Goal: Information Seeking & Learning: Learn about a topic

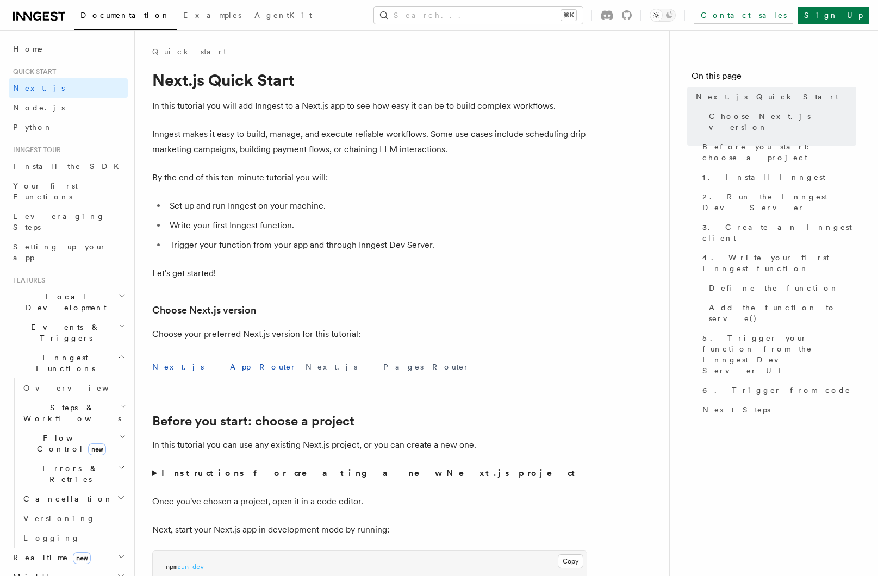
scroll to position [2, 0]
click at [55, 463] on span "Errors & Retries" at bounding box center [68, 474] width 99 height 22
click at [53, 514] on span "Retries" at bounding box center [55, 518] width 42 height 9
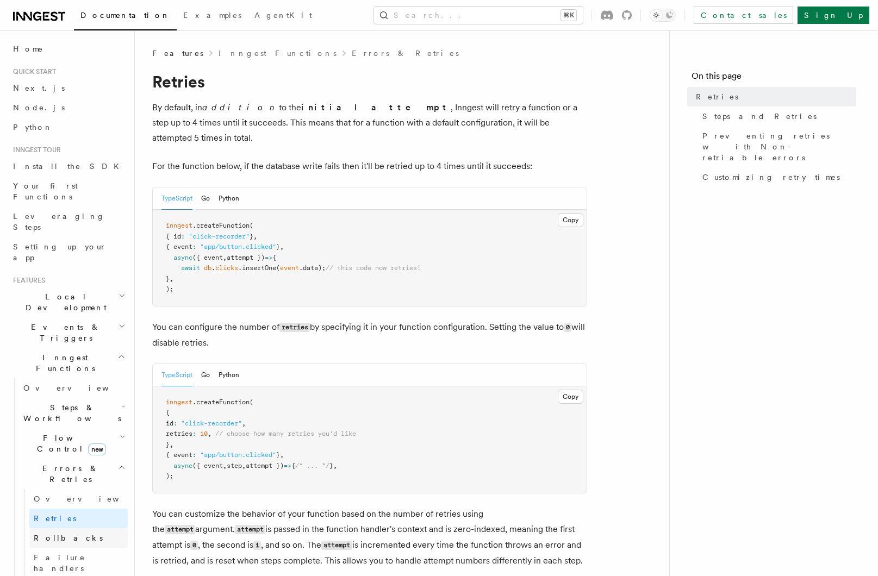
click at [53, 528] on link "Rollbacks" at bounding box center [78, 538] width 98 height 20
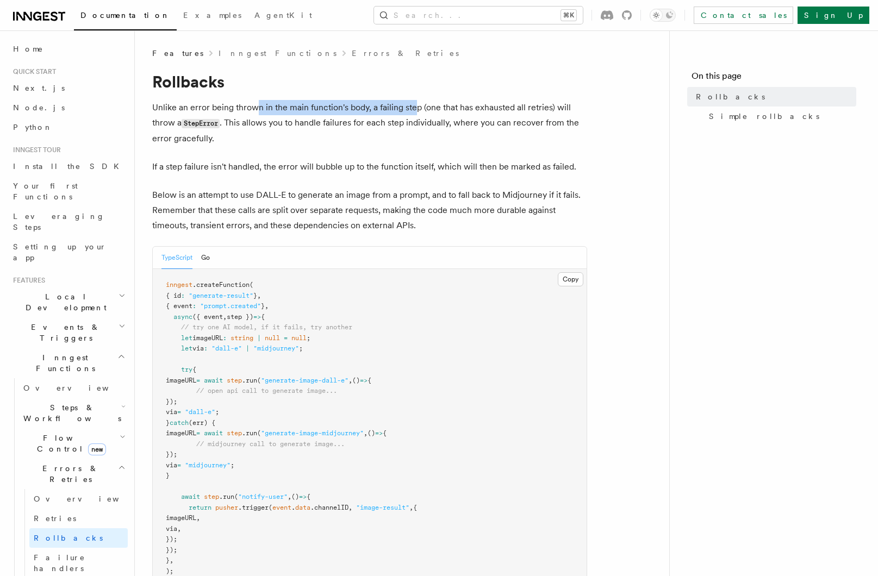
drag, startPoint x: 253, startPoint y: 110, endPoint x: 414, endPoint y: 114, distance: 160.9
click at [414, 114] on p "Unlike an error being thrown in the main function's body, a failing step (one t…" at bounding box center [369, 123] width 435 height 46
drag, startPoint x: 160, startPoint y: 124, endPoint x: 187, endPoint y: 125, distance: 27.7
click at [187, 125] on p "Unlike an error being thrown in the main function's body, a failing step (one t…" at bounding box center [369, 123] width 435 height 46
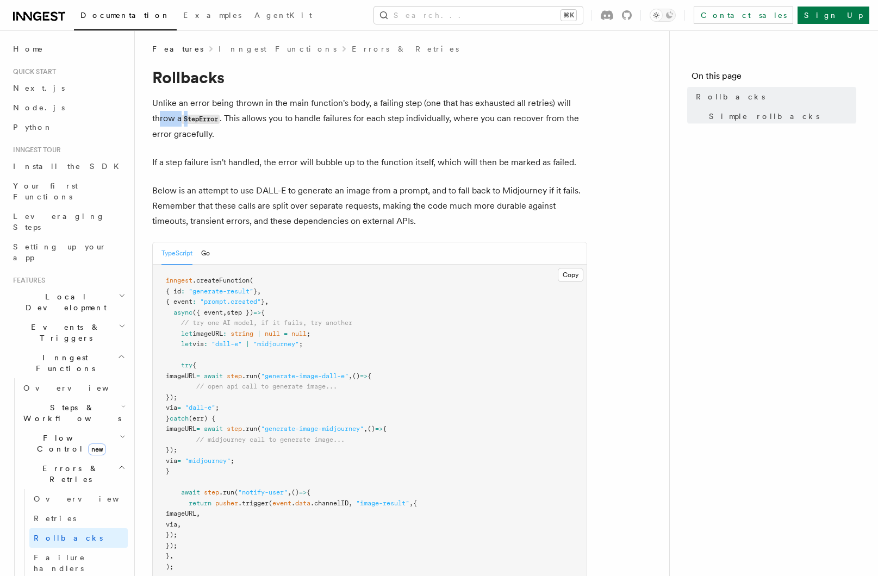
scroll to position [3, 0]
click at [202, 104] on p "Unlike an error being thrown in the main function's body, a failing step (one t…" at bounding box center [369, 120] width 435 height 46
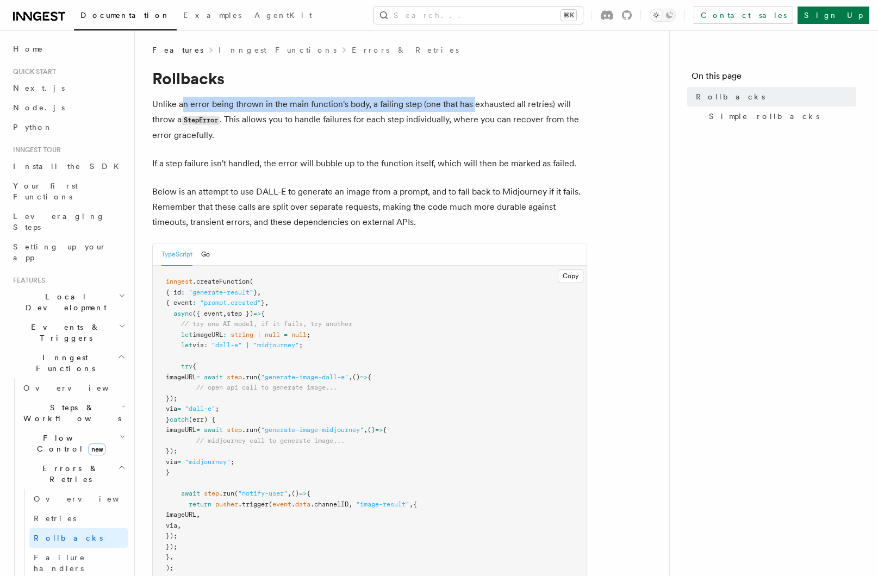
drag, startPoint x: 183, startPoint y: 103, endPoint x: 475, endPoint y: 107, distance: 292.9
click at [475, 107] on p "Unlike an error being thrown in the main function's body, a failing step (one t…" at bounding box center [369, 120] width 435 height 46
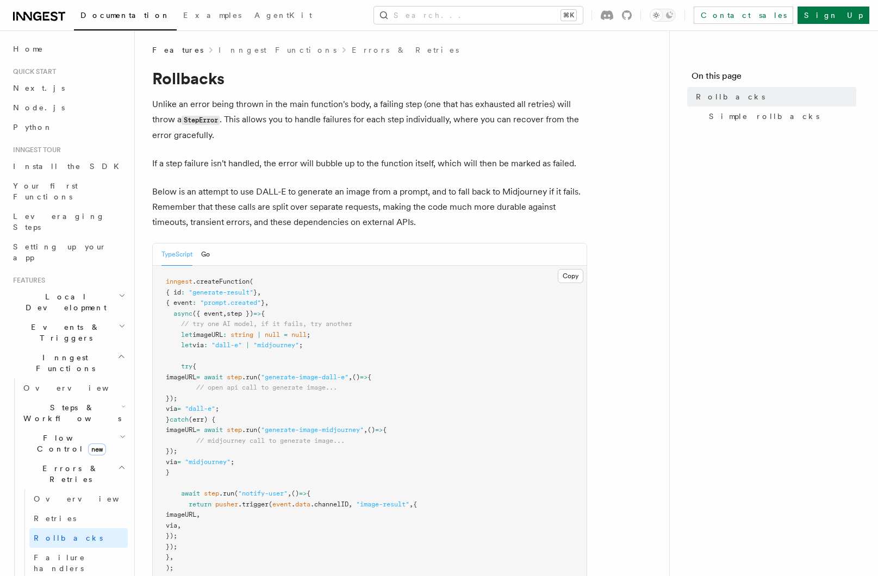
click at [276, 110] on p "Unlike an error being thrown in the main function's body, a failing step (one t…" at bounding box center [369, 120] width 435 height 46
drag, startPoint x: 278, startPoint y: 104, endPoint x: 480, endPoint y: 107, distance: 202.7
click at [480, 107] on p "Unlike an error being thrown in the main function's body, a failing step (one t…" at bounding box center [369, 120] width 435 height 46
drag, startPoint x: 234, startPoint y: 120, endPoint x: 327, endPoint y: 122, distance: 92.4
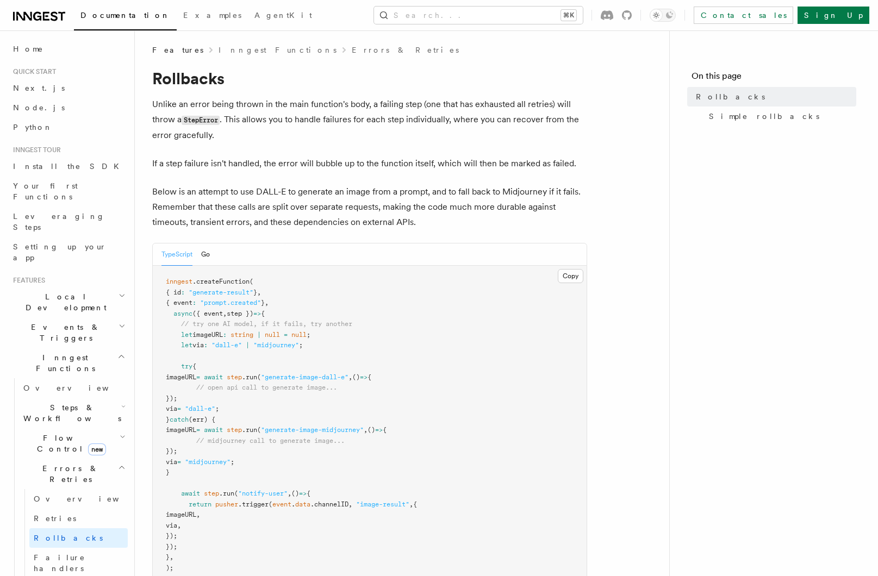
click at [327, 122] on p "Unlike an error being thrown in the main function's body, a failing step (one t…" at bounding box center [369, 120] width 435 height 46
click at [328, 122] on p "Unlike an error being thrown in the main function's body, a failing step (one t…" at bounding box center [369, 120] width 435 height 46
click at [268, 122] on p "Unlike an error being thrown in the main function's body, a failing step (one t…" at bounding box center [369, 120] width 435 height 46
drag, startPoint x: 254, startPoint y: 122, endPoint x: 469, endPoint y: 122, distance: 215.2
click at [469, 122] on p "Unlike an error being thrown in the main function's body, a failing step (one t…" at bounding box center [369, 120] width 435 height 46
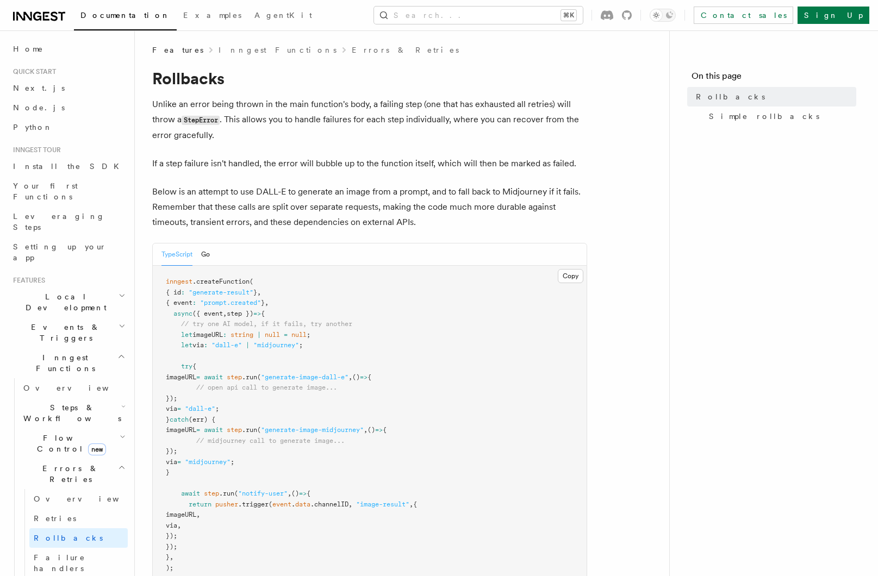
drag, startPoint x: 161, startPoint y: 164, endPoint x: 248, endPoint y: 166, distance: 87.0
click at [248, 166] on p "If a step failure isn't handled, the error will bubble up to the function itsel…" at bounding box center [369, 163] width 435 height 15
drag, startPoint x: 267, startPoint y: 165, endPoint x: 431, endPoint y: 167, distance: 164.1
click at [431, 167] on p "If a step failure isn't handled, the error will bubble up to the function itsel…" at bounding box center [369, 163] width 435 height 15
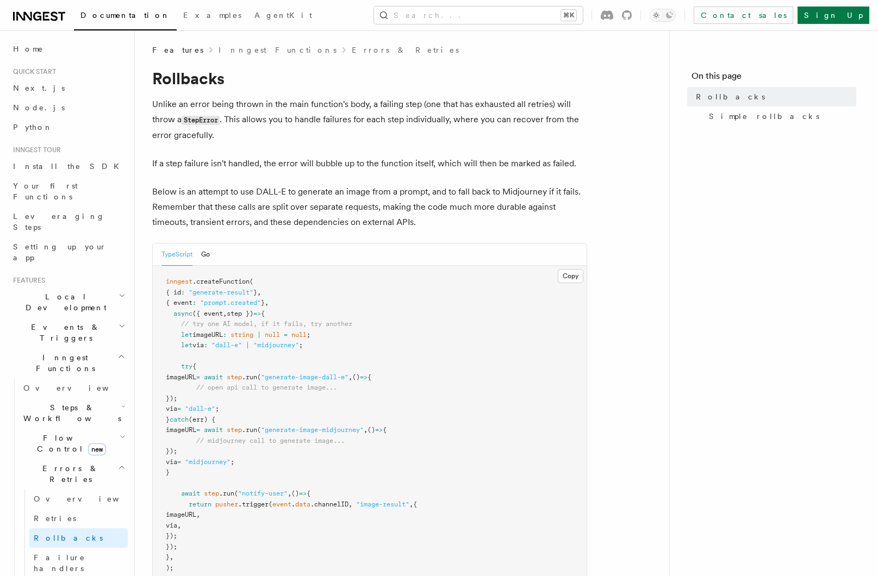
drag, startPoint x: 163, startPoint y: 193, endPoint x: 398, endPoint y: 196, distance: 234.8
click at [381, 195] on p "Below is an attempt to use DALL-E to generate an image from a prompt, and to fa…" at bounding box center [369, 207] width 435 height 46
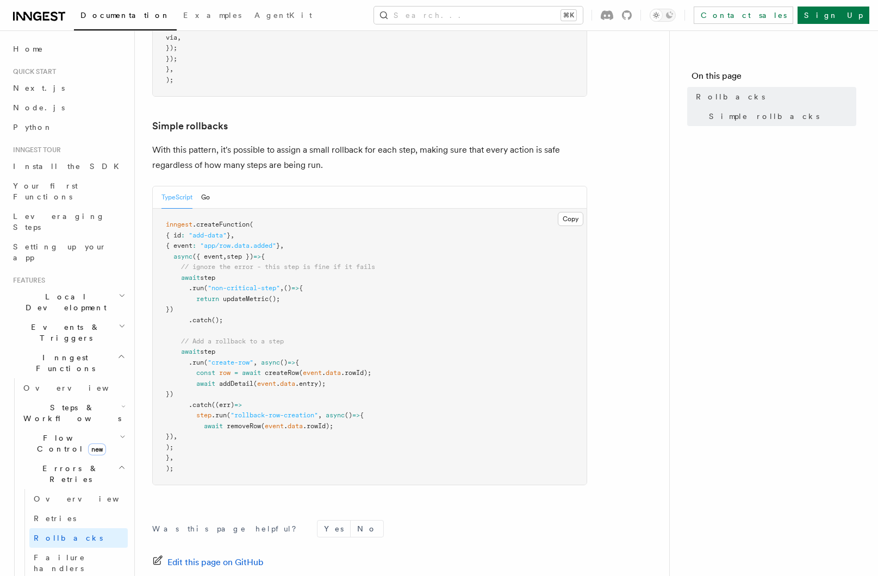
scroll to position [512, 0]
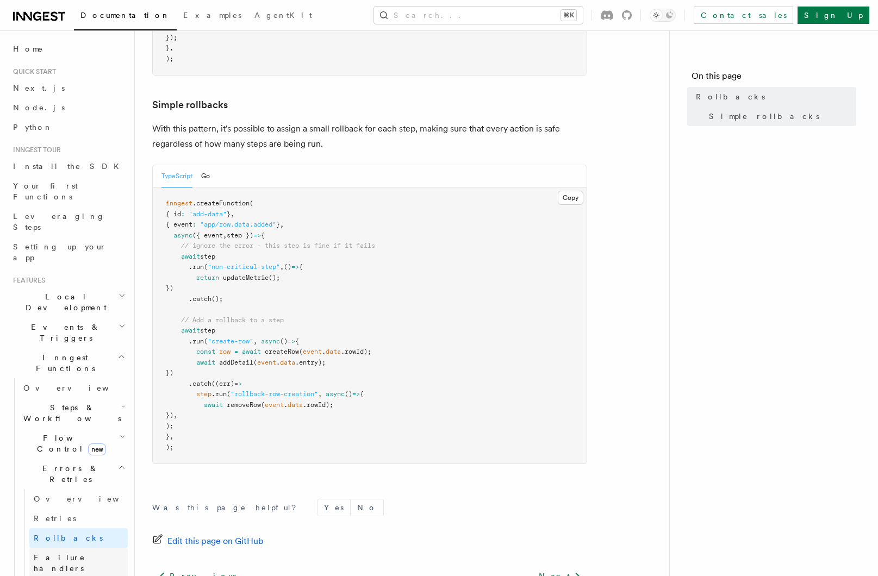
click at [60, 553] on span "Failure handlers" at bounding box center [60, 563] width 52 height 20
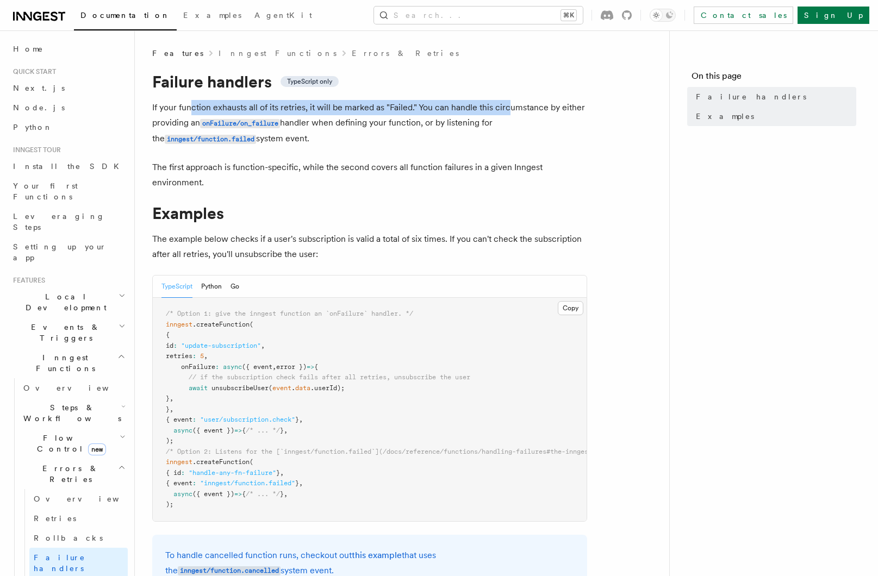
drag, startPoint x: 198, startPoint y: 110, endPoint x: 506, endPoint y: 107, distance: 308.1
click at [506, 107] on p "If your function exhausts all of its retries, it will be marked as "Failed." Yo…" at bounding box center [369, 123] width 435 height 47
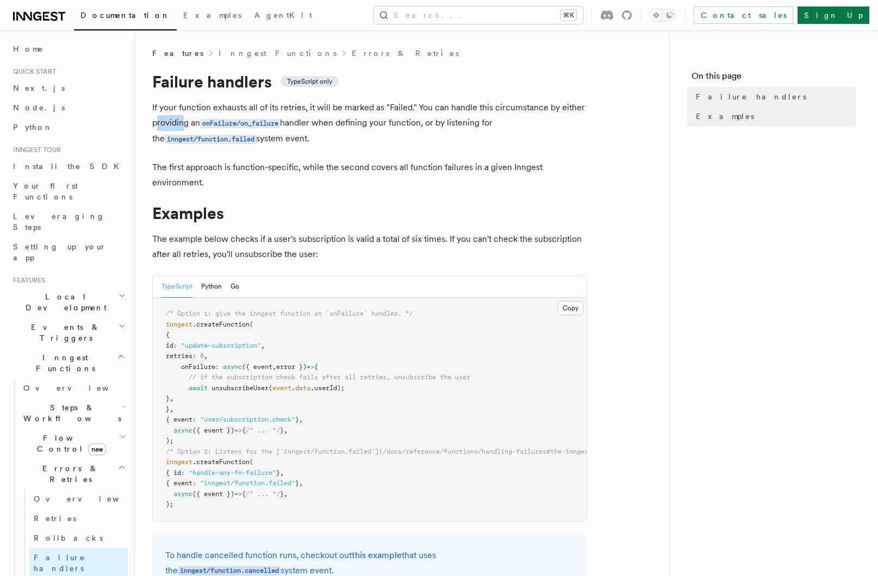
drag, startPoint x: 155, startPoint y: 122, endPoint x: 186, endPoint y: 125, distance: 31.1
click at [185, 125] on p "If your function exhausts all of its retries, it will be marked as "Failed." Yo…" at bounding box center [369, 123] width 435 height 47
drag, startPoint x: 303, startPoint y: 122, endPoint x: 474, endPoint y: 121, distance: 170.6
click at [474, 121] on p "If your function exhausts all of its retries, it will be marked as "Failed." Yo…" at bounding box center [369, 123] width 435 height 47
click at [180, 168] on p "The first approach is function-specific, while the second covers all function f…" at bounding box center [369, 175] width 435 height 30
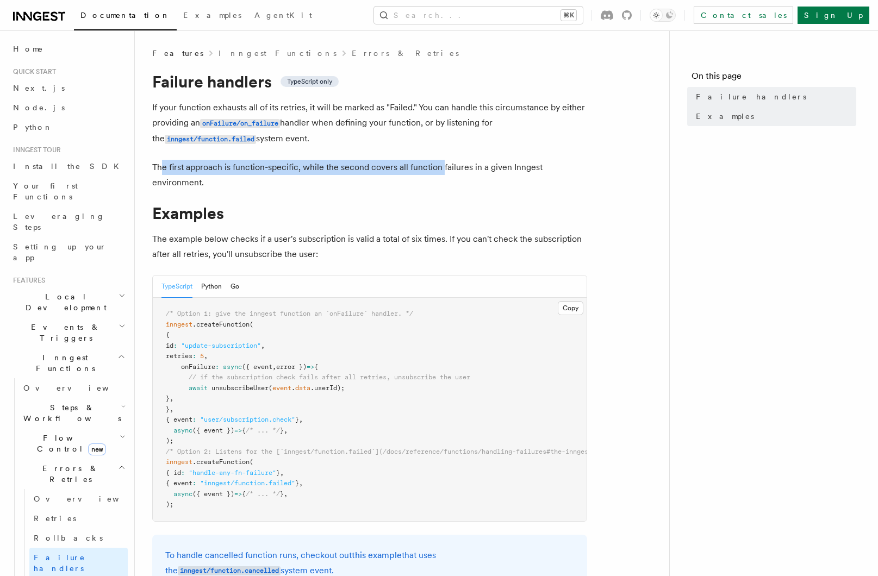
drag, startPoint x: 160, startPoint y: 168, endPoint x: 443, endPoint y: 169, distance: 283.1
click at [443, 169] on p "The first approach is function-specific, while the second covers all function f…" at bounding box center [369, 175] width 435 height 30
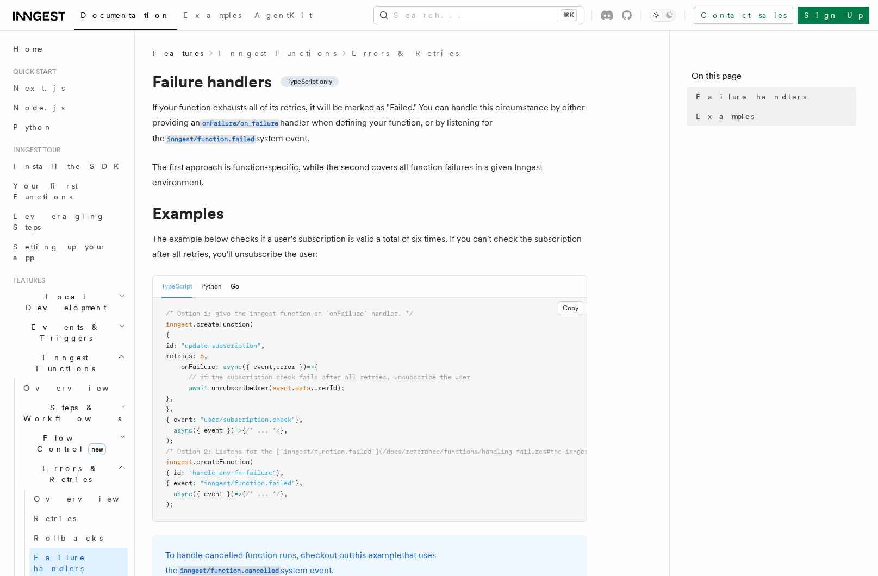
click at [343, 170] on p "The first approach is function-specific, while the second covers all function f…" at bounding box center [369, 175] width 435 height 30
drag, startPoint x: 305, startPoint y: 170, endPoint x: 490, endPoint y: 171, distance: 184.8
click at [490, 171] on p "The first approach is function-specific, while the second covers all function f…" at bounding box center [369, 175] width 435 height 30
click at [118, 463] on icon "button" at bounding box center [122, 467] width 8 height 9
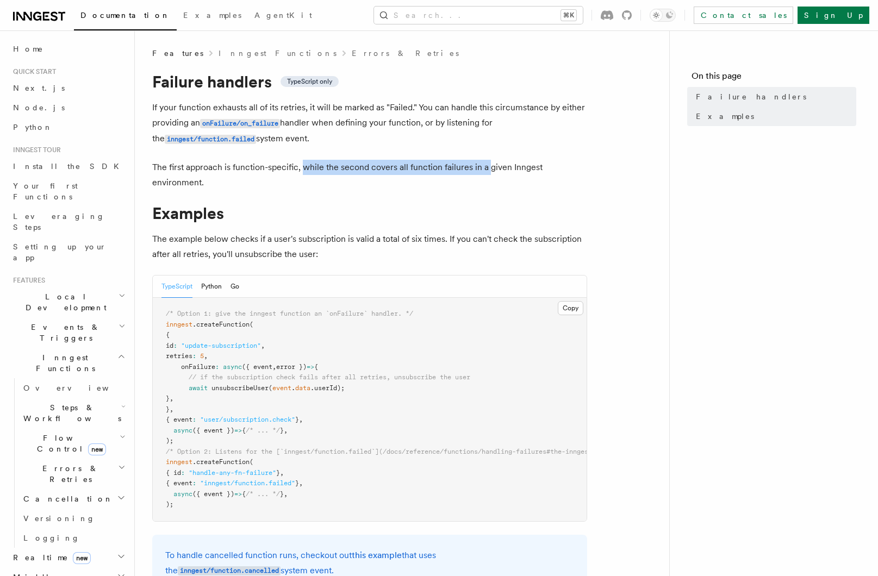
click at [119, 355] on icon "button" at bounding box center [121, 356] width 5 height 3
click at [117, 352] on icon "button" at bounding box center [121, 356] width 8 height 9
click at [118, 463] on icon "button" at bounding box center [122, 467] width 8 height 9
click at [120, 433] on icon "button" at bounding box center [123, 437] width 6 height 9
click at [51, 464] on span "Overview" at bounding box center [90, 468] width 112 height 9
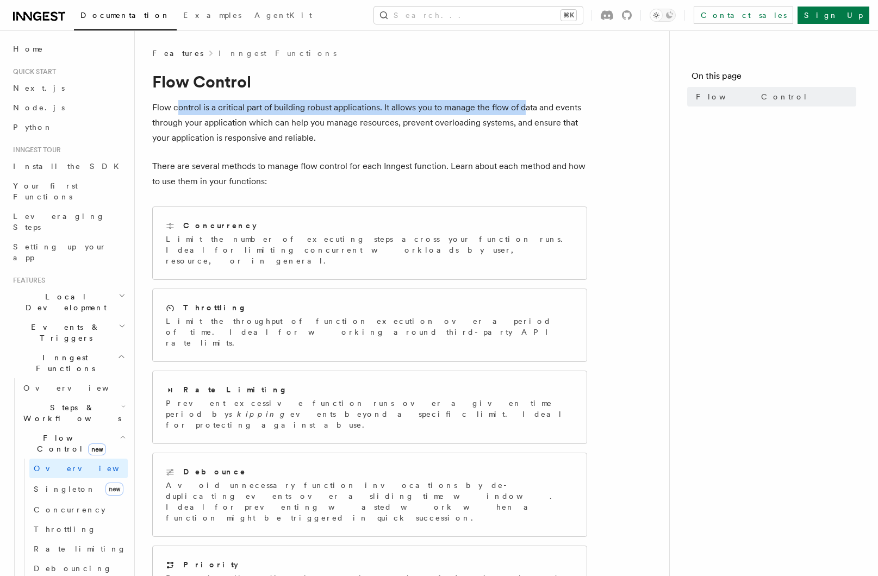
drag, startPoint x: 180, startPoint y: 111, endPoint x: 525, endPoint y: 106, distance: 345.1
click at [525, 106] on p "Flow control is a critical part of building robust applications. It allows you …" at bounding box center [369, 123] width 435 height 46
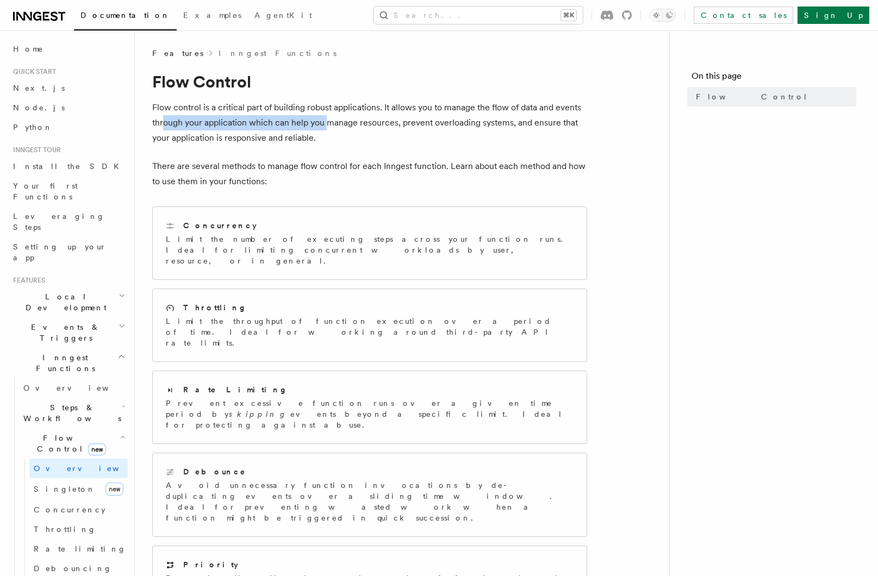
drag, startPoint x: 164, startPoint y: 125, endPoint x: 328, endPoint y: 124, distance: 164.1
click at [328, 124] on p "Flow control is a critical part of building robust applications. It allows you …" at bounding box center [369, 123] width 435 height 46
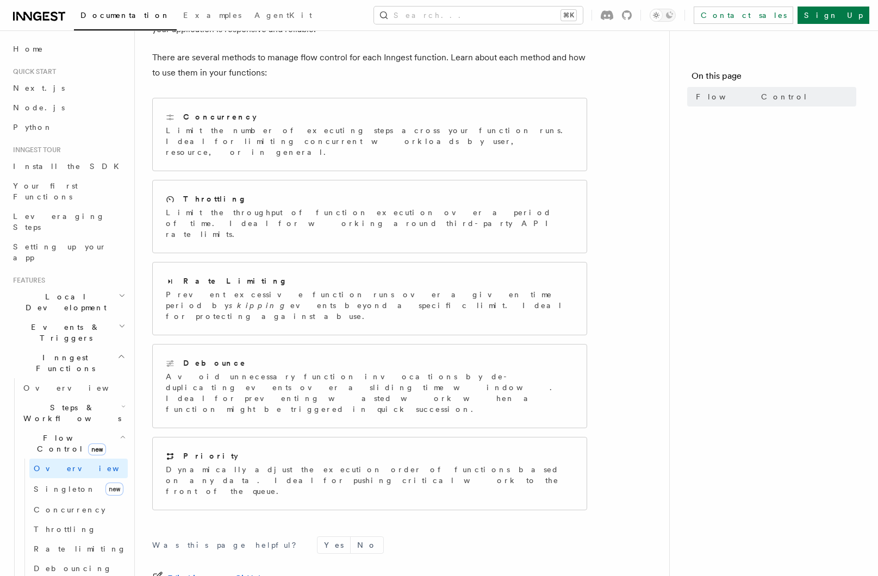
scroll to position [111, 0]
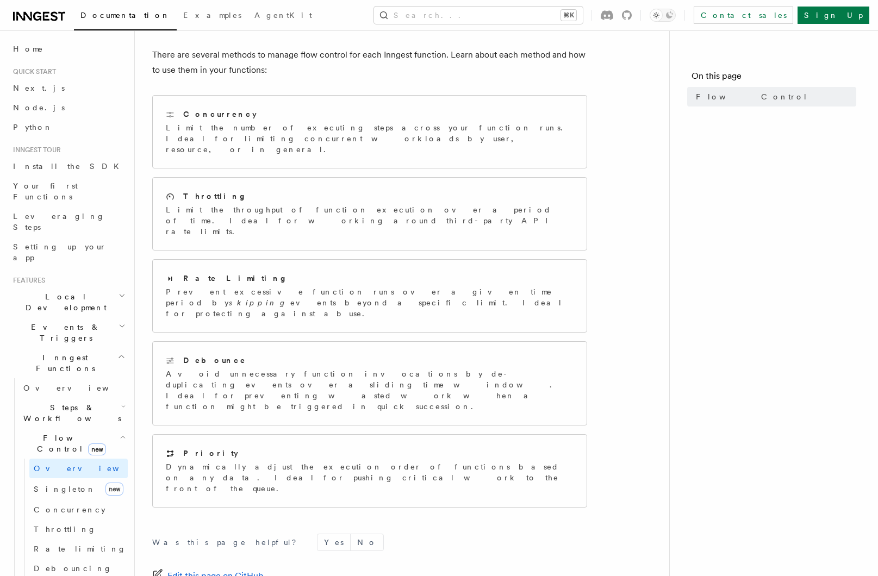
click at [88, 402] on span "Steps & Workflows" at bounding box center [70, 413] width 102 height 22
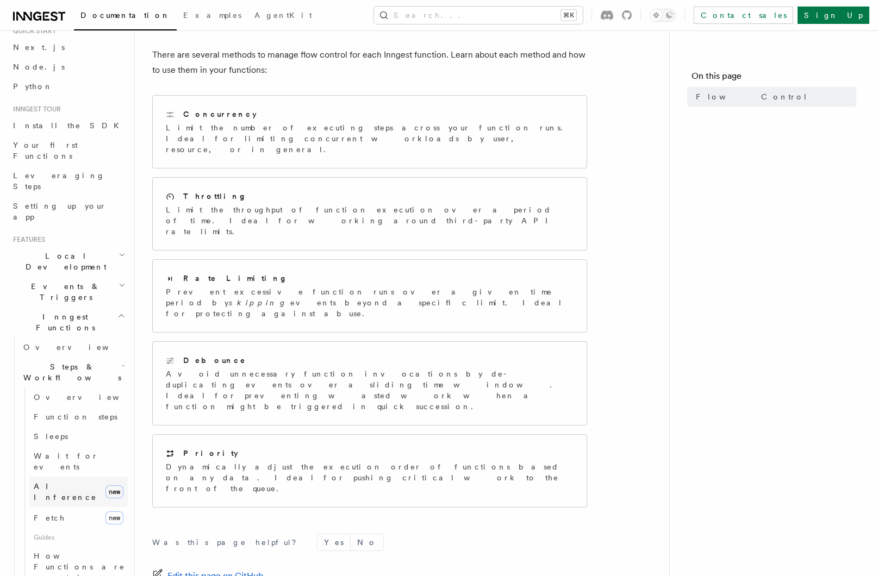
scroll to position [56, 0]
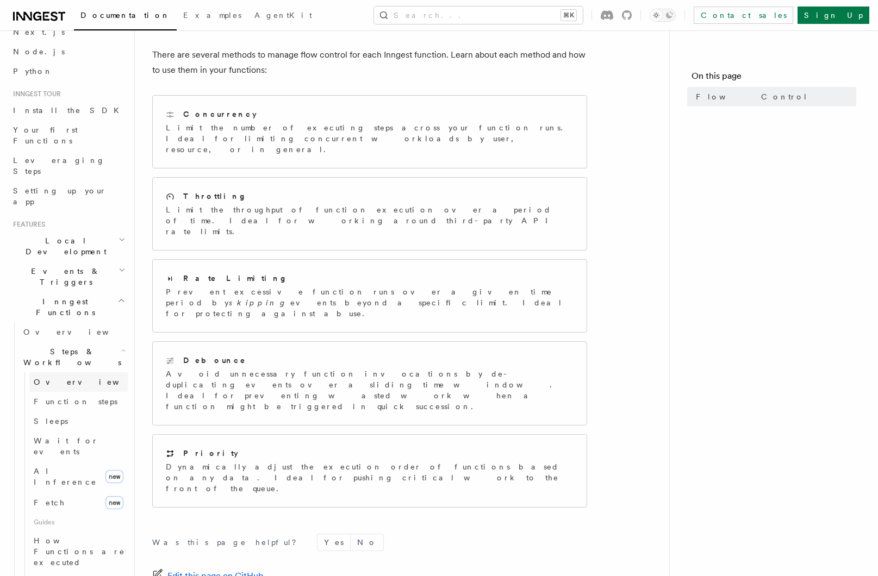
click at [75, 372] on link "Overview" at bounding box center [78, 382] width 98 height 20
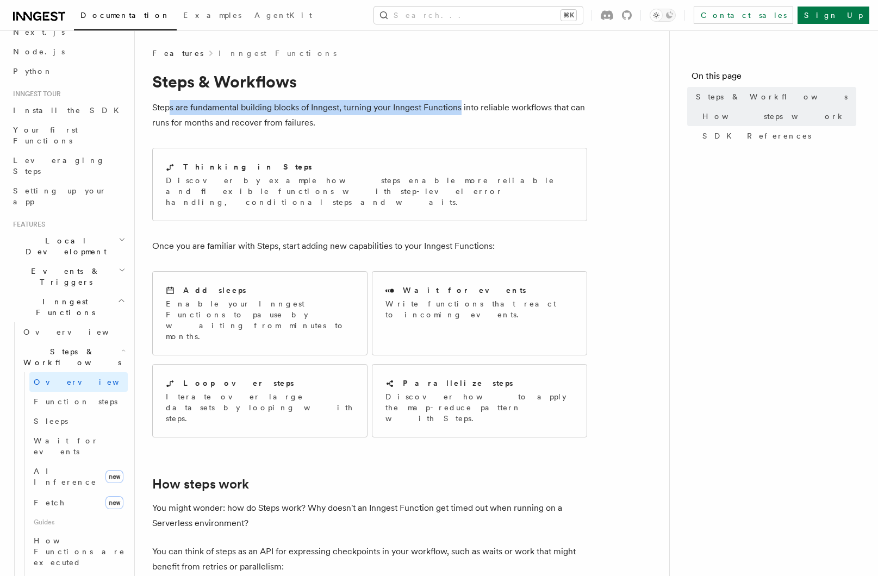
drag, startPoint x: 168, startPoint y: 109, endPoint x: 459, endPoint y: 109, distance: 290.2
click at [459, 109] on p "Steps are fundamental building blocks of Inngest, turning your Inngest Function…" at bounding box center [369, 115] width 435 height 30
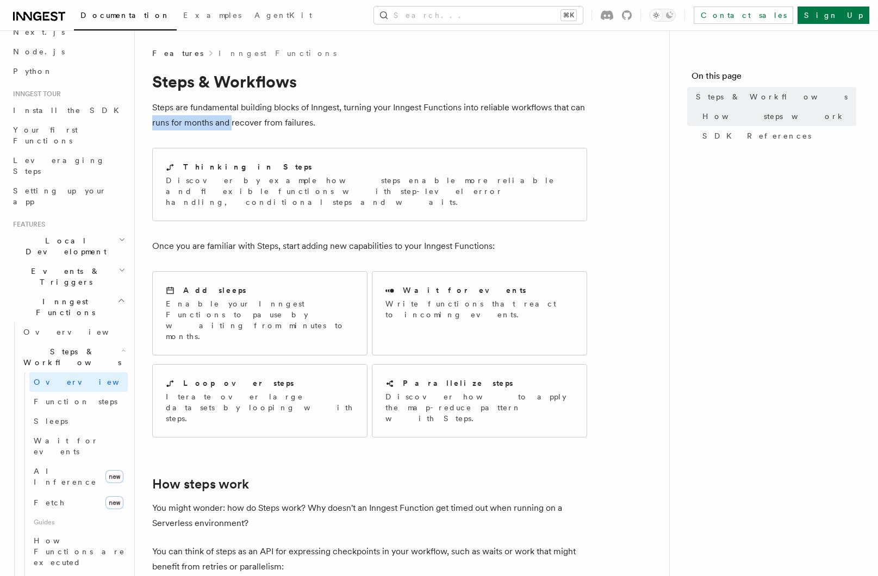
drag, startPoint x: 151, startPoint y: 124, endPoint x: 230, endPoint y: 123, distance: 79.3
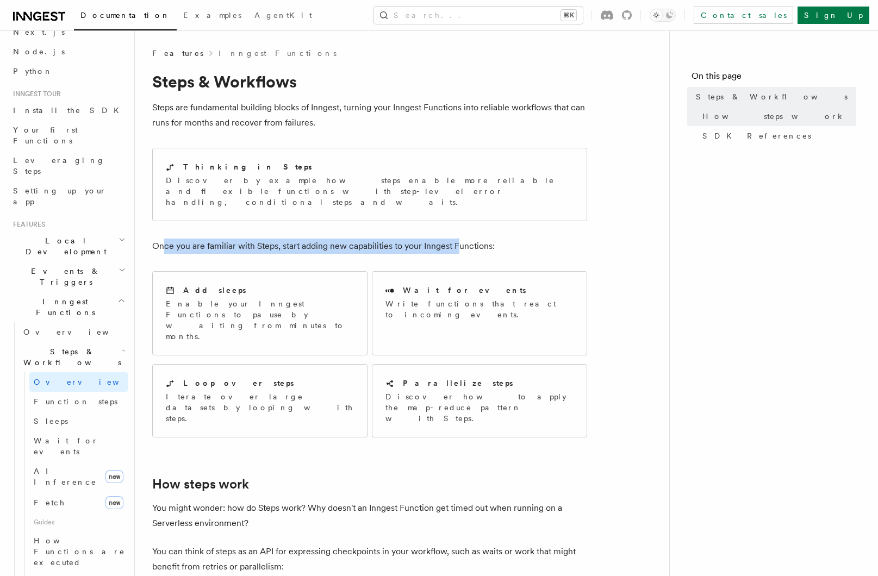
drag, startPoint x: 164, startPoint y: 236, endPoint x: 456, endPoint y: 235, distance: 291.8
click at [456, 239] on p "Once you are familiar with Steps, start adding new capabilities to your Inngest…" at bounding box center [369, 246] width 435 height 15
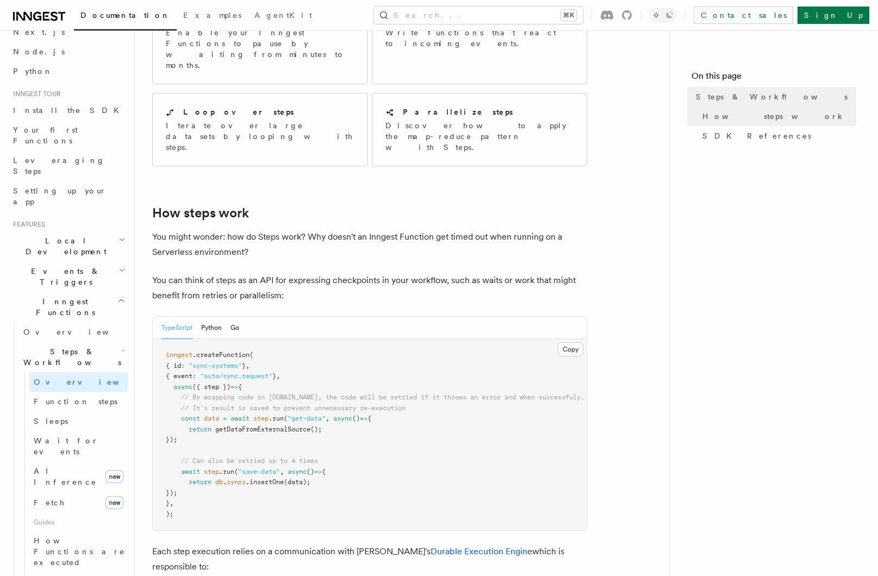
scroll to position [272, 0]
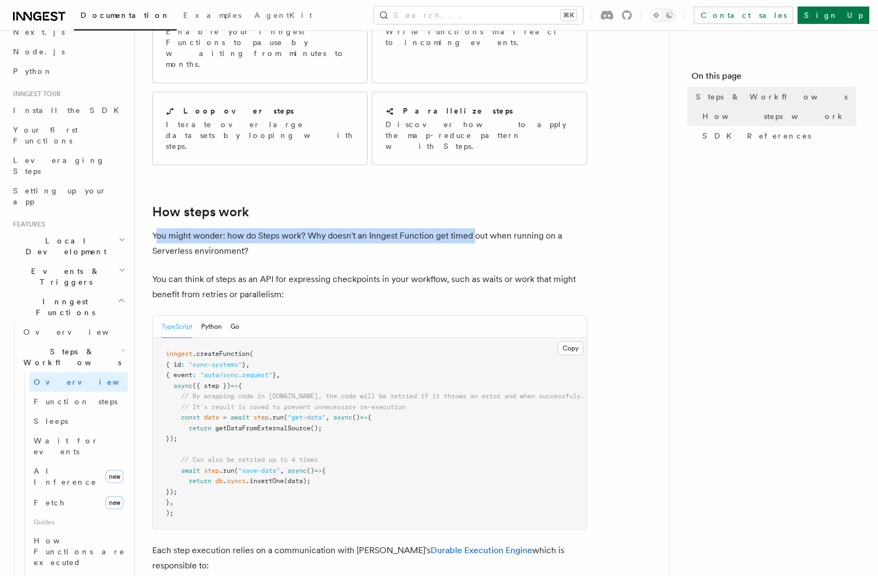
drag, startPoint x: 205, startPoint y: 193, endPoint x: 473, endPoint y: 195, distance: 267.9
click at [473, 228] on p "You might wonder: how do Steps work? Why doesn't an Inngest Function get timed …" at bounding box center [369, 243] width 435 height 30
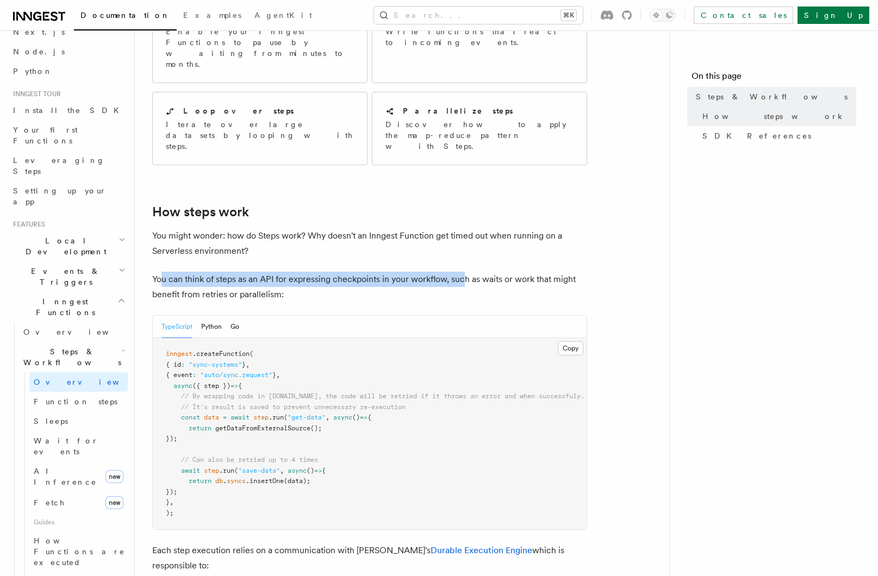
drag, startPoint x: 161, startPoint y: 239, endPoint x: 463, endPoint y: 239, distance: 301.6
click at [462, 272] on p "You can think of steps as an API for expressing checkpoints in your workflow, s…" at bounding box center [369, 287] width 435 height 30
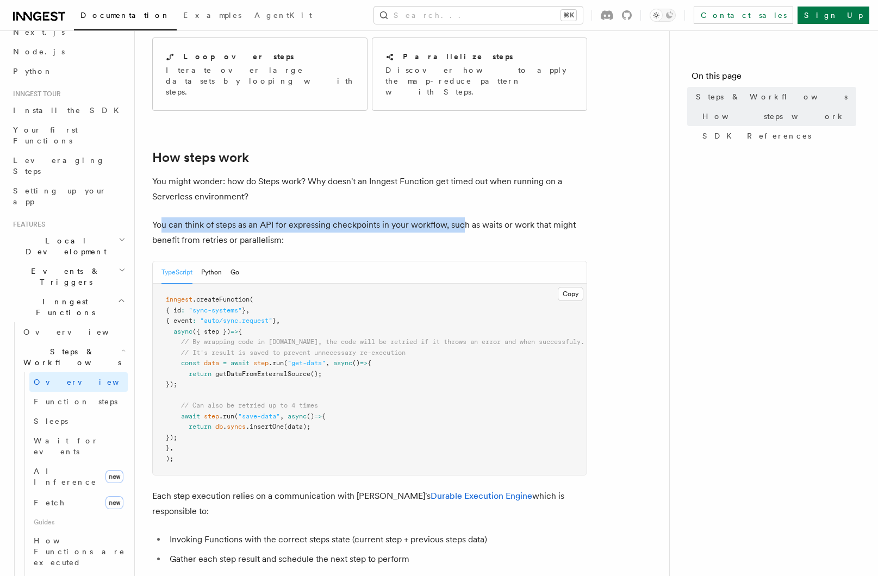
scroll to position [329, 0]
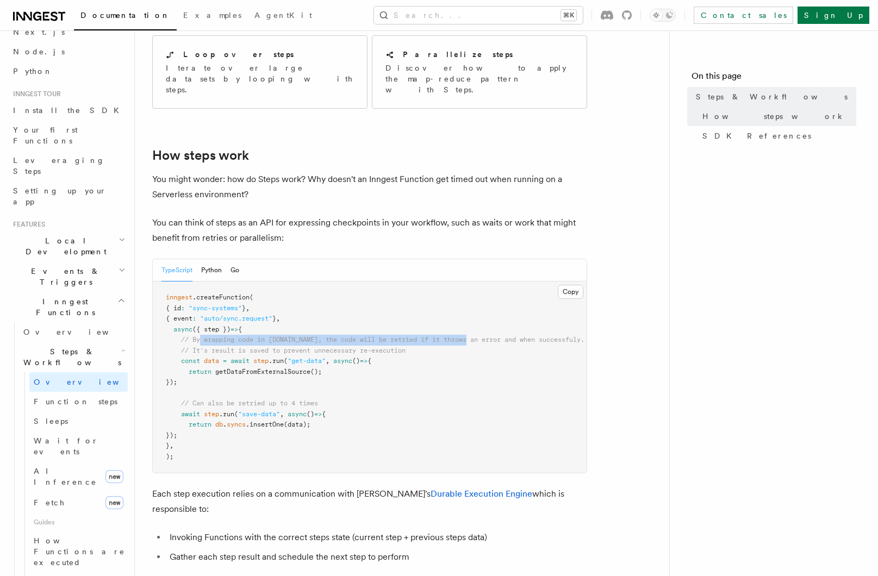
drag, startPoint x: 201, startPoint y: 297, endPoint x: 477, endPoint y: 297, distance: 275.5
click at [477, 336] on span "// By wrapping code in [DOMAIN_NAME], the code will be retried if it throws an …" at bounding box center [382, 340] width 403 height 8
drag, startPoint x: 202, startPoint y: 309, endPoint x: 403, endPoint y: 309, distance: 201.6
click at [403, 347] on span "// It's result is saved to prevent unnecessary re-execution" at bounding box center [293, 351] width 224 height 8
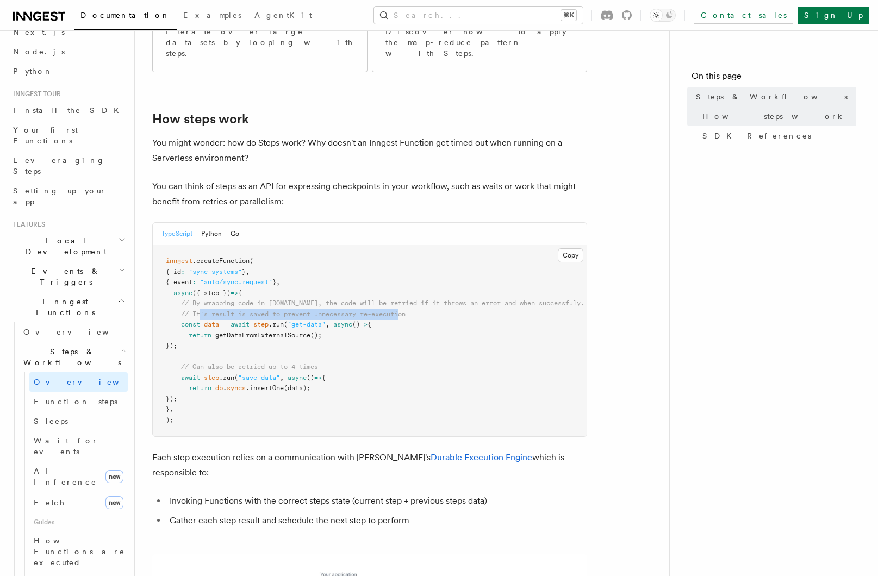
scroll to position [366, 0]
drag, startPoint x: 193, startPoint y: 323, endPoint x: 310, endPoint y: 325, distance: 116.8
click at [310, 362] on span "// Can also be retried up to 4 times" at bounding box center [249, 366] width 137 height 8
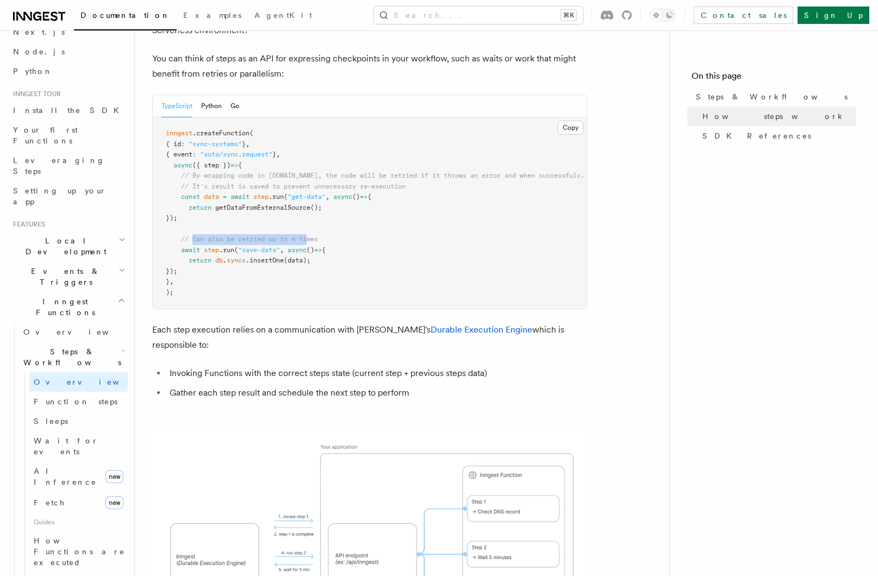
scroll to position [502, 0]
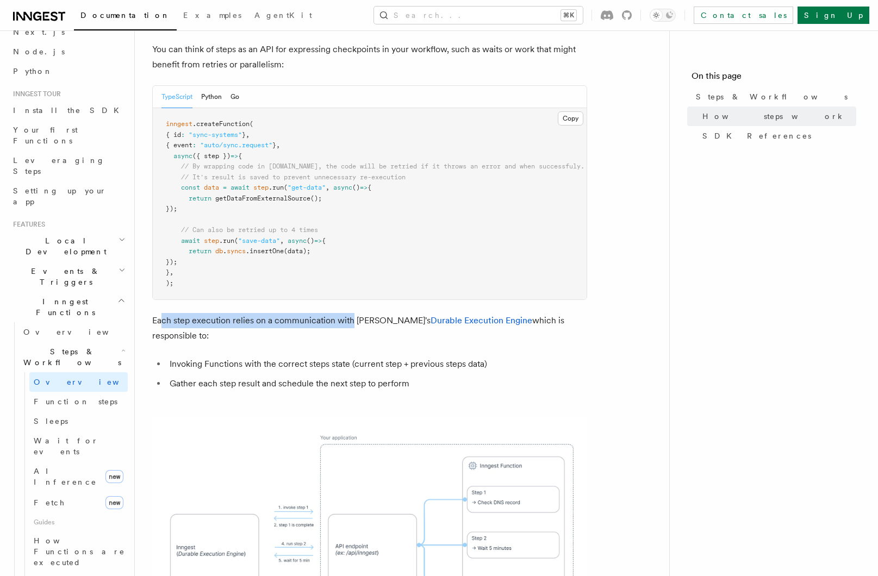
drag, startPoint x: 160, startPoint y: 285, endPoint x: 351, endPoint y: 287, distance: 191.3
click at [351, 313] on p "Each step execution relies on a communication with [PERSON_NAME]'s Durable Exec…" at bounding box center [369, 328] width 435 height 30
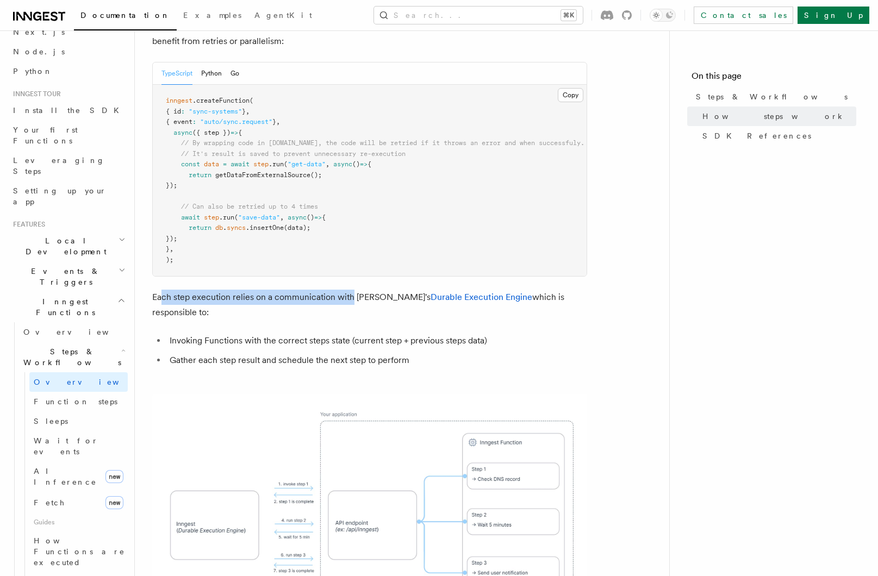
scroll to position [539, 0]
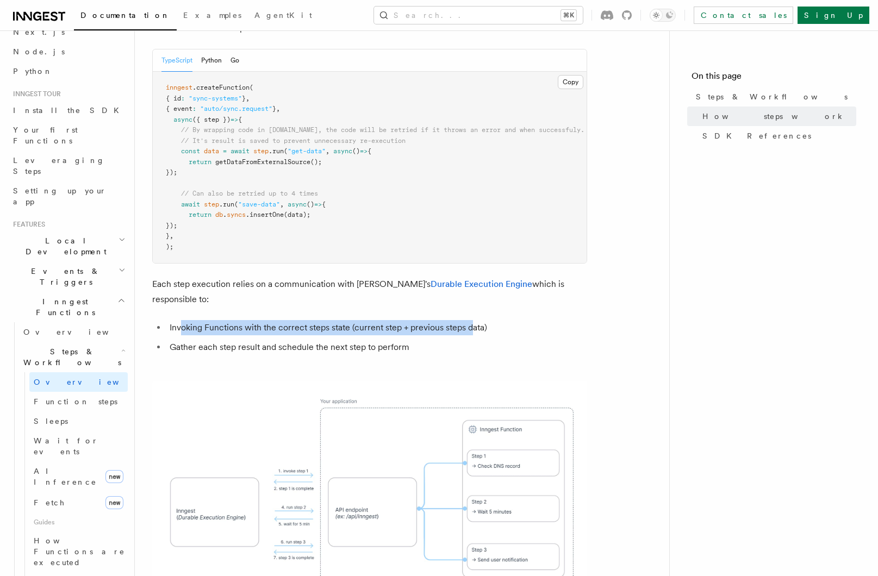
drag, startPoint x: 194, startPoint y: 279, endPoint x: 472, endPoint y: 279, distance: 278.2
click at [472, 320] on li "Invoking Functions with the correct steps state (current step + previous steps …" at bounding box center [376, 327] width 421 height 15
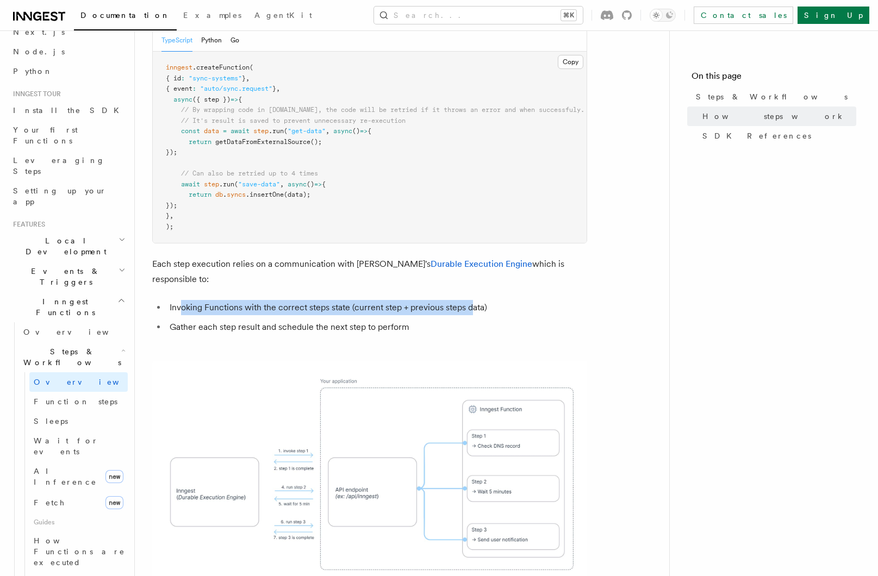
scroll to position [565, 0]
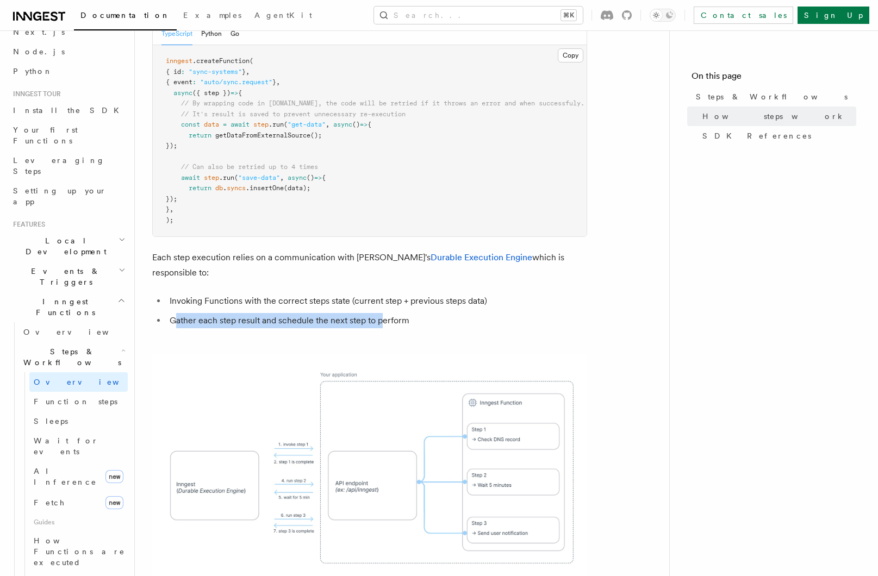
drag, startPoint x: 179, startPoint y: 272, endPoint x: 381, endPoint y: 271, distance: 202.1
click at [381, 313] on li "Gather each step result and schedule the next step to perform" at bounding box center [376, 320] width 421 height 15
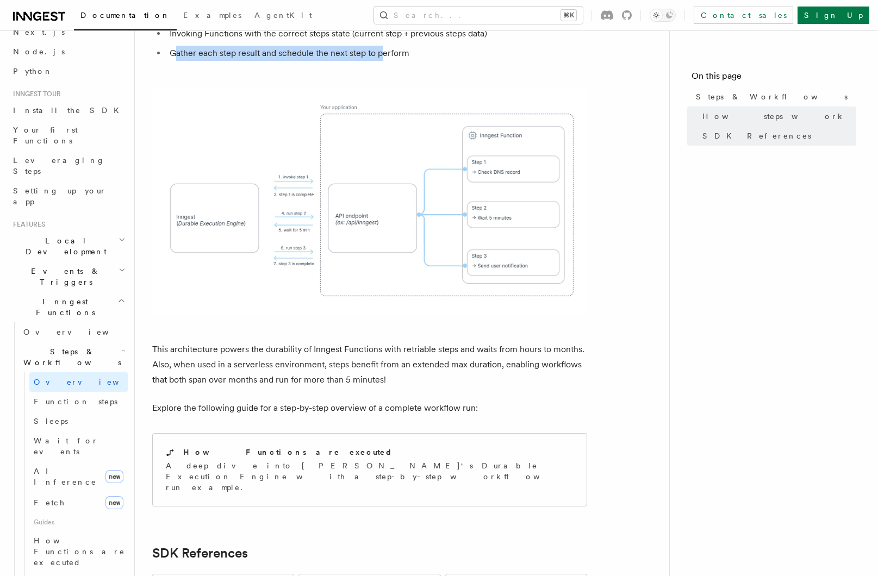
scroll to position [840, 0]
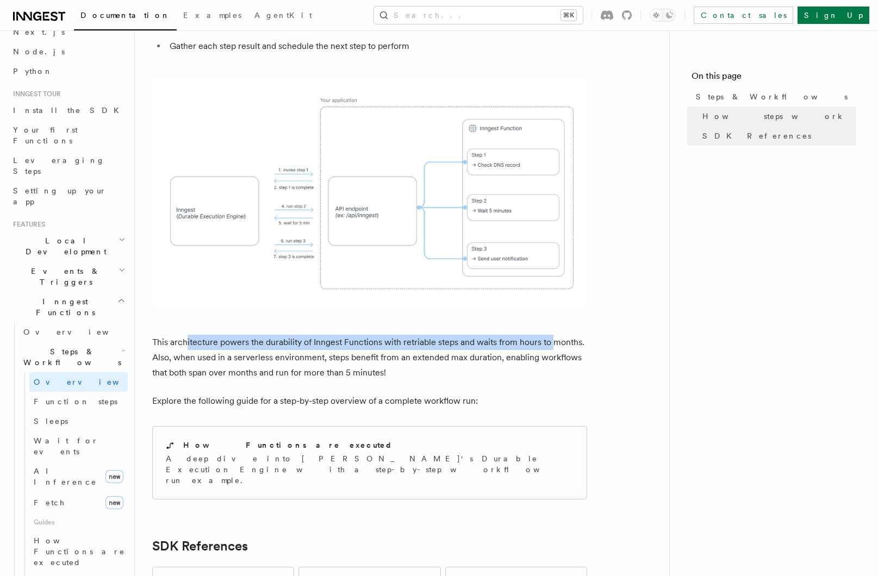
drag, startPoint x: 218, startPoint y: 292, endPoint x: 554, endPoint y: 296, distance: 335.8
click at [554, 335] on p "This architecture powers the durability of Inngest Functions with retriable ste…" at bounding box center [369, 358] width 435 height 46
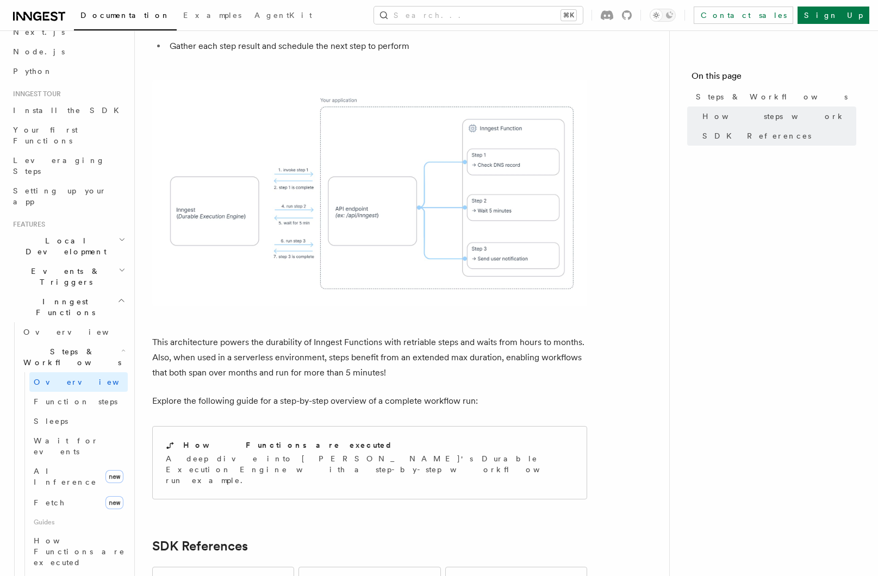
click at [223, 335] on p "This architecture powers the durability of Inngest Functions with retriable ste…" at bounding box center [369, 358] width 435 height 46
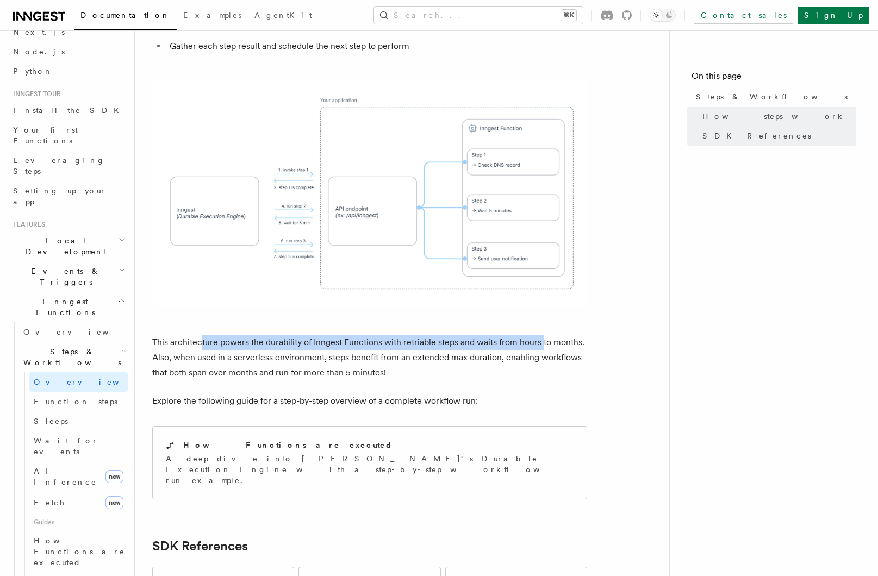
drag, startPoint x: 199, startPoint y: 296, endPoint x: 541, endPoint y: 295, distance: 341.8
click at [541, 335] on p "This architecture powers the durability of Inngest Functions with retriable ste…" at bounding box center [369, 358] width 435 height 46
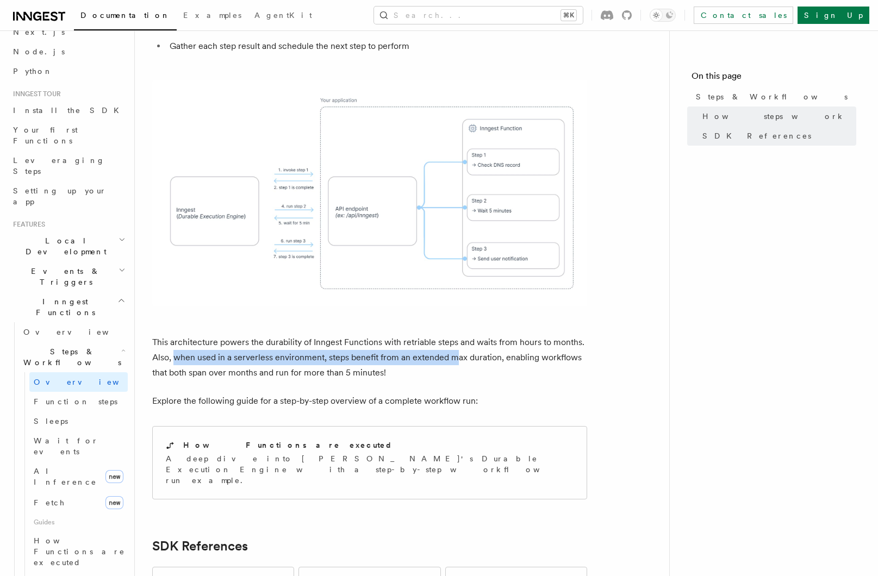
drag, startPoint x: 174, startPoint y: 308, endPoint x: 457, endPoint y: 308, distance: 283.1
click at [457, 335] on p "This architecture powers the durability of Inngest Functions with retriable ste…" at bounding box center [369, 358] width 435 height 46
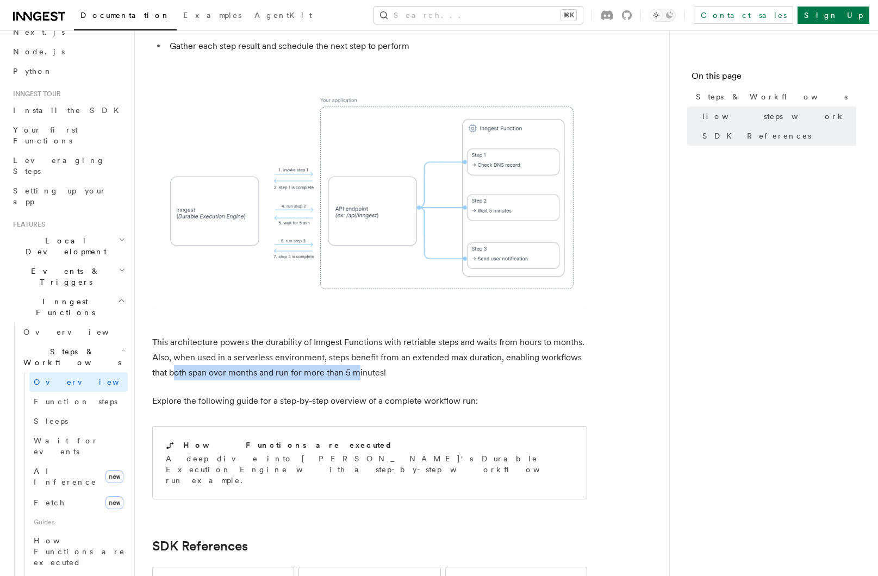
drag, startPoint x: 172, startPoint y: 323, endPoint x: 359, endPoint y: 321, distance: 187.0
click at [359, 335] on p "This architecture powers the durability of Inngest Functions with retriable ste…" at bounding box center [369, 358] width 435 height 46
click at [73, 397] on span "Function steps" at bounding box center [76, 401] width 84 height 9
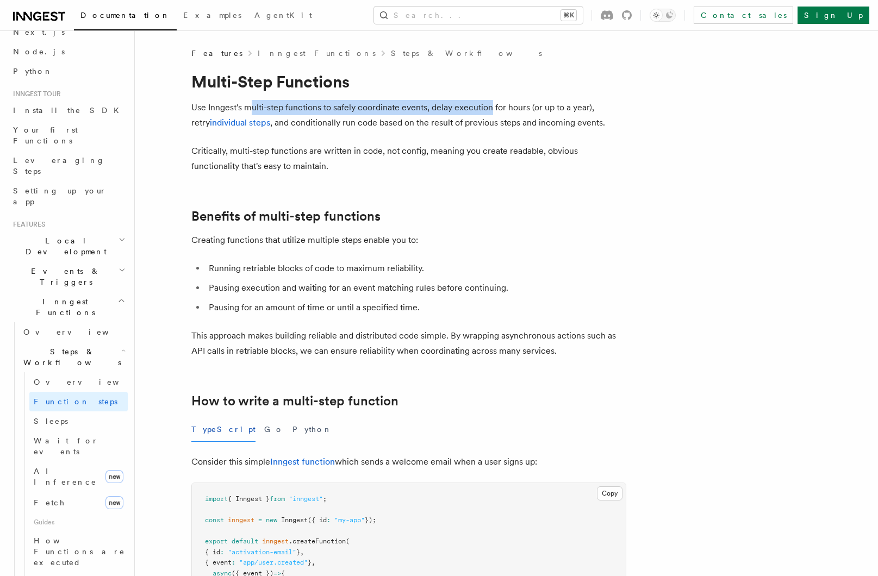
drag, startPoint x: 251, startPoint y: 110, endPoint x: 489, endPoint y: 110, distance: 238.6
click at [489, 110] on p "Use Inngest's multi-step functions to safely coordinate events, delay execution…" at bounding box center [408, 115] width 435 height 30
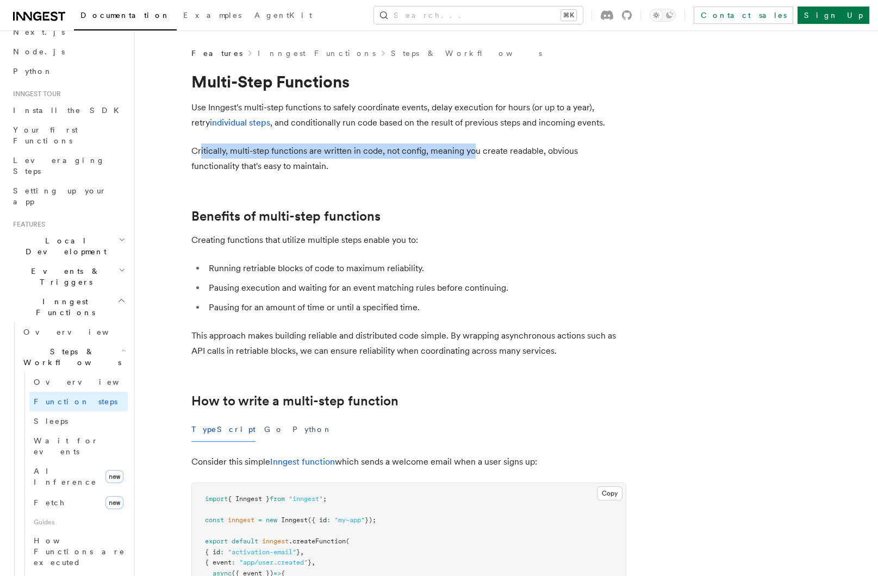
drag, startPoint x: 199, startPoint y: 152, endPoint x: 471, endPoint y: 151, distance: 271.7
click at [471, 151] on p "Critically, multi-step functions are written in code, not config, meaning you c…" at bounding box center [408, 158] width 435 height 30
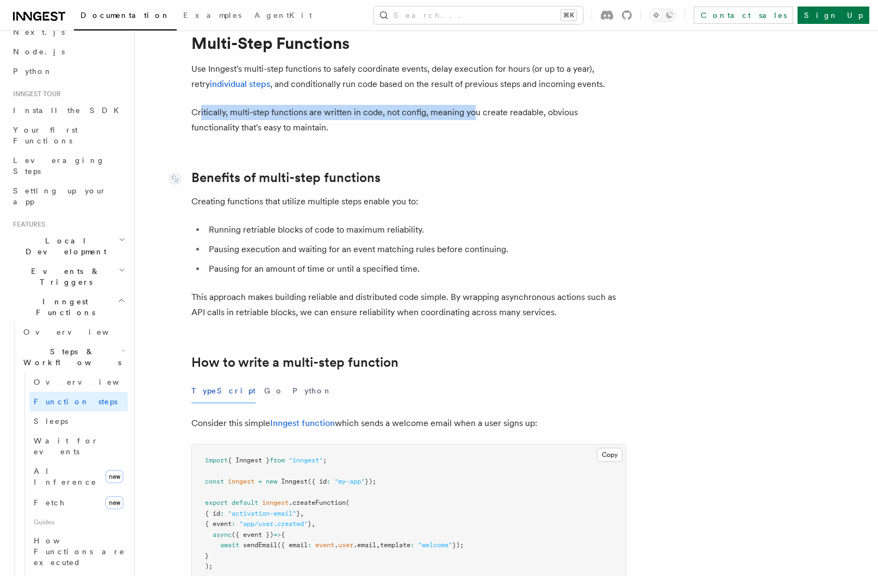
scroll to position [61, 0]
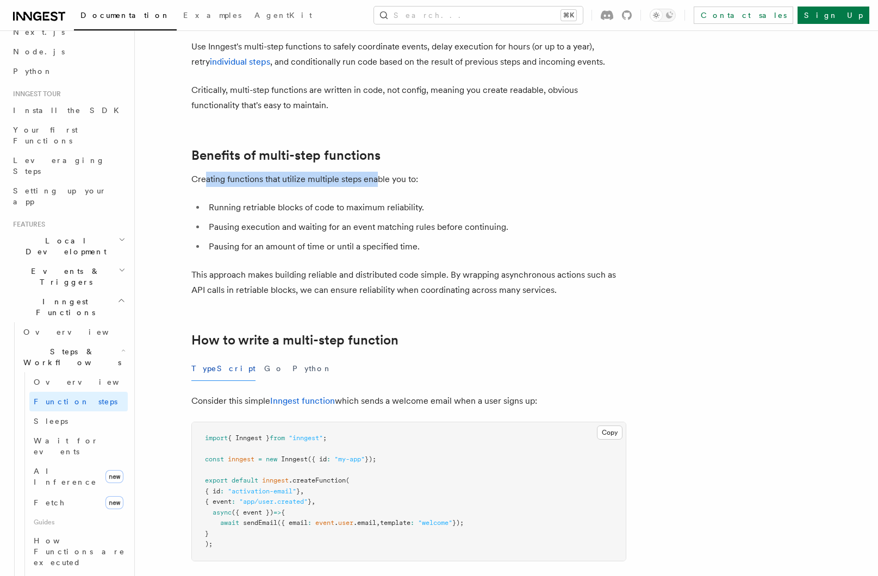
drag, startPoint x: 206, startPoint y: 177, endPoint x: 379, endPoint y: 178, distance: 172.3
click at [379, 178] on p "Creating functions that utilize multiple steps enable you to:" at bounding box center [408, 179] width 435 height 15
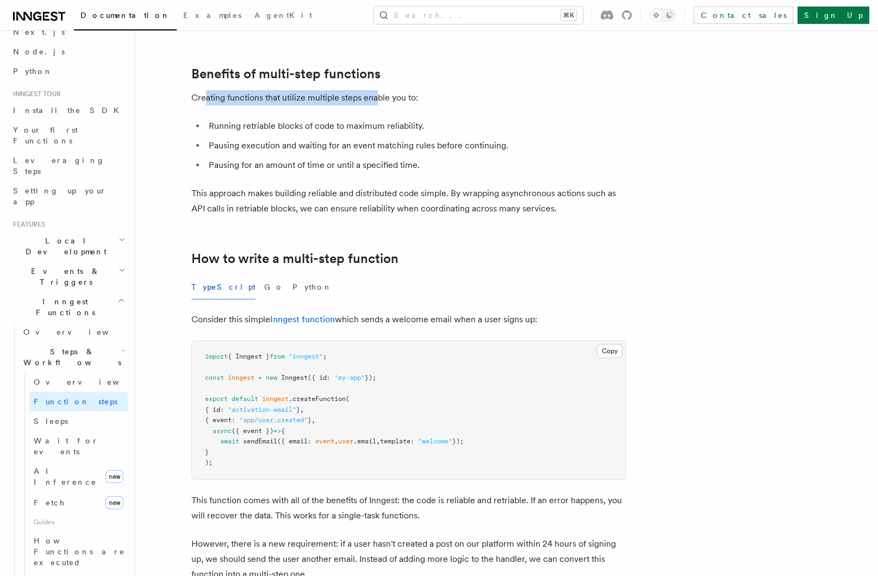
scroll to position [144, 0]
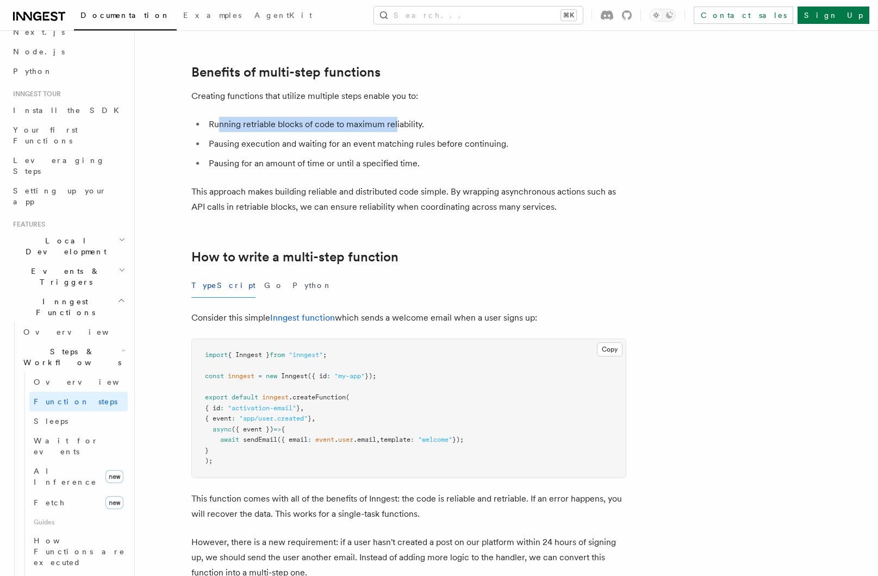
drag, startPoint x: 299, startPoint y: 126, endPoint x: 398, endPoint y: 127, distance: 98.4
click at [398, 127] on li "Running retriable blocks of code to maximum reliability." at bounding box center [415, 124] width 421 height 15
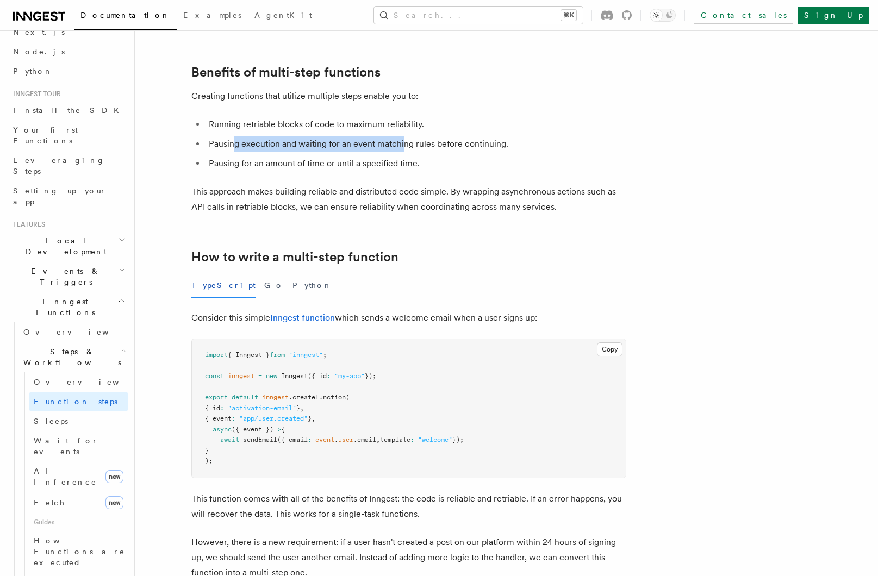
drag, startPoint x: 231, startPoint y: 145, endPoint x: 403, endPoint y: 147, distance: 172.3
click at [403, 147] on li "Pausing execution and waiting for an event matching rules before continuing." at bounding box center [415, 143] width 421 height 15
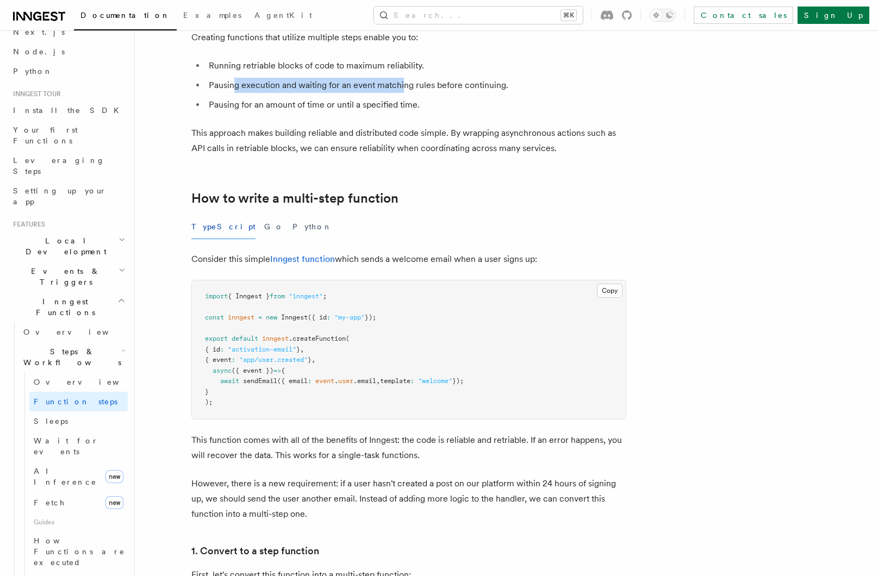
scroll to position [205, 0]
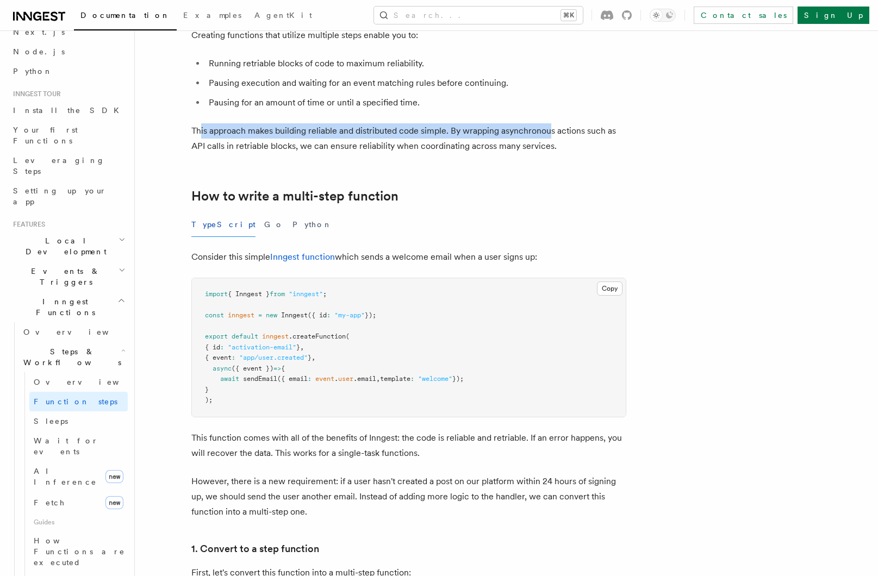
drag, startPoint x: 204, startPoint y: 130, endPoint x: 550, endPoint y: 131, distance: 346.7
click at [550, 131] on p "This approach makes building reliable and distributed code simple. By wrapping …" at bounding box center [408, 138] width 435 height 30
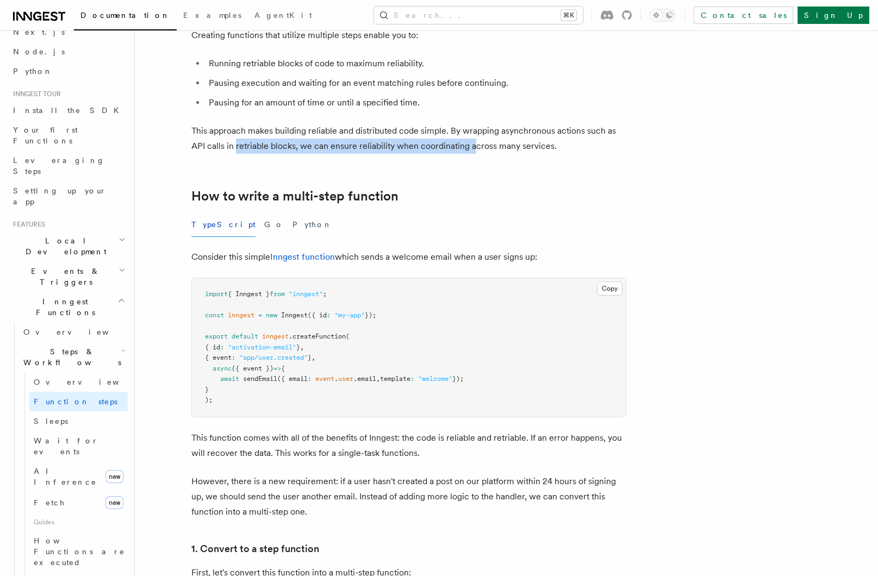
drag, startPoint x: 253, startPoint y: 145, endPoint x: 473, endPoint y: 146, distance: 220.6
click at [473, 146] on p "This approach makes building reliable and distributed code simple. By wrapping …" at bounding box center [408, 138] width 435 height 30
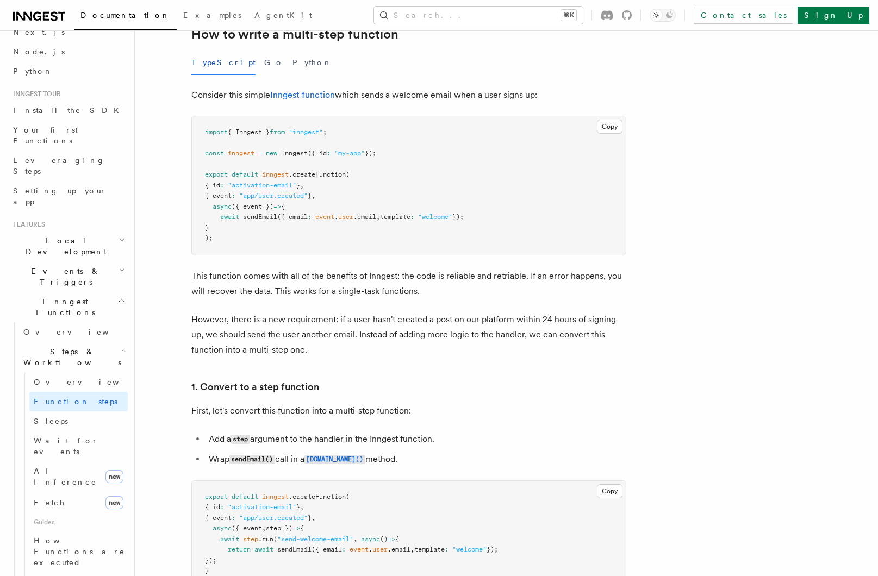
scroll to position [377, 0]
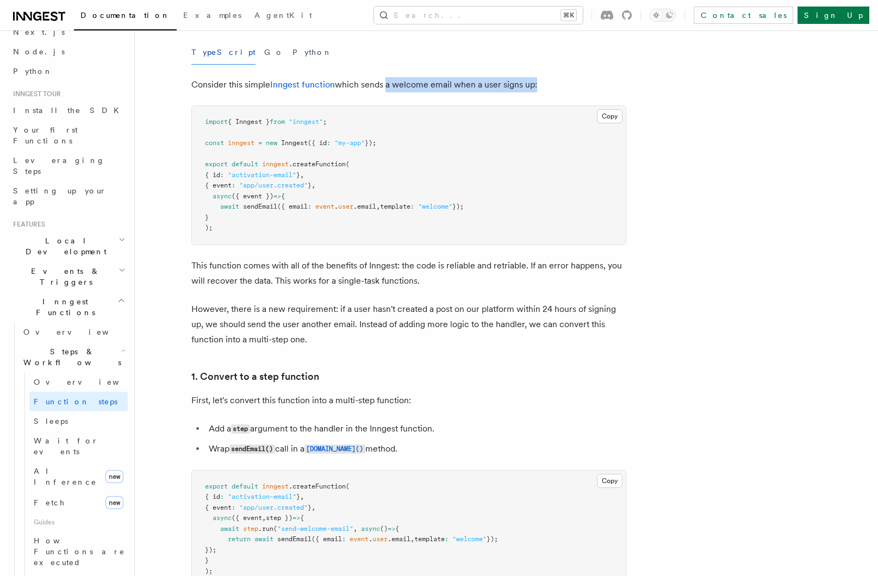
drag, startPoint x: 430, startPoint y: 89, endPoint x: 533, endPoint y: 89, distance: 102.7
click at [533, 89] on p "Consider this simple Inngest function which sends a welcome email when a user s…" at bounding box center [408, 84] width 435 height 15
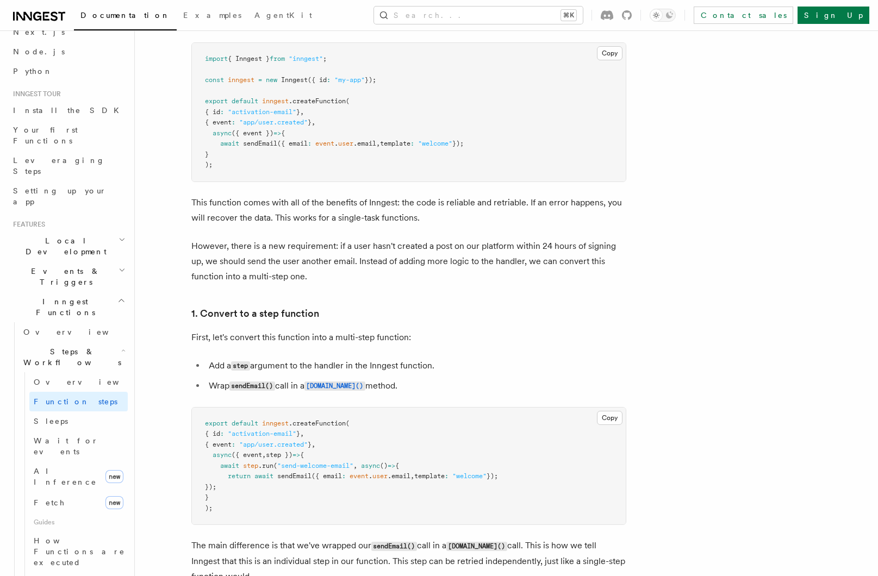
scroll to position [447, 0]
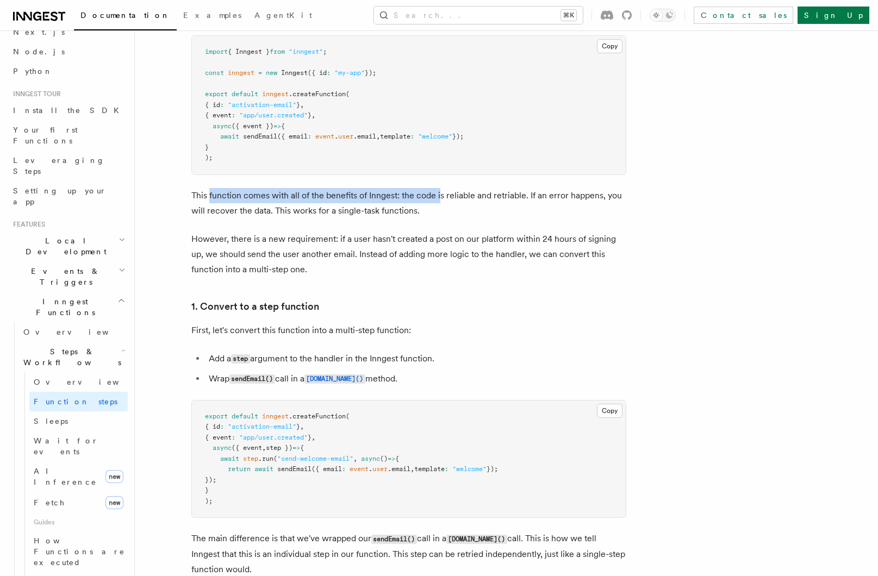
drag, startPoint x: 209, startPoint y: 200, endPoint x: 439, endPoint y: 198, distance: 229.3
click at [439, 198] on p "This function comes with all of the benefits of Inngest: the code is reliable a…" at bounding box center [408, 203] width 435 height 30
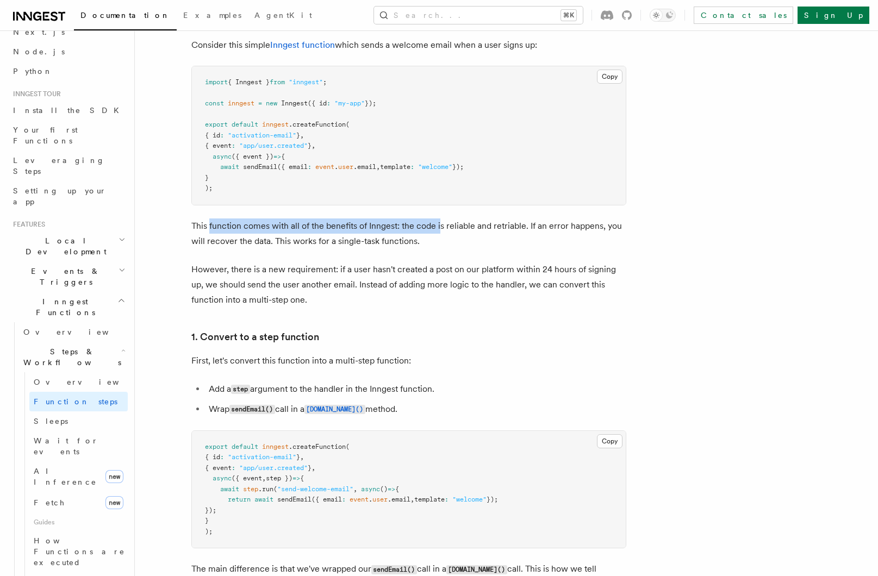
scroll to position [400, 0]
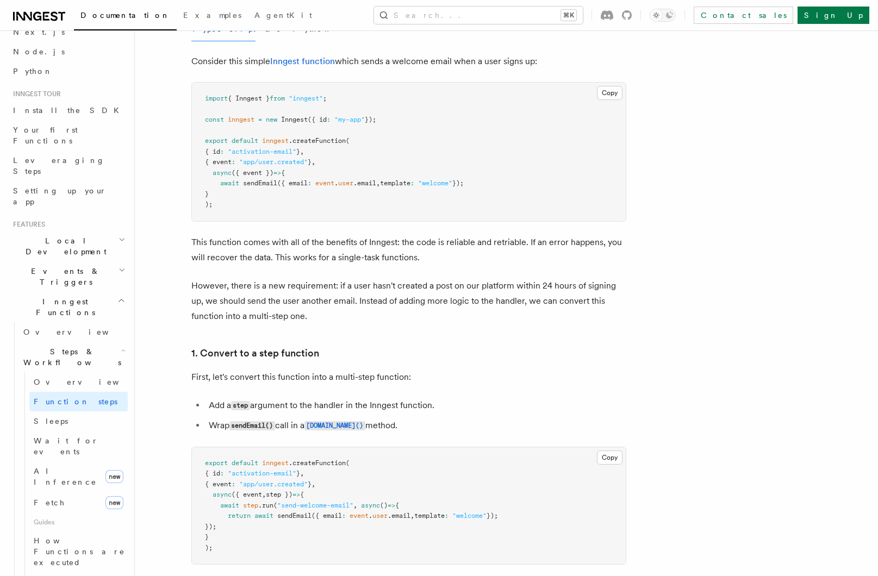
click at [490, 243] on p "This function comes with all of the benefits of Inngest: the code is reliable a…" at bounding box center [408, 250] width 435 height 30
drag, startPoint x: 453, startPoint y: 245, endPoint x: 539, endPoint y: 243, distance: 85.9
click at [539, 243] on p "This function comes with all of the benefits of Inngest: the code is reliable a…" at bounding box center [408, 250] width 435 height 30
drag, startPoint x: 221, startPoint y: 258, endPoint x: 350, endPoint y: 260, distance: 129.3
click at [350, 260] on p "This function comes with all of the benefits of Inngest: the code is reliable a…" at bounding box center [408, 250] width 435 height 30
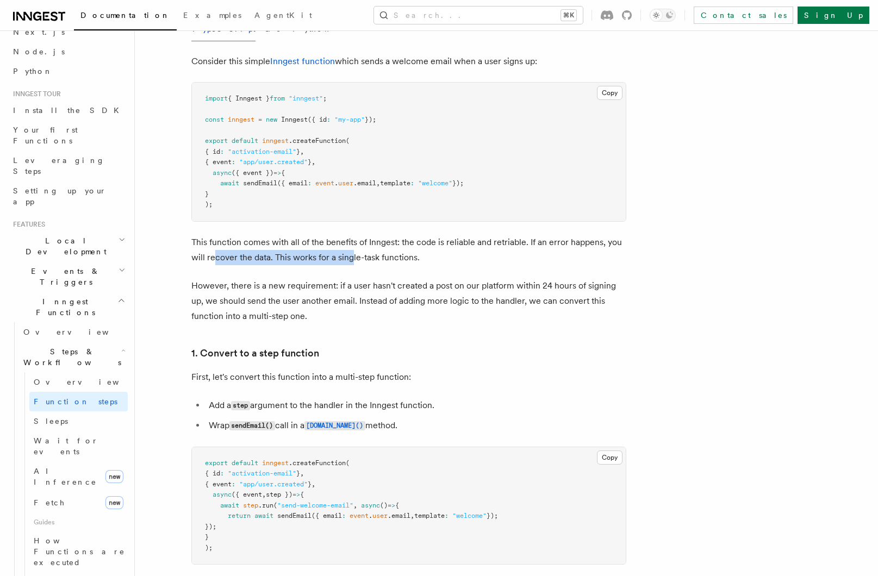
click at [350, 260] on p "This function comes with all of the benefits of Inngest: the code is reliable a…" at bounding box center [408, 250] width 435 height 30
click at [290, 259] on p "This function comes with all of the benefits of Inngest: the code is reliable a…" at bounding box center [408, 250] width 435 height 30
drag, startPoint x: 273, startPoint y: 259, endPoint x: 387, endPoint y: 260, distance: 113.6
click at [387, 260] on p "This function comes with all of the benefits of Inngest: the code is reliable a…" at bounding box center [408, 250] width 435 height 30
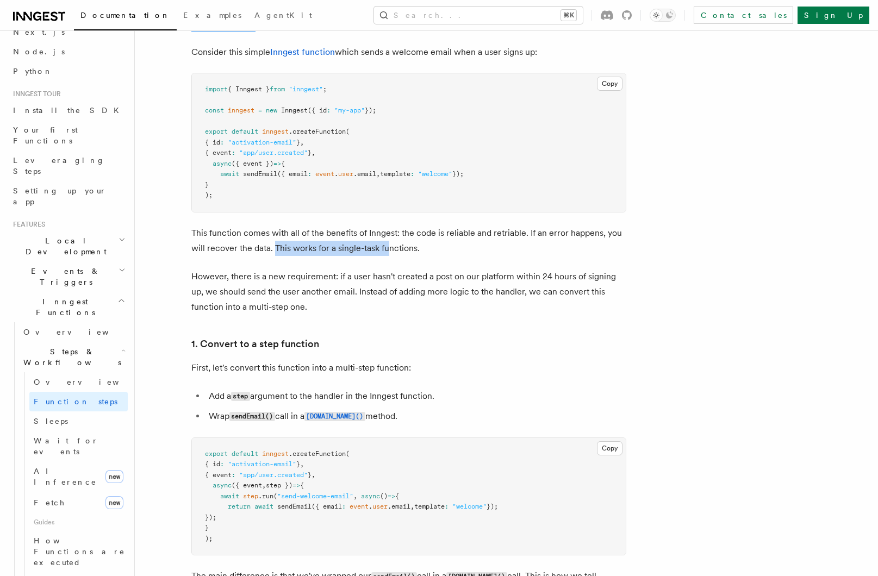
scroll to position [414, 0]
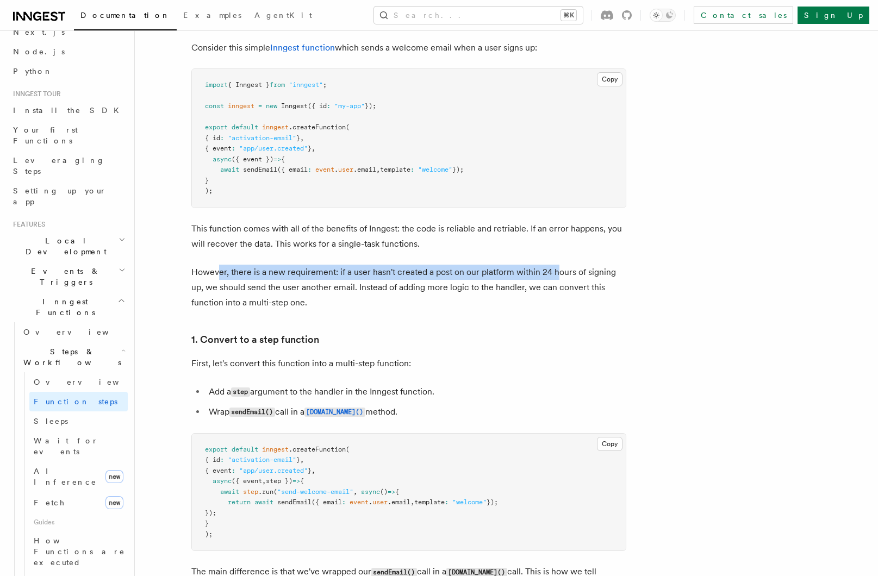
drag, startPoint x: 220, startPoint y: 273, endPoint x: 558, endPoint y: 276, distance: 338.0
click at [558, 276] on p "However, there is a new requirement: if a user hasn't created a post on our pla…" at bounding box center [408, 288] width 435 height 46
drag, startPoint x: 237, startPoint y: 275, endPoint x: 345, endPoint y: 276, distance: 107.6
click at [345, 276] on p "However, there is a new requirement: if a user hasn't created a post on our pla…" at bounding box center [408, 288] width 435 height 46
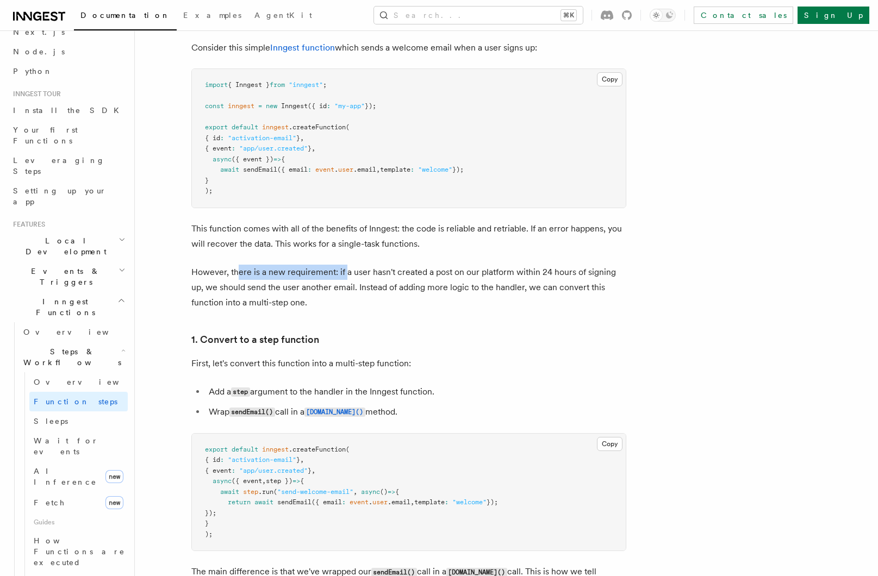
click at [345, 276] on p "However, there is a new requirement: if a user hasn't created a post on our pla…" at bounding box center [408, 288] width 435 height 46
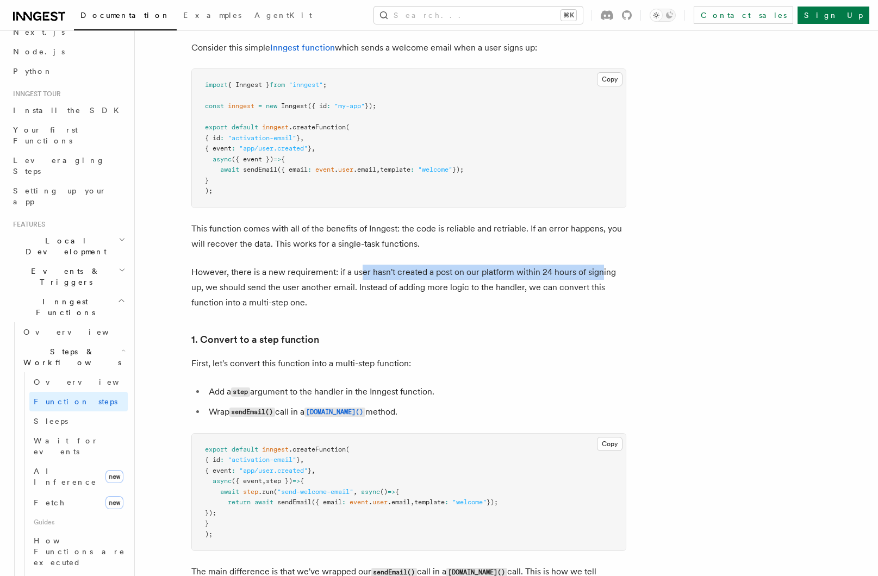
drag, startPoint x: 361, startPoint y: 274, endPoint x: 598, endPoint y: 278, distance: 236.4
click at [598, 278] on p "However, there is a new requirement: if a user hasn't created a post on our pla…" at bounding box center [408, 288] width 435 height 46
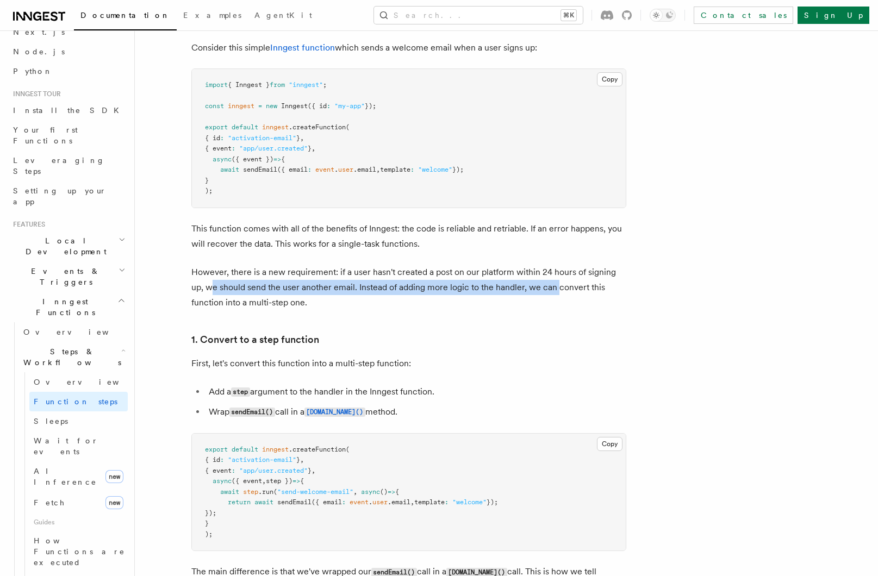
drag, startPoint x: 199, startPoint y: 290, endPoint x: 541, endPoint y: 291, distance: 341.3
click at [541, 291] on p "However, there is a new requirement: if a user hasn't created a post on our pla…" at bounding box center [408, 288] width 435 height 46
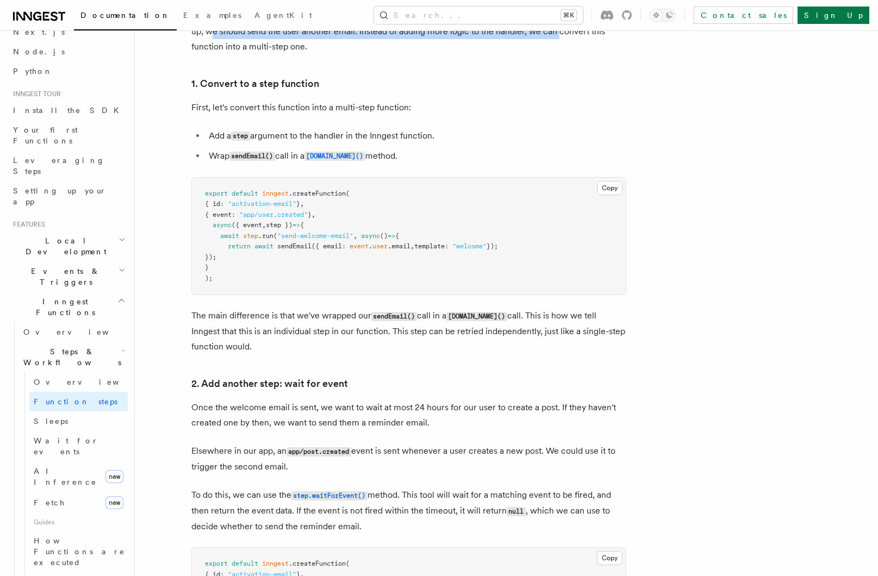
scroll to position [713, 0]
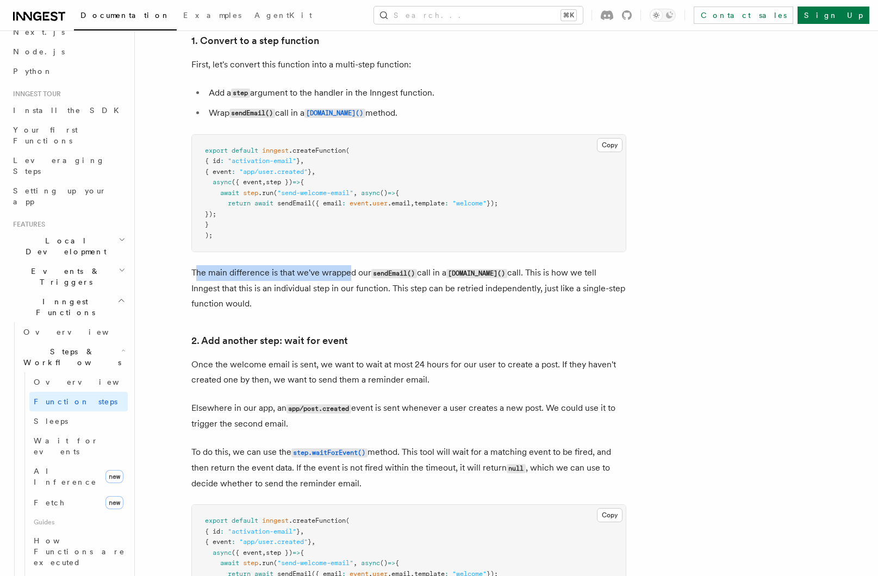
drag, startPoint x: 198, startPoint y: 274, endPoint x: 348, endPoint y: 274, distance: 150.0
click at [348, 274] on p "The main difference is that we've wrapped our sendEmail() call in a [DOMAIN_NAM…" at bounding box center [408, 288] width 435 height 46
drag, startPoint x: 423, startPoint y: 275, endPoint x: 446, endPoint y: 276, distance: 22.8
click at [446, 276] on p "The main difference is that we've wrapped our sendEmail() call in a [DOMAIN_NAM…" at bounding box center [408, 288] width 435 height 46
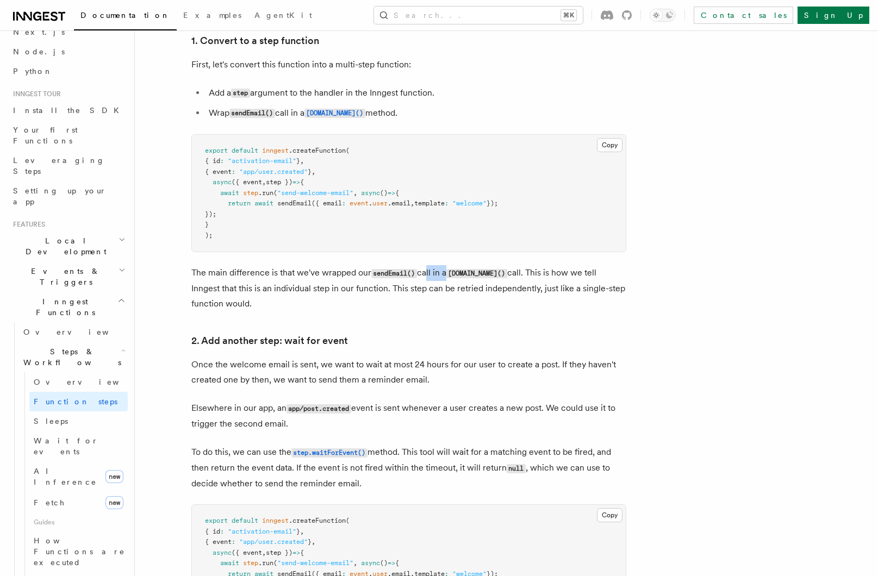
drag, startPoint x: 446, startPoint y: 276, endPoint x: 464, endPoint y: 276, distance: 17.9
click at [451, 276] on p "The main difference is that we've wrapped our sendEmail() call in a [DOMAIN_NAM…" at bounding box center [408, 288] width 435 height 46
drag, startPoint x: 473, startPoint y: 276, endPoint x: 537, endPoint y: 277, distance: 64.1
click at [537, 277] on p "The main difference is that we've wrapped our sendEmail() call in a [DOMAIN_NAM…" at bounding box center [408, 288] width 435 height 46
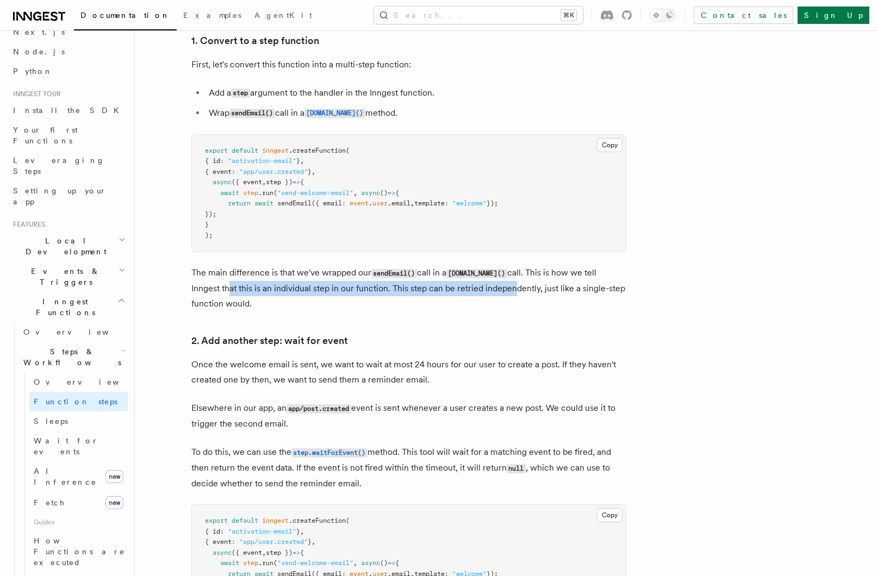
drag, startPoint x: 195, startPoint y: 291, endPoint x: 485, endPoint y: 293, distance: 289.6
click at [484, 293] on p "The main difference is that we've wrapped our sendEmail() call in a [DOMAIN_NAM…" at bounding box center [408, 288] width 435 height 46
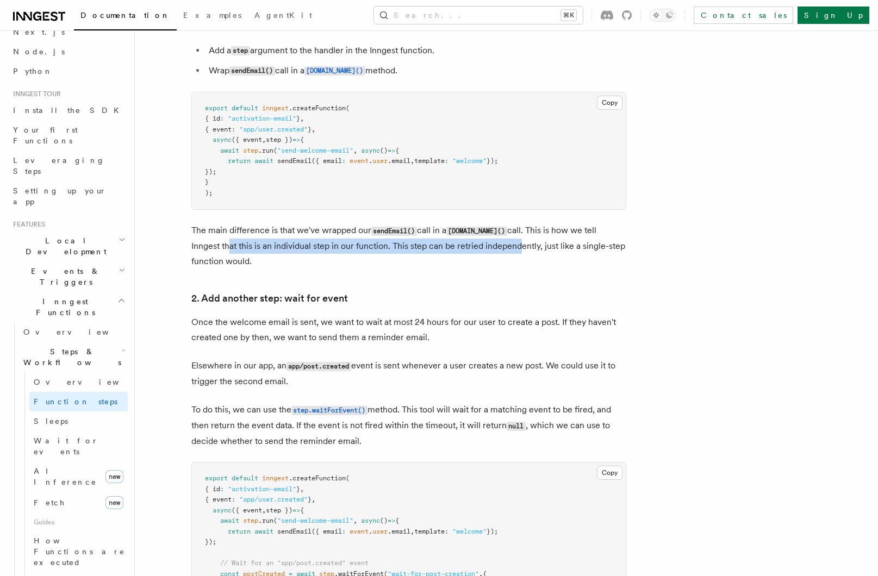
scroll to position [785, 0]
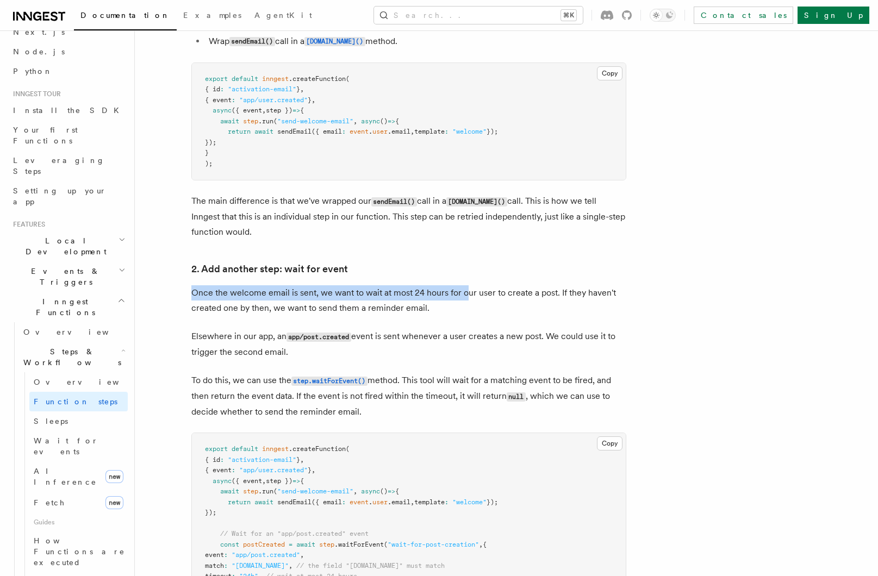
drag, startPoint x: 193, startPoint y: 294, endPoint x: 467, endPoint y: 296, distance: 273.9
click at [467, 296] on p "Once the welcome email is sent, we want to wait at most 24 hours for our user t…" at bounding box center [408, 300] width 435 height 30
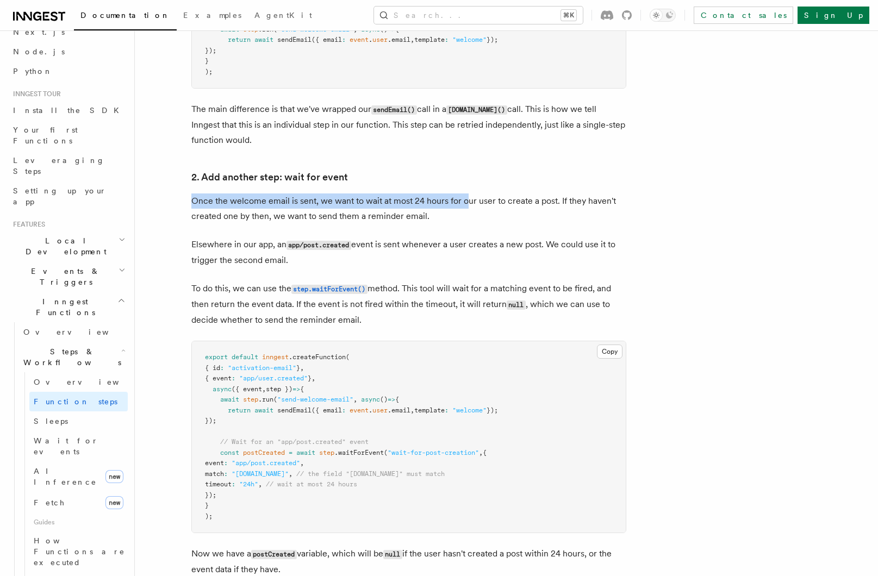
scroll to position [887, 0]
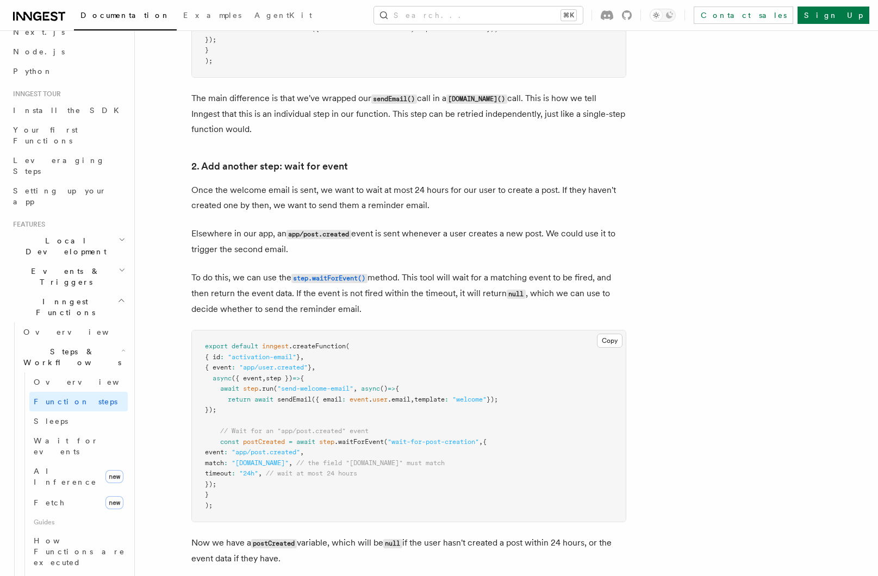
drag, startPoint x: 193, startPoint y: 236, endPoint x: 244, endPoint y: 236, distance: 50.5
click at [244, 236] on p "Elsewhere in our app, an app/post.created event is sent whenever a user creates…" at bounding box center [408, 241] width 435 height 31
drag, startPoint x: 374, startPoint y: 235, endPoint x: 600, endPoint y: 235, distance: 226.1
click at [600, 235] on p "Elsewhere in our app, an app/post.created event is sent whenever a user creates…" at bounding box center [408, 241] width 435 height 31
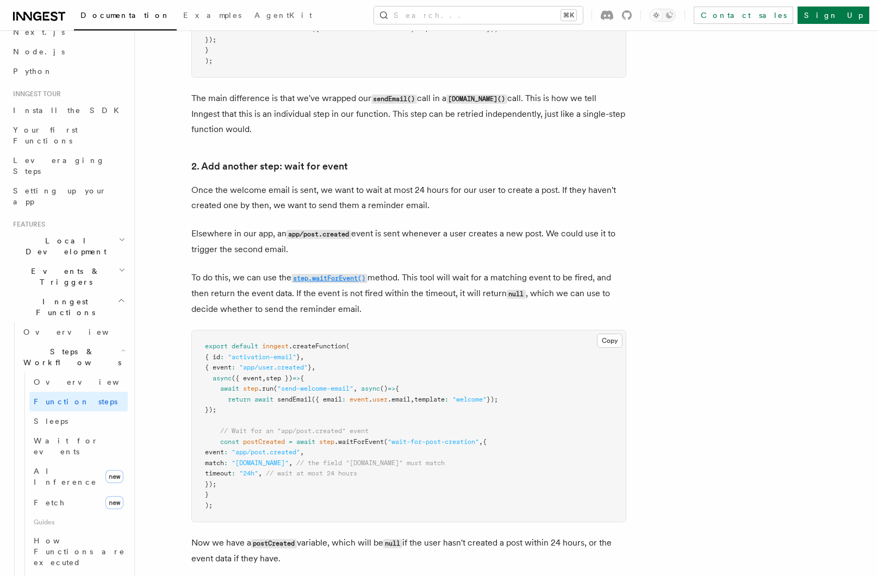
drag, startPoint x: 201, startPoint y: 278, endPoint x: 292, endPoint y: 279, distance: 91.3
click at [292, 279] on p "To do this, we can use the step.waitForEvent() method. This tool will wait for …" at bounding box center [408, 293] width 435 height 47
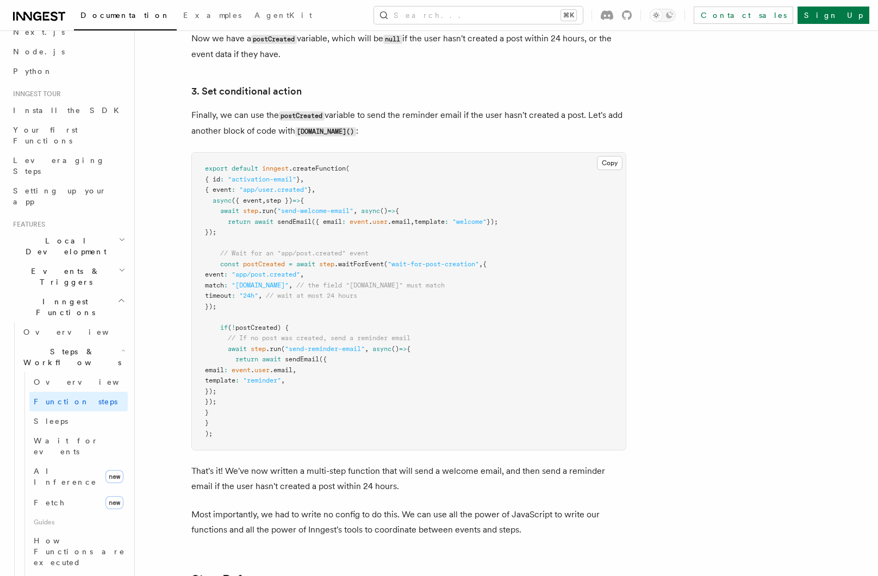
scroll to position [1399, 0]
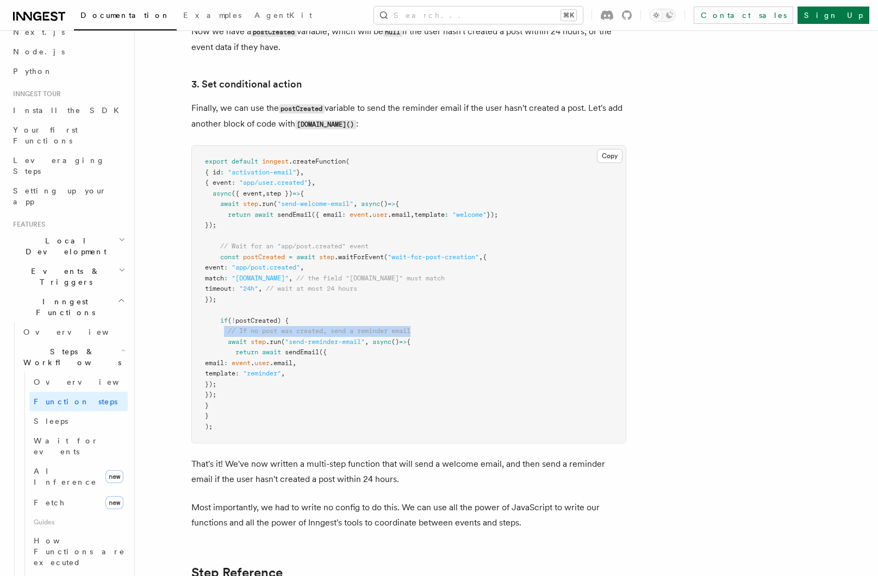
drag, startPoint x: 224, startPoint y: 331, endPoint x: 436, endPoint y: 334, distance: 211.9
click at [436, 334] on pre "export default inngest .createFunction ( { id : "activation-email" } , { event …" at bounding box center [409, 294] width 434 height 297
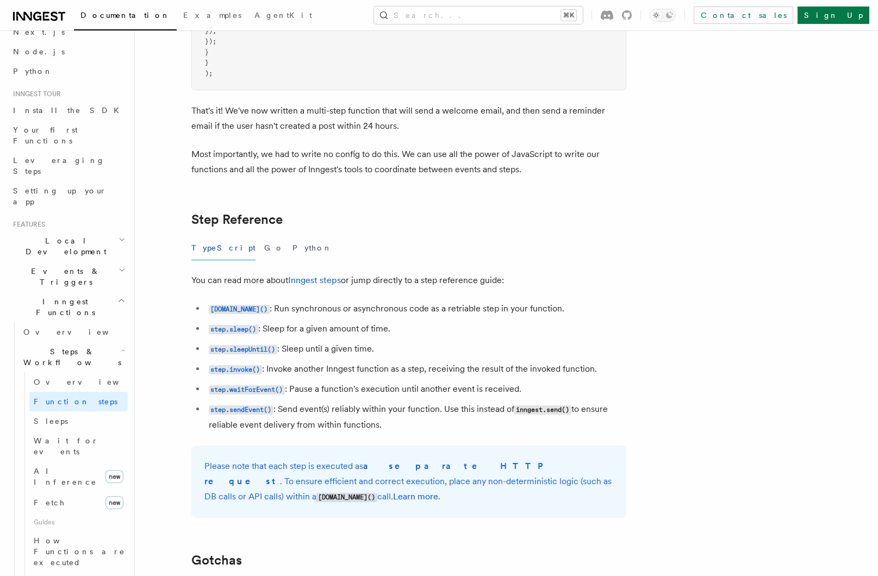
scroll to position [1766, 0]
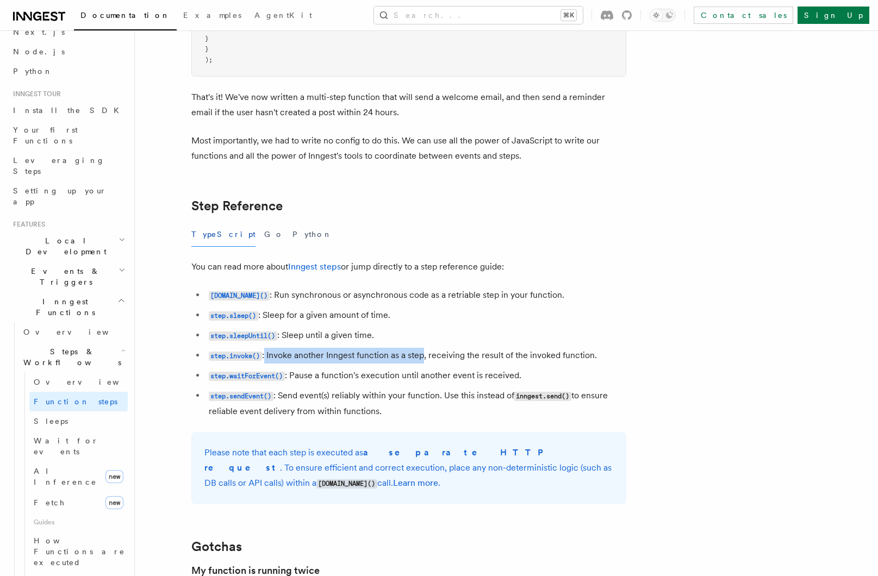
drag, startPoint x: 265, startPoint y: 356, endPoint x: 425, endPoint y: 358, distance: 159.8
click at [425, 358] on li "step.invoke() : Invoke another Inngest function as a step, receiving the result…" at bounding box center [415, 356] width 421 height 16
drag, startPoint x: 265, startPoint y: 297, endPoint x: 336, endPoint y: 298, distance: 71.2
click at [336, 298] on li "[DOMAIN_NAME]() : Run synchronous or asynchronous code as a retriable step in y…" at bounding box center [415, 295] width 421 height 16
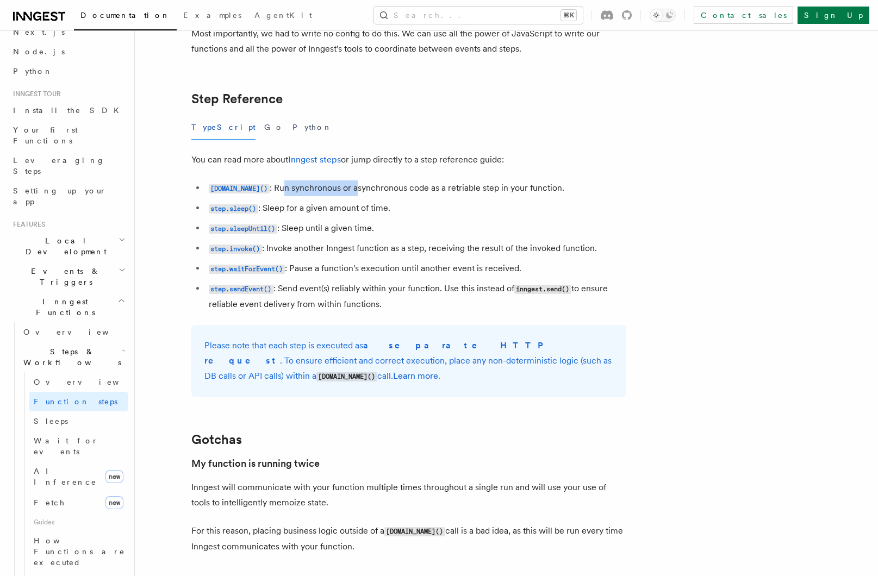
scroll to position [1875, 0]
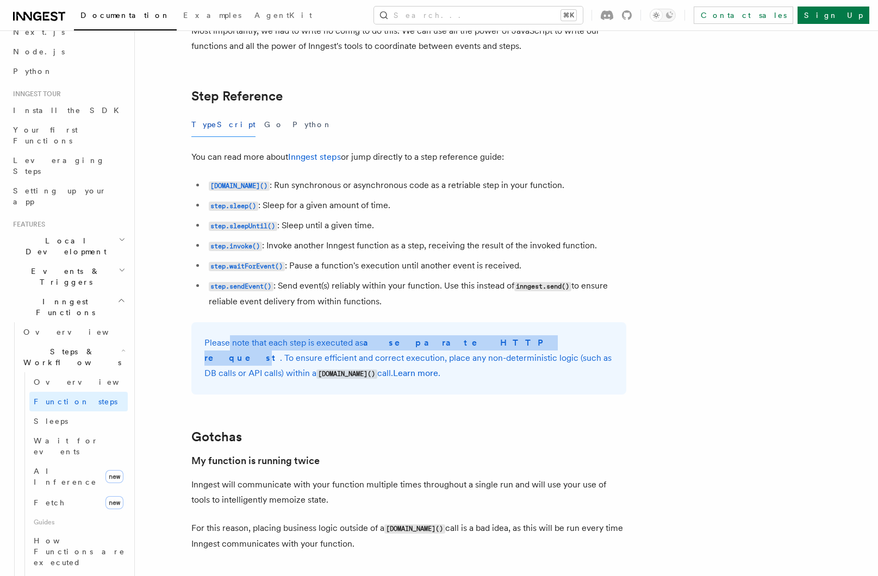
drag, startPoint x: 241, startPoint y: 344, endPoint x: 459, endPoint y: 345, distance: 217.4
click at [459, 345] on p "Please note that each step is executed as a separate HTTP request . To ensure e…" at bounding box center [408, 358] width 409 height 46
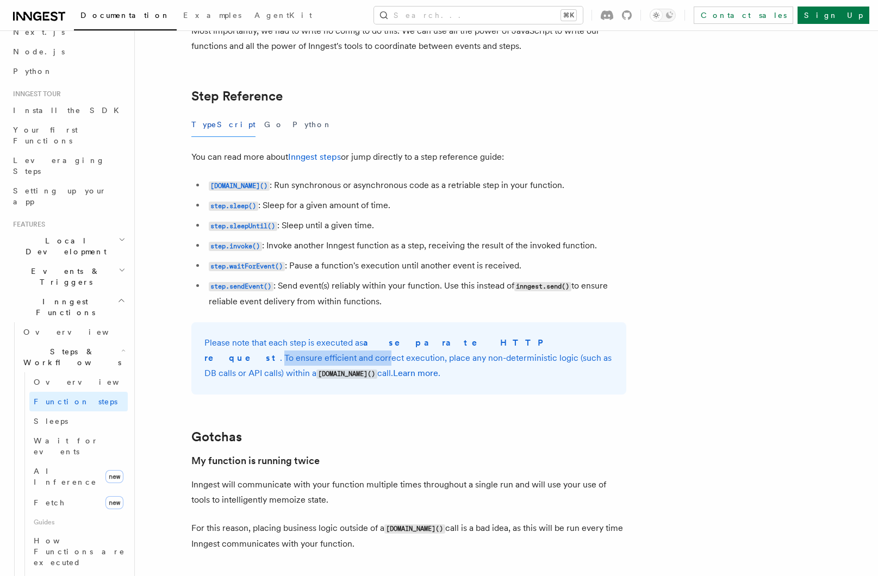
drag, startPoint x: 467, startPoint y: 343, endPoint x: 572, endPoint y: 346, distance: 105.5
click at [572, 346] on p "Please note that each step is executed as a separate HTTP request . To ensure e…" at bounding box center [408, 358] width 409 height 46
drag, startPoint x: 217, startPoint y: 358, endPoint x: 381, endPoint y: 360, distance: 164.7
click at [381, 360] on p "Please note that each step is executed as a separate HTTP request . To ensure e…" at bounding box center [408, 358] width 409 height 46
click at [399, 360] on p "Please note that each step is executed as a separate HTTP request . To ensure e…" at bounding box center [408, 358] width 409 height 46
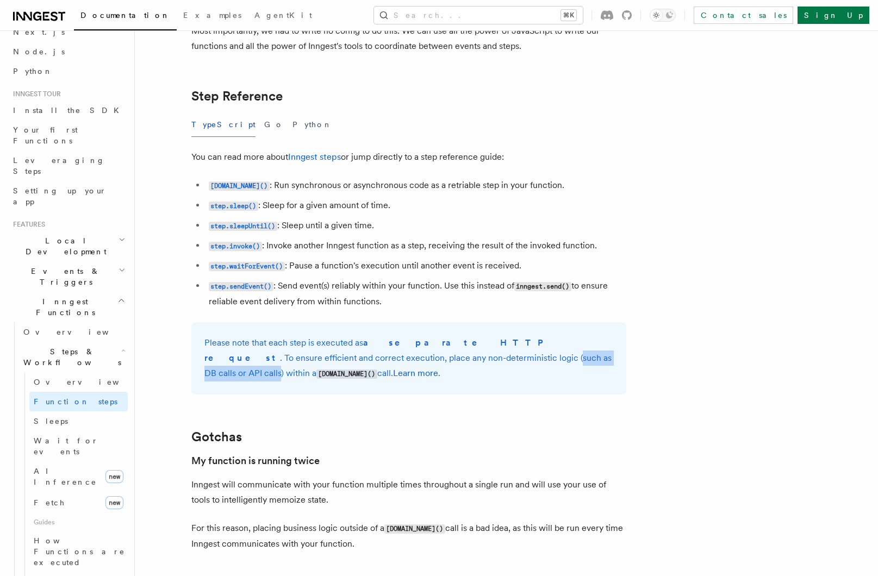
drag, startPoint x: 379, startPoint y: 359, endPoint x: 484, endPoint y: 362, distance: 105.5
click at [484, 362] on p "Please note that each step is executed as a separate HTTP request . To ensure e…" at bounding box center [408, 358] width 409 height 46
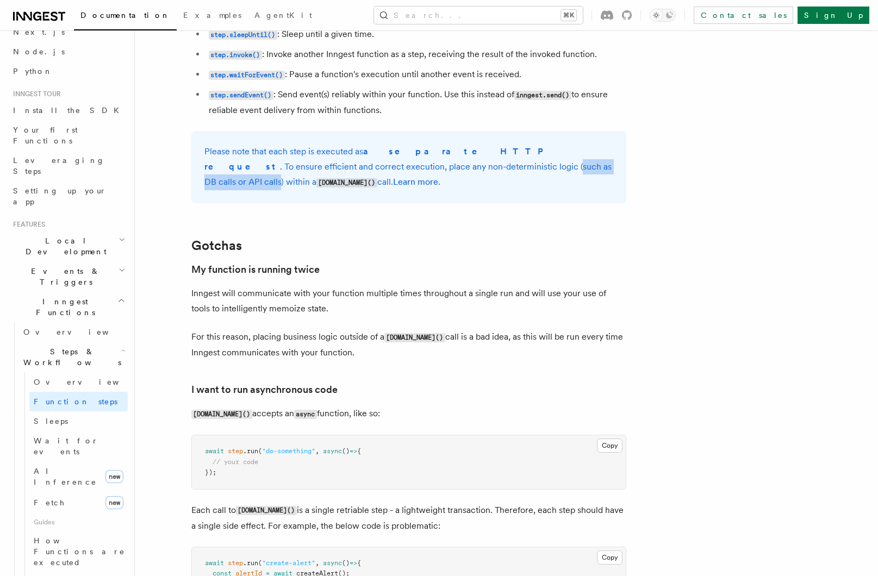
scroll to position [2071, 0]
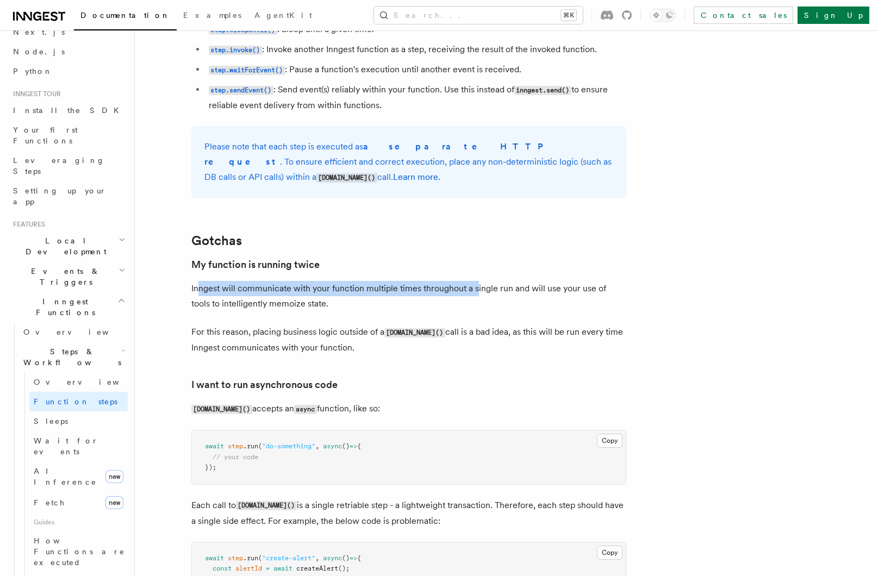
drag, startPoint x: 197, startPoint y: 289, endPoint x: 475, endPoint y: 289, distance: 277.7
click at [475, 289] on p "Inngest will communicate with your function multiple times throughout a single …" at bounding box center [408, 296] width 435 height 30
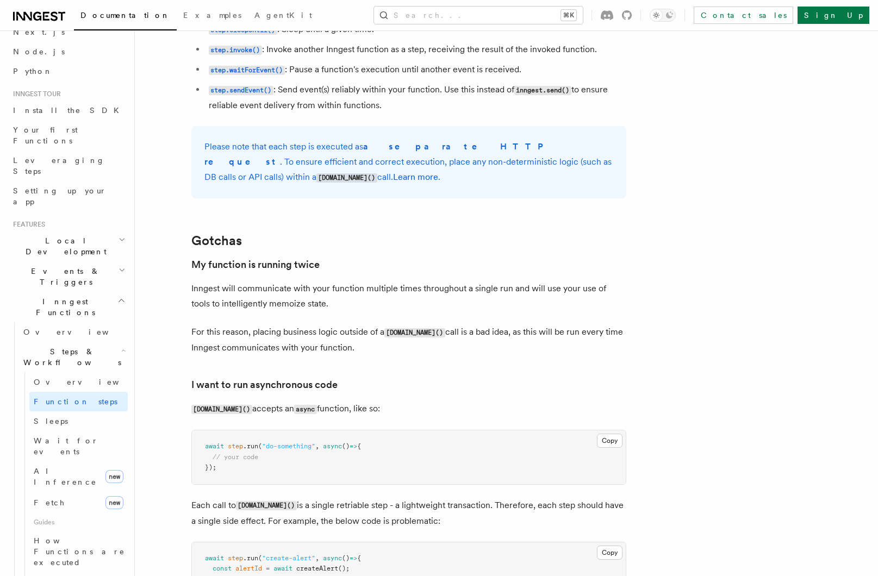
click at [493, 305] on p "Inngest will communicate with your function multiple times throughout a single …" at bounding box center [408, 296] width 435 height 30
drag, startPoint x: 515, startPoint y: 290, endPoint x: 606, endPoint y: 291, distance: 91.3
click at [606, 291] on p "Inngest will communicate with your function multiple times throughout a single …" at bounding box center [408, 296] width 435 height 30
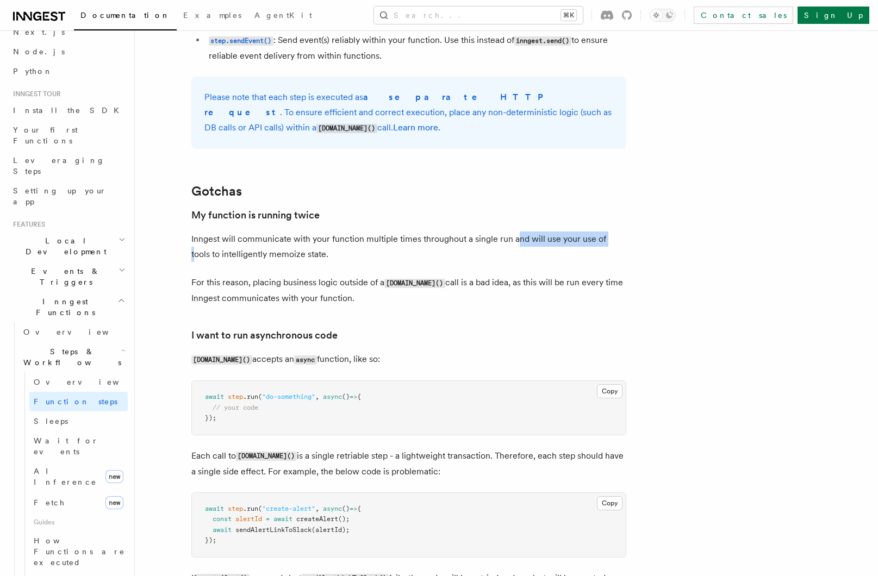
scroll to position [2136, 0]
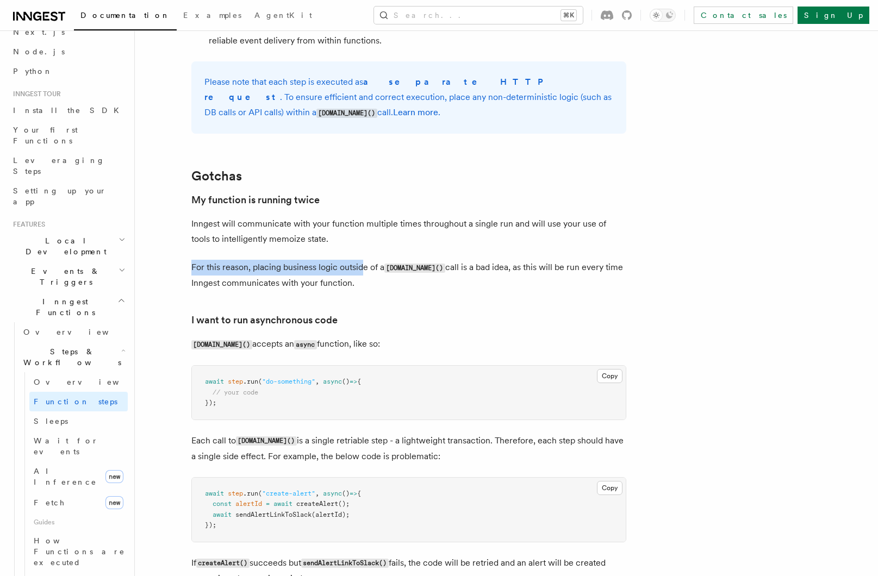
drag, startPoint x: 192, startPoint y: 269, endPoint x: 362, endPoint y: 269, distance: 170.6
click at [362, 269] on p "For this reason, placing business logic outside of a [DOMAIN_NAME]() call is a …" at bounding box center [408, 275] width 435 height 31
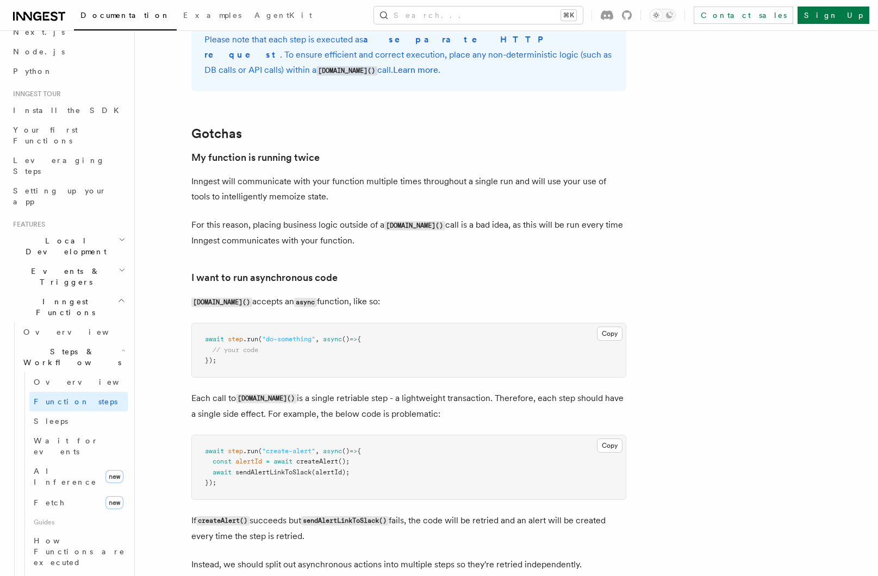
scroll to position [2181, 0]
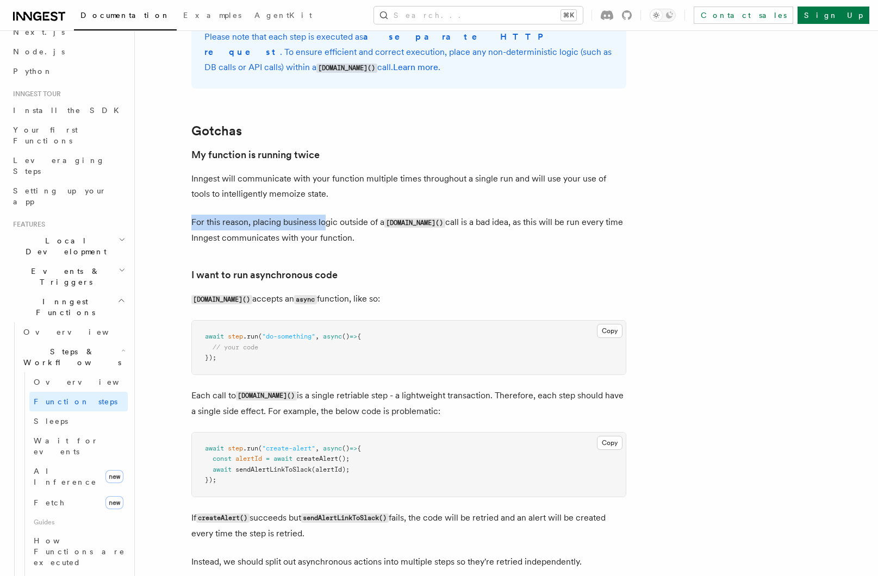
drag, startPoint x: 212, startPoint y: 223, endPoint x: 324, endPoint y: 223, distance: 112.5
click at [324, 223] on p "For this reason, placing business logic outside of a [DOMAIN_NAME]() call is a …" at bounding box center [408, 230] width 435 height 31
drag, startPoint x: 302, startPoint y: 179, endPoint x: 526, endPoint y: 178, distance: 224.4
click at [525, 178] on p "Inngest will communicate with your function multiple times throughout a single …" at bounding box center [408, 186] width 435 height 30
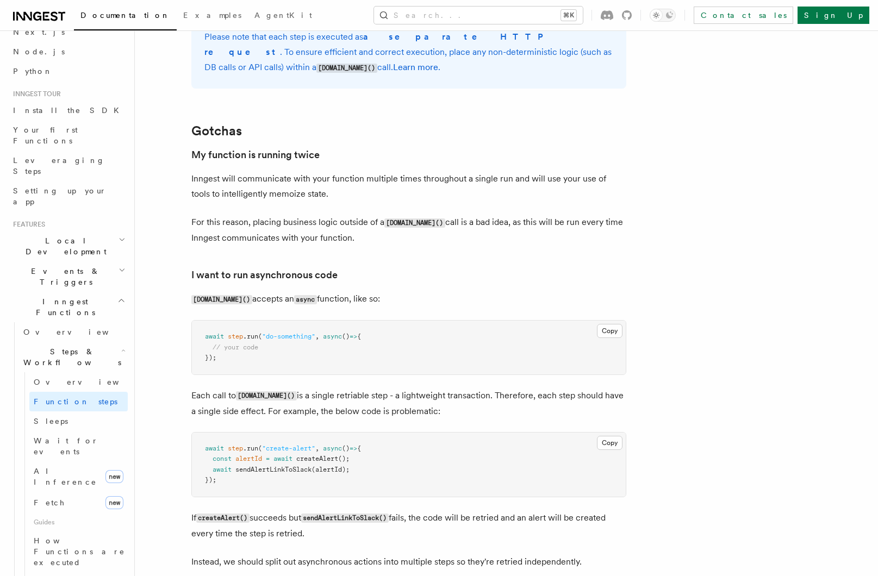
click at [527, 178] on p "Inngest will communicate with your function multiple times throughout a single …" at bounding box center [408, 186] width 435 height 30
drag, startPoint x: 197, startPoint y: 223, endPoint x: 365, endPoint y: 223, distance: 167.4
click at [365, 223] on p "For this reason, placing business logic outside of a [DOMAIN_NAME]() call is a …" at bounding box center [408, 230] width 435 height 31
drag, startPoint x: 454, startPoint y: 223, endPoint x: 542, endPoint y: 223, distance: 88.6
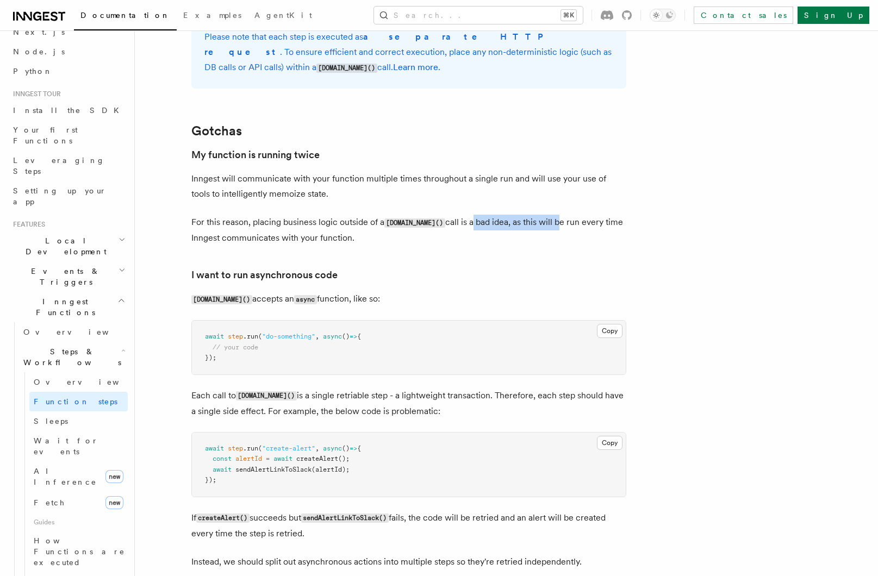
click at [542, 223] on p "For this reason, placing business logic outside of a [DOMAIN_NAME]() call is a …" at bounding box center [408, 230] width 435 height 31
drag, startPoint x: 496, startPoint y: 224, endPoint x: 592, endPoint y: 224, distance: 95.6
click at [592, 224] on p "For this reason, placing business logic outside of a [DOMAIN_NAME]() call is a …" at bounding box center [408, 230] width 435 height 31
drag, startPoint x: 196, startPoint y: 240, endPoint x: 313, endPoint y: 240, distance: 117.4
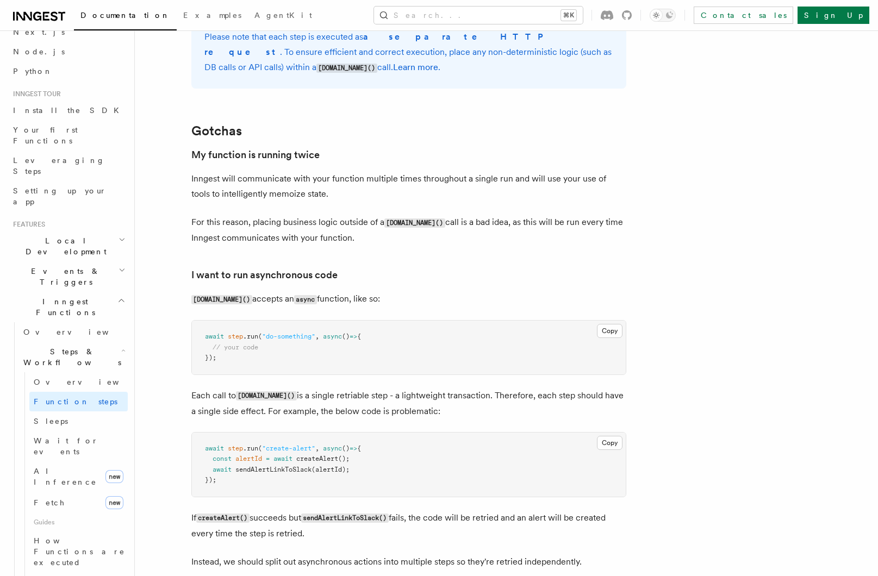
click at [313, 240] on p "For this reason, placing business logic outside of a [DOMAIN_NAME]() call is a …" at bounding box center [408, 230] width 435 height 31
click at [315, 240] on p "For this reason, placing business logic outside of a [DOMAIN_NAME]() call is a …" at bounding box center [408, 230] width 435 height 31
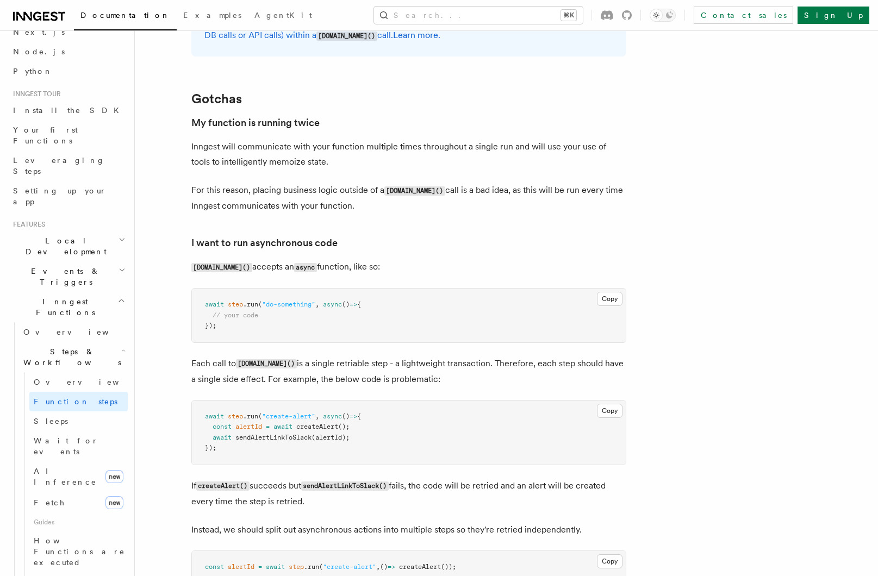
scroll to position [2225, 0]
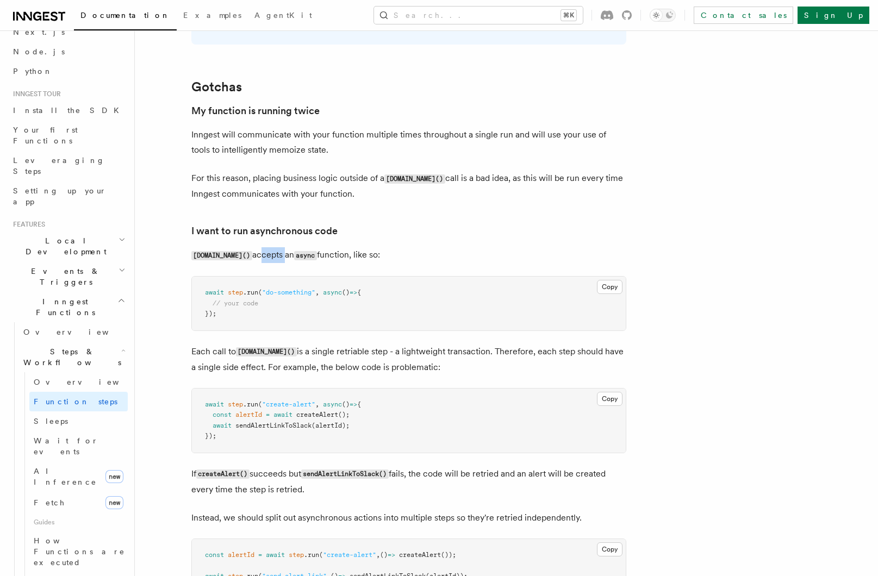
drag, startPoint x: 239, startPoint y: 256, endPoint x: 267, endPoint y: 256, distance: 28.3
click at [267, 256] on p "[DOMAIN_NAME]() accepts an async function, like so:" at bounding box center [408, 255] width 435 height 16
drag, startPoint x: 305, startPoint y: 256, endPoint x: 336, endPoint y: 256, distance: 31.0
click at [336, 256] on p "[DOMAIN_NAME]() accepts an async function, like so:" at bounding box center [408, 255] width 435 height 16
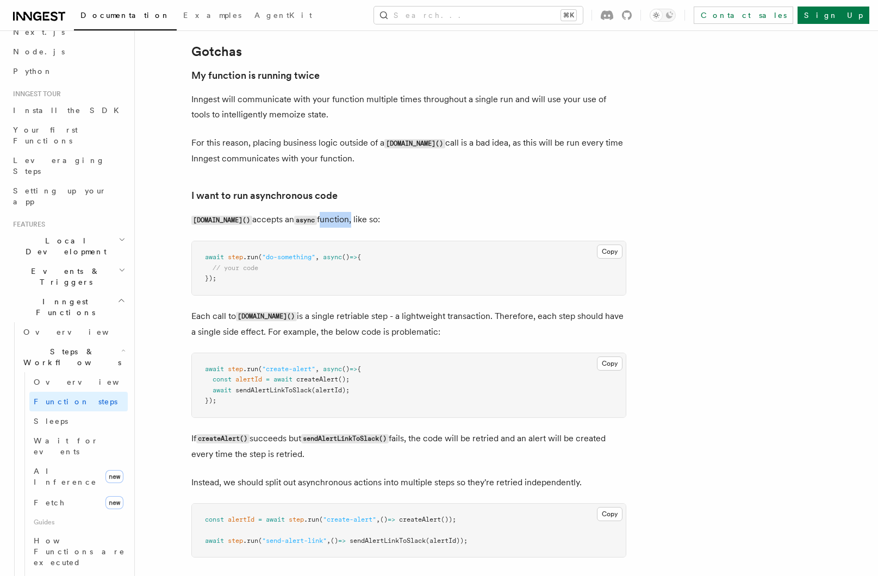
scroll to position [2265, 0]
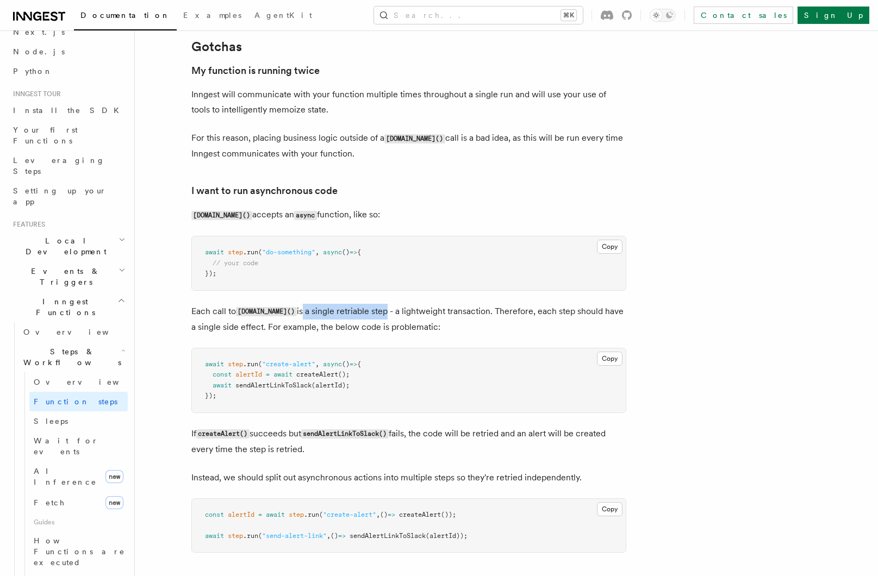
drag, startPoint x: 284, startPoint y: 312, endPoint x: 366, endPoint y: 312, distance: 82.1
click at [366, 312] on p "Each call to [DOMAIN_NAME]() is a single retriable step - a lightweight transac…" at bounding box center [408, 319] width 435 height 31
drag, startPoint x: 381, startPoint y: 311, endPoint x: 484, endPoint y: 313, distance: 102.7
click at [484, 313] on p "Each call to [DOMAIN_NAME]() is a single retriable step - a lightweight transac…" at bounding box center [408, 319] width 435 height 31
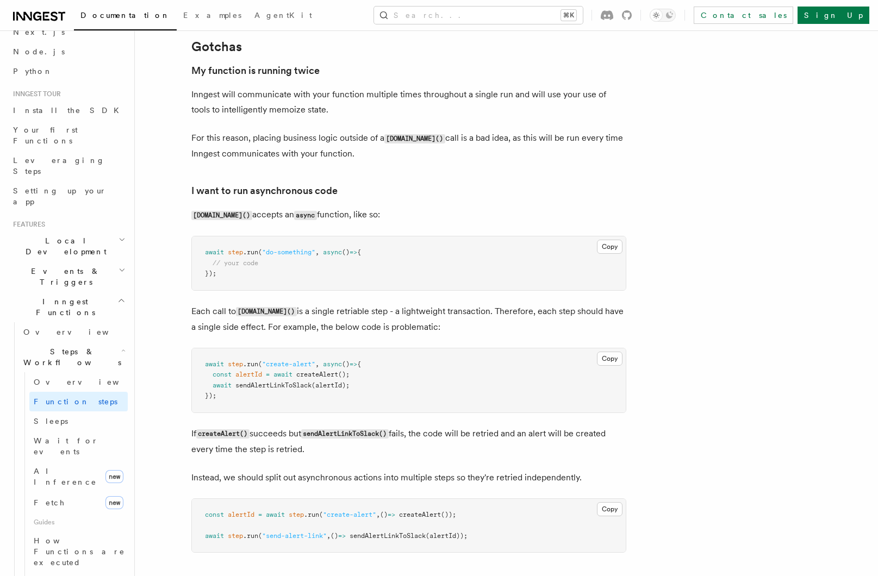
drag, startPoint x: 492, startPoint y: 314, endPoint x: 502, endPoint y: 313, distance: 9.3
click at [494, 313] on p "Each call to [DOMAIN_NAME]() is a single retriable step - a lightweight transac…" at bounding box center [408, 319] width 435 height 31
click at [218, 329] on p "Each call to [DOMAIN_NAME]() is a single retriable step - a lightweight transac…" at bounding box center [408, 319] width 435 height 31
drag, startPoint x: 213, startPoint y: 328, endPoint x: 411, endPoint y: 328, distance: 198.3
click at [411, 328] on p "Each call to [DOMAIN_NAME]() is a single retriable step - a lightweight transac…" at bounding box center [408, 319] width 435 height 31
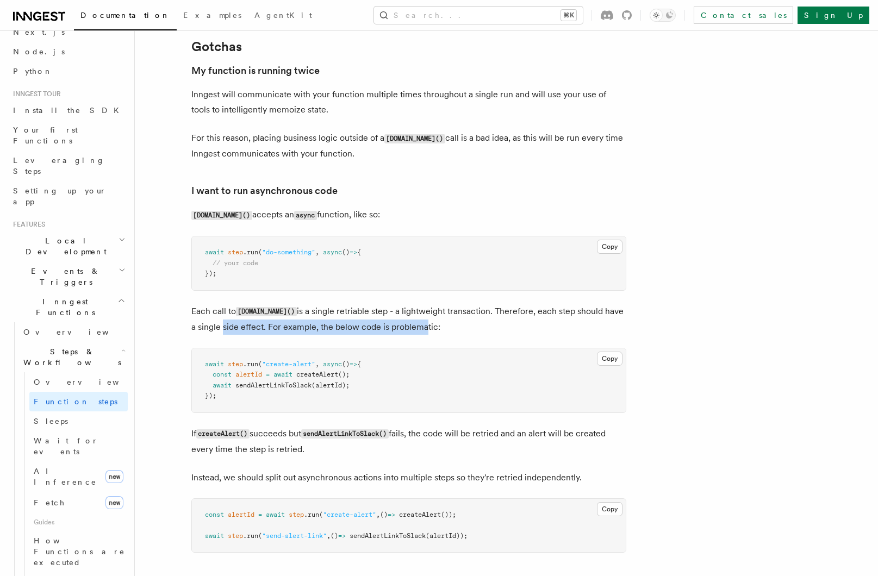
click at [411, 328] on p "Each call to [DOMAIN_NAME]() is a single retriable step - a lightweight transac…" at bounding box center [408, 319] width 435 height 31
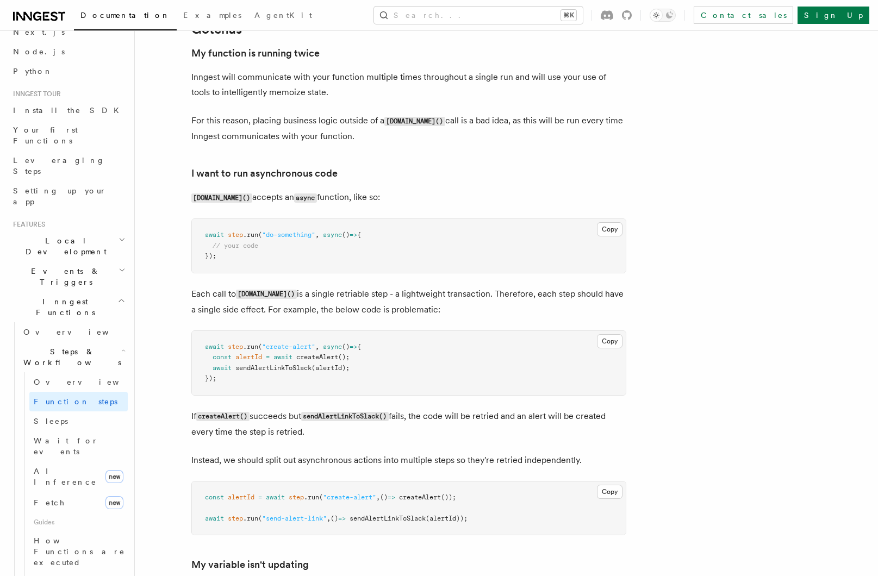
scroll to position [2299, 0]
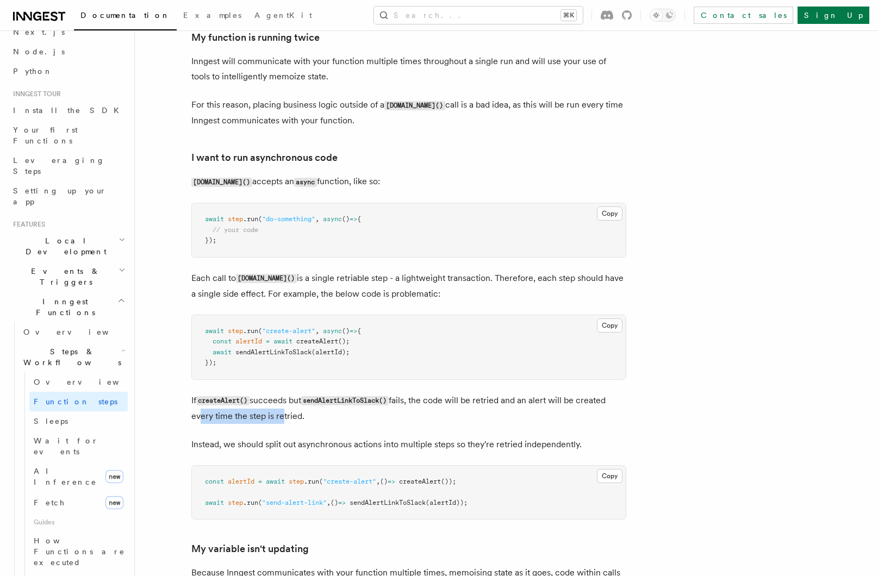
drag, startPoint x: 196, startPoint y: 417, endPoint x: 279, endPoint y: 417, distance: 83.1
click at [279, 417] on p "If createAlert() succeeds but sendAlertLinkToSlack() fails, the code will be re…" at bounding box center [408, 408] width 435 height 31
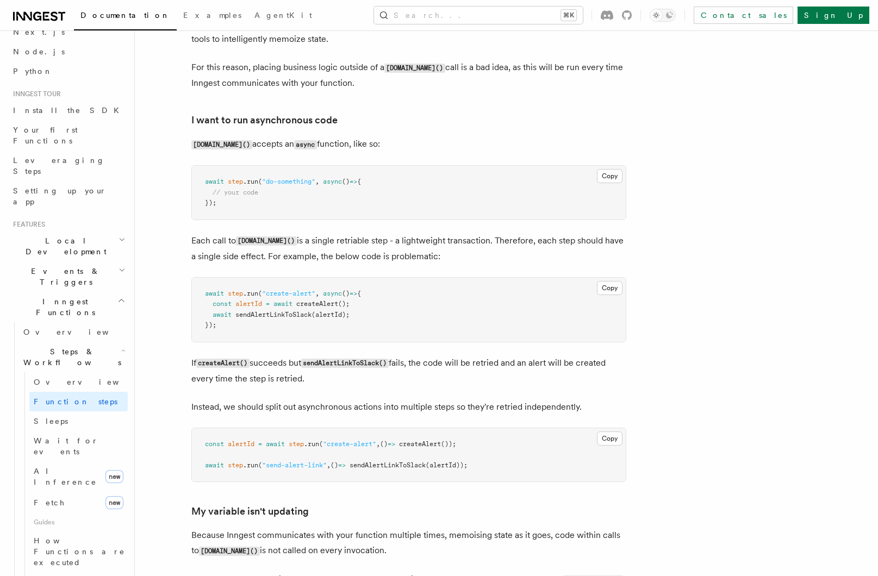
scroll to position [2373, 0]
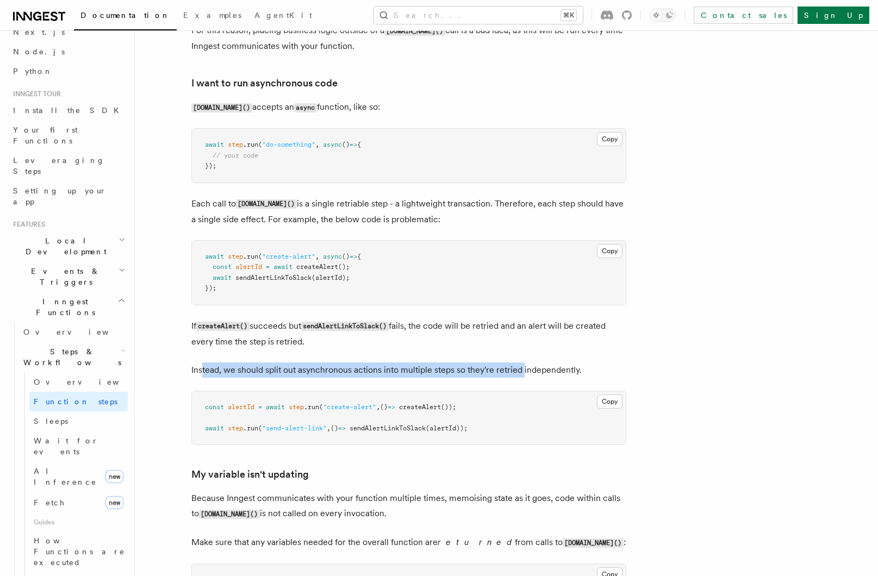
drag, startPoint x: 204, startPoint y: 373, endPoint x: 526, endPoint y: 372, distance: 322.2
click at [526, 372] on p "Instead, we should split out asynchronous actions into multiple steps so they'r…" at bounding box center [408, 369] width 435 height 15
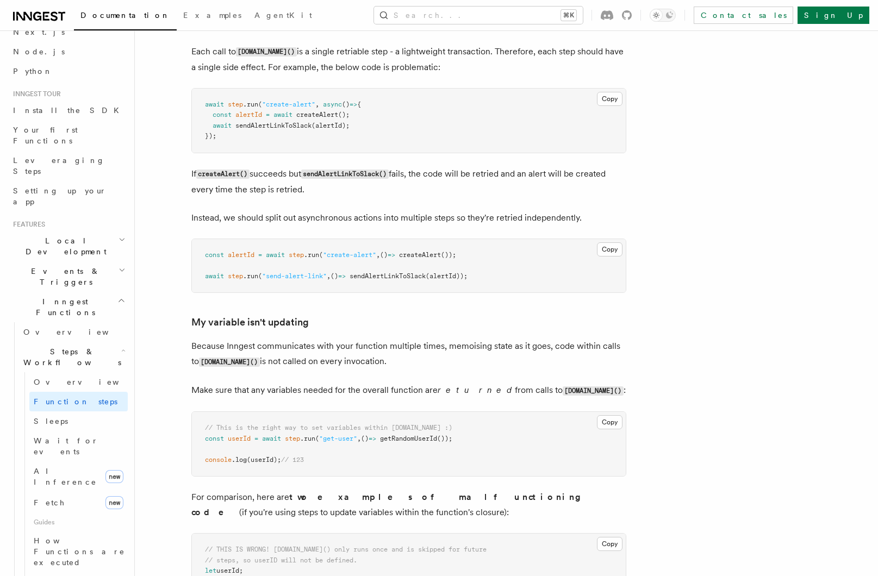
scroll to position [2526, 0]
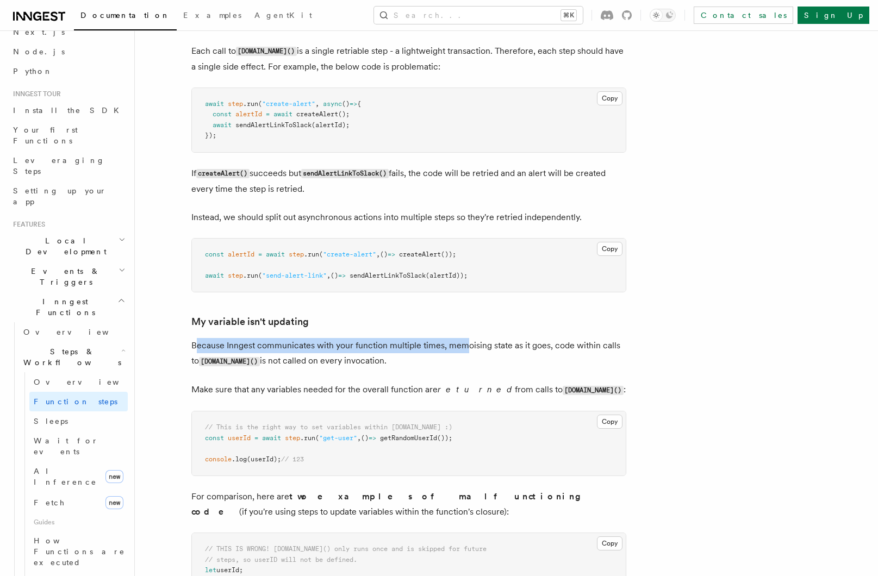
drag, startPoint x: 196, startPoint y: 346, endPoint x: 463, endPoint y: 346, distance: 266.8
click at [463, 346] on p "Because Inngest communicates with your function multiple times, memoising state…" at bounding box center [408, 353] width 435 height 31
drag, startPoint x: 266, startPoint y: 349, endPoint x: 417, endPoint y: 350, distance: 151.1
click at [417, 350] on p "Because Inngest communicates with your function multiple times, memoising state…" at bounding box center [408, 353] width 435 height 31
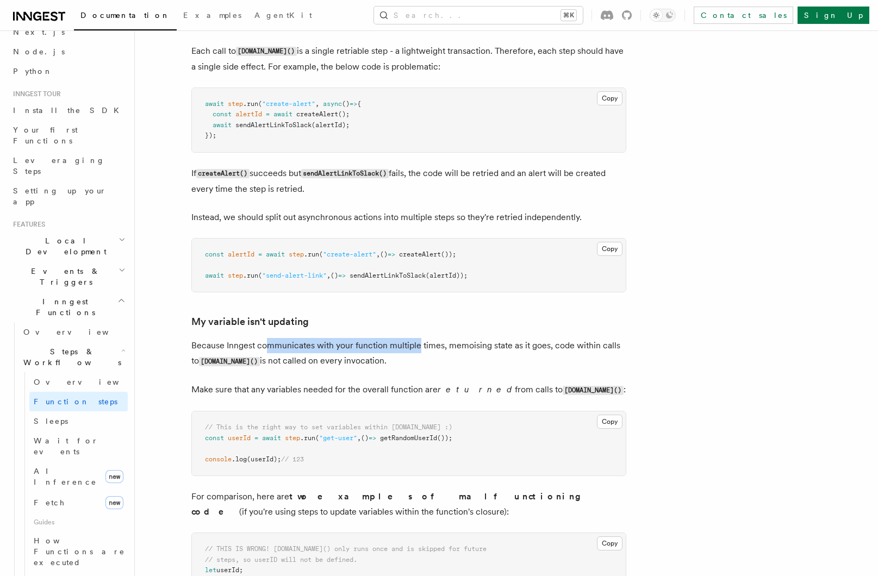
click at [417, 350] on p "Because Inngest communicates with your function multiple times, memoising state…" at bounding box center [408, 353] width 435 height 31
drag, startPoint x: 287, startPoint y: 353, endPoint x: 516, endPoint y: 351, distance: 228.2
click at [516, 351] on p "Because Inngest communicates with your function multiple times, memoising state…" at bounding box center [408, 353] width 435 height 31
click at [417, 350] on p "Because Inngest communicates with your function multiple times, memoising state…" at bounding box center [408, 353] width 435 height 31
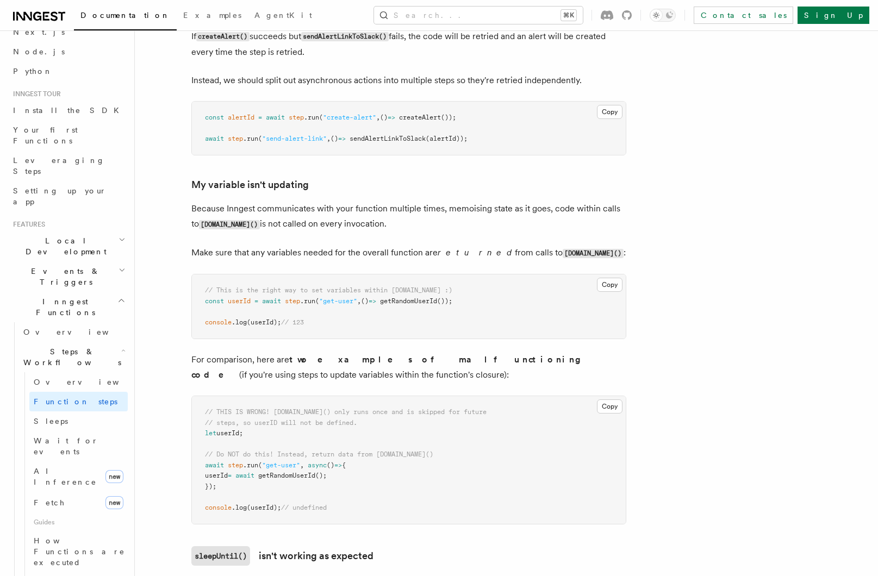
scroll to position [2663, 0]
click at [222, 361] on p "For comparison, here are two examples of malfunctioning code (if you're using s…" at bounding box center [408, 367] width 435 height 30
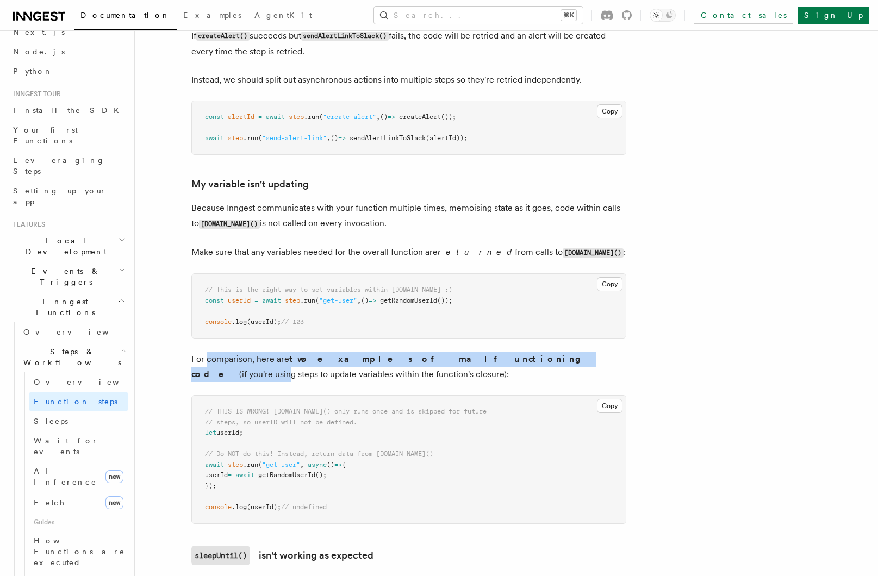
drag, startPoint x: 223, startPoint y: 360, endPoint x: 488, endPoint y: 356, distance: 265.2
click at [488, 356] on p "For comparison, here are two examples of malfunctioning code (if you're using s…" at bounding box center [408, 367] width 435 height 30
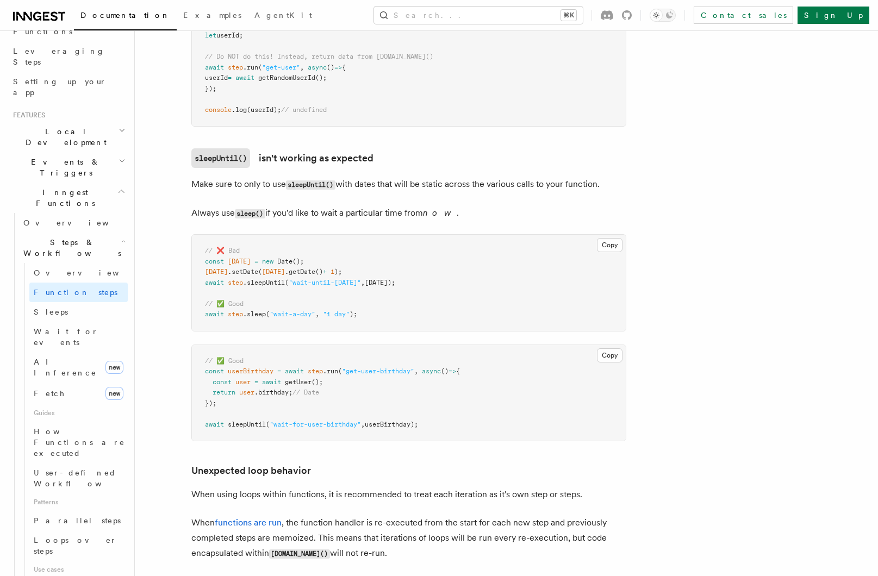
scroll to position [3397, 0]
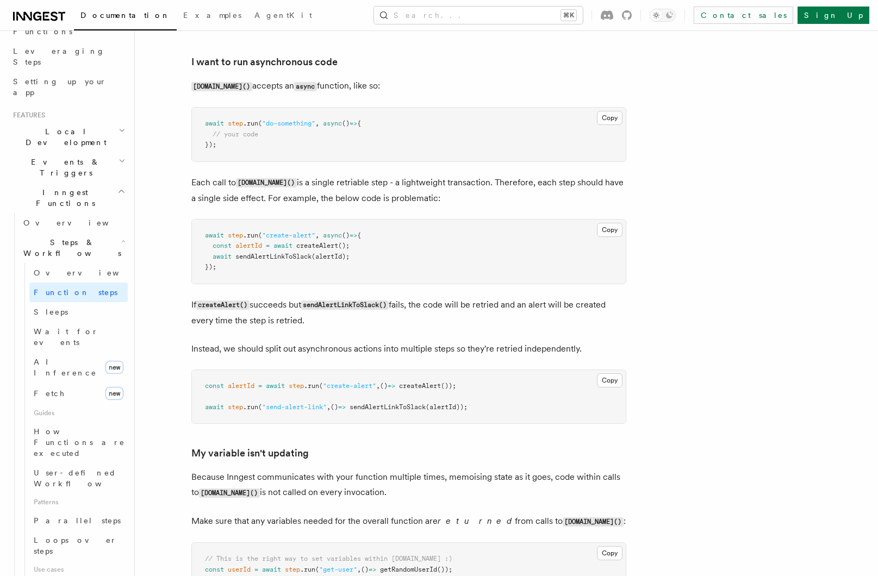
scroll to position [2179, 0]
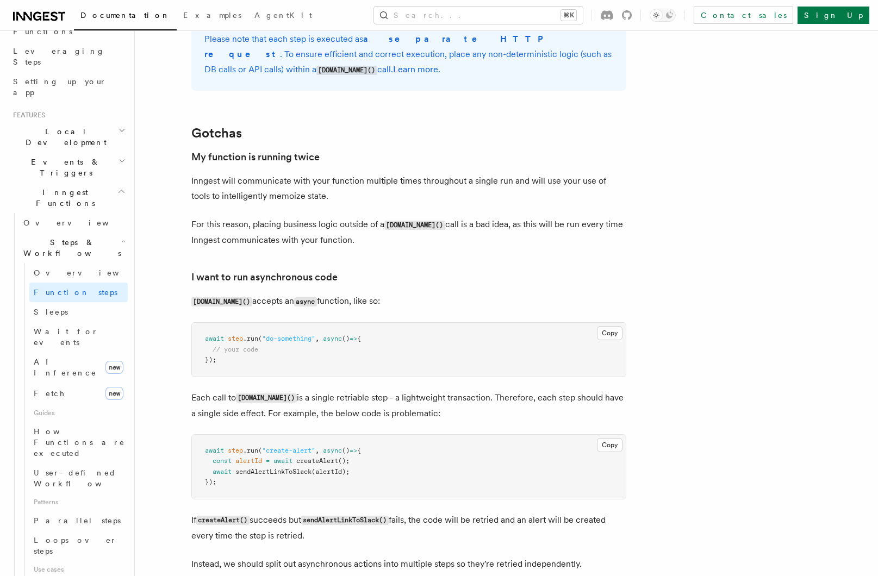
drag, startPoint x: 245, startPoint y: 229, endPoint x: 239, endPoint y: 229, distance: 6.0
click at [245, 229] on p "For this reason, placing business logic outside of a [DOMAIN_NAME]() call is a …" at bounding box center [408, 232] width 435 height 31
drag, startPoint x: 252, startPoint y: 224, endPoint x: 382, endPoint y: 226, distance: 129.9
click at [382, 226] on p "For this reason, placing business logic outside of a [DOMAIN_NAME]() call is a …" at bounding box center [408, 232] width 435 height 31
drag, startPoint x: 436, startPoint y: 226, endPoint x: 583, endPoint y: 226, distance: 146.7
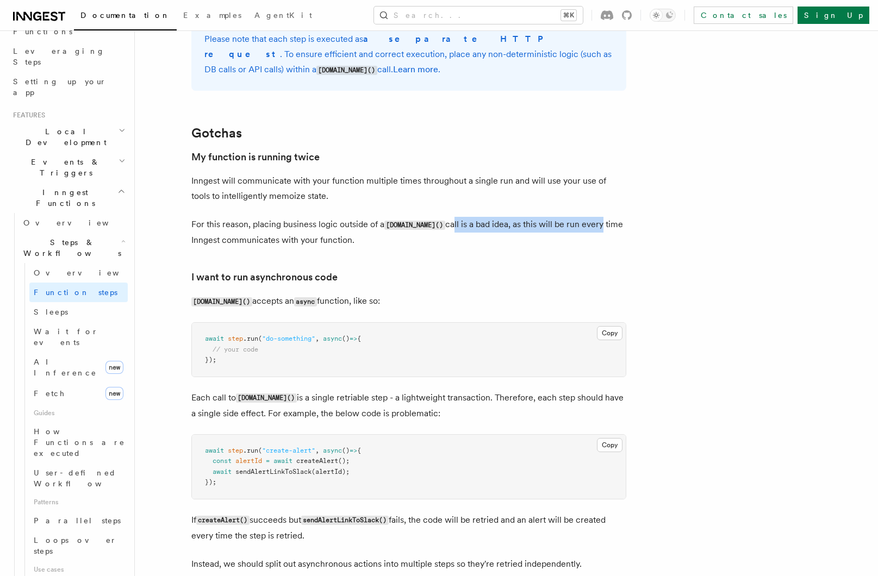
click at [583, 226] on p "For this reason, placing business logic outside of a [DOMAIN_NAME]() call is a …" at bounding box center [408, 232] width 435 height 31
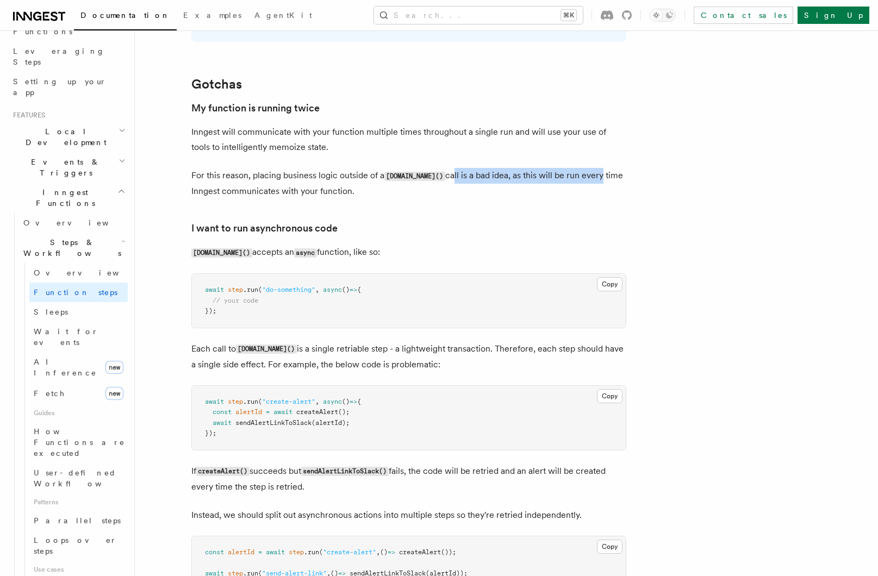
scroll to position [2238, 0]
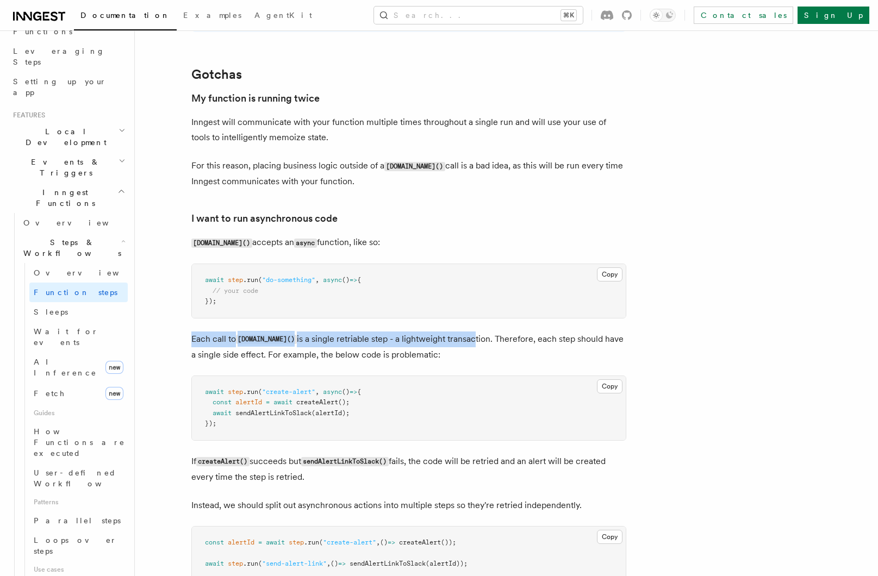
drag, startPoint x: 195, startPoint y: 341, endPoint x: 456, endPoint y: 341, distance: 261.9
click at [456, 341] on p "Each call to [DOMAIN_NAME]() is a single retriable step - a lightweight transac…" at bounding box center [408, 346] width 435 height 31
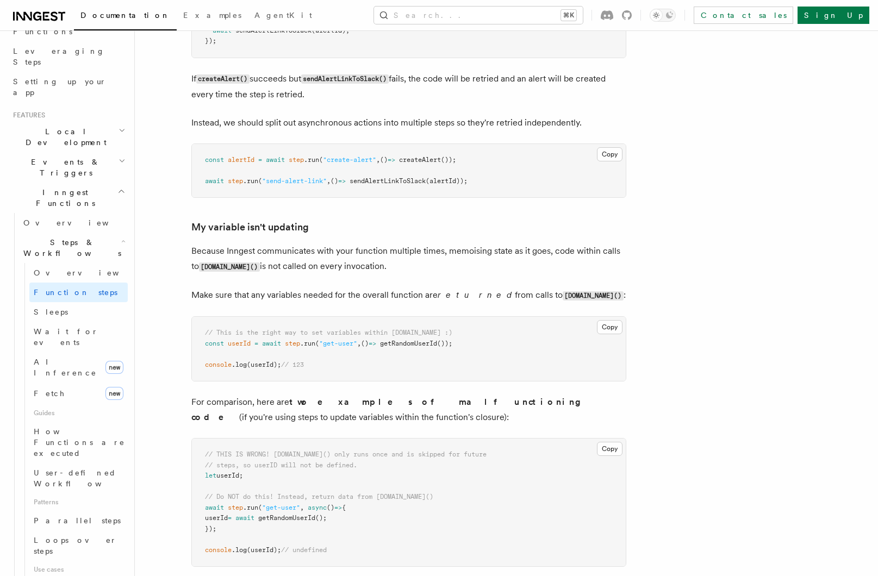
scroll to position [2629, 0]
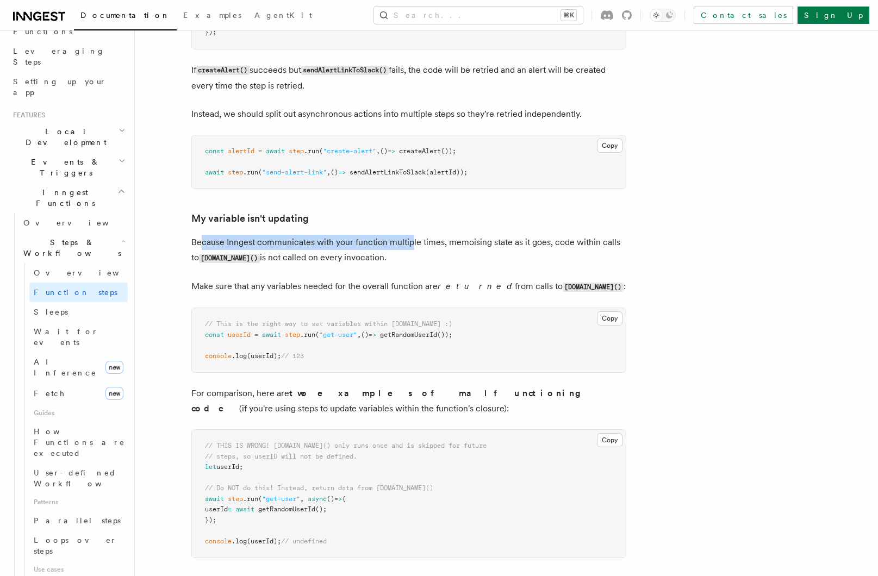
drag, startPoint x: 202, startPoint y: 245, endPoint x: 409, endPoint y: 241, distance: 207.1
click at [409, 241] on p "Because Inngest communicates with your function multiple times, memoising state…" at bounding box center [408, 250] width 435 height 31
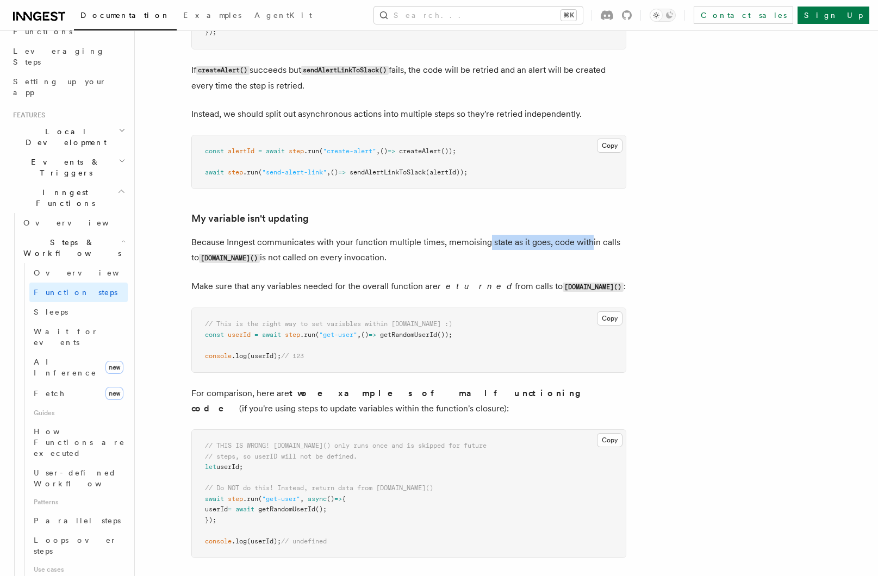
drag, startPoint x: 494, startPoint y: 243, endPoint x: 590, endPoint y: 244, distance: 95.6
click at [590, 244] on p "Because Inngest communicates with your function multiple times, memoising state…" at bounding box center [408, 250] width 435 height 31
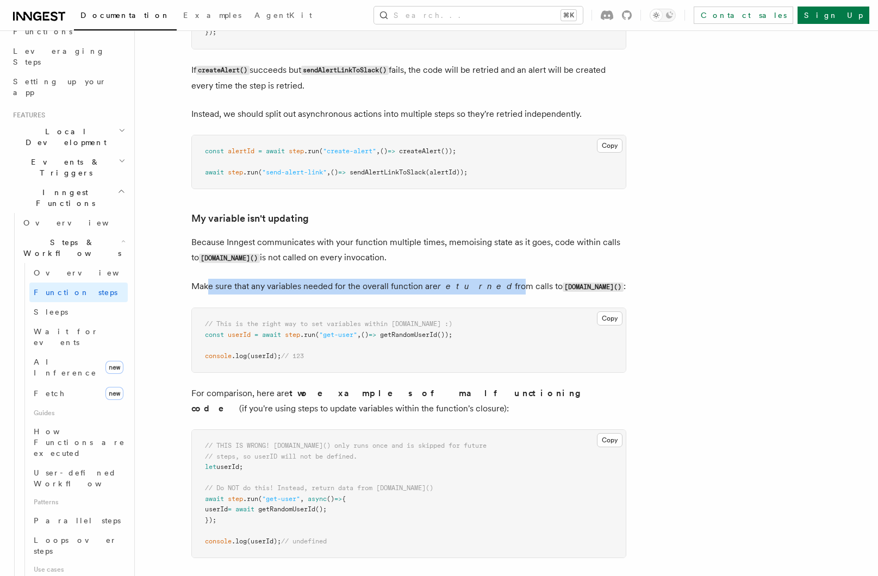
drag, startPoint x: 260, startPoint y: 287, endPoint x: 478, endPoint y: 287, distance: 217.4
click at [478, 287] on p "Make sure that any variables needed for the overall function are returned from …" at bounding box center [408, 287] width 435 height 16
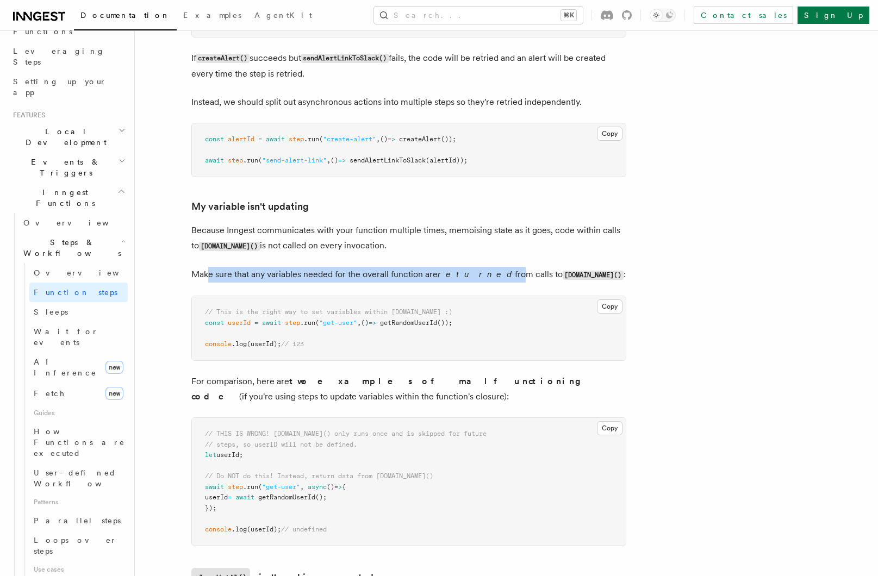
scroll to position [2785, 0]
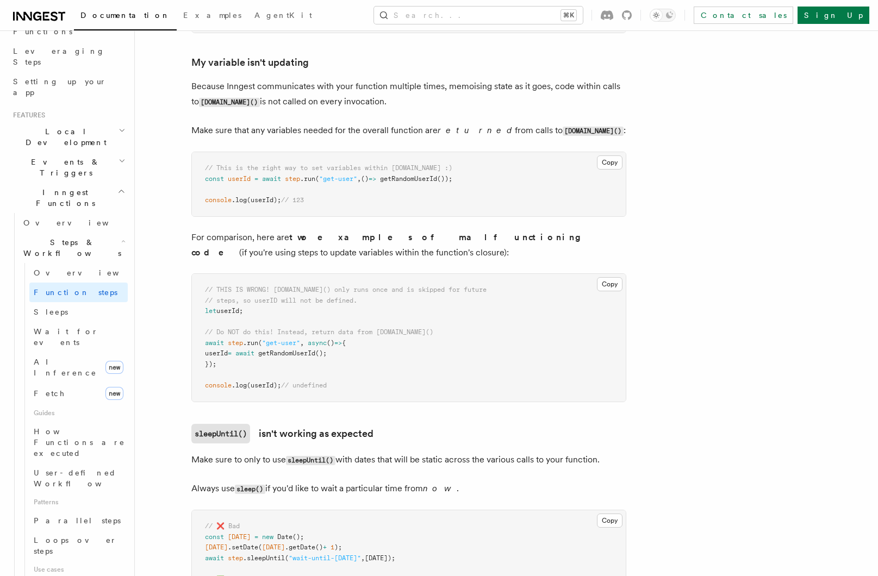
drag, startPoint x: 198, startPoint y: 239, endPoint x: 366, endPoint y: 239, distance: 167.9
click at [364, 239] on p "For comparison, here are two examples of malfunctioning code (if you're using s…" at bounding box center [408, 245] width 435 height 30
click at [366, 239] on strong "two examples of malfunctioning code" at bounding box center [389, 245] width 397 height 26
drag, startPoint x: 224, startPoint y: 290, endPoint x: 328, endPoint y: 291, distance: 104.3
click at [328, 291] on span "// THIS IS WRONG! [DOMAIN_NAME]() only runs once and is skipped for future" at bounding box center [345, 290] width 281 height 8
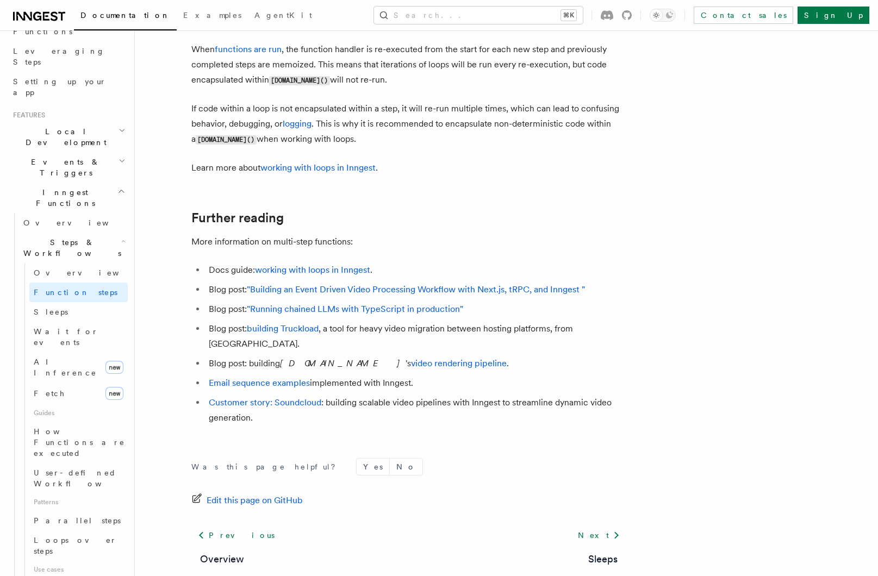
scroll to position [3551, 0]
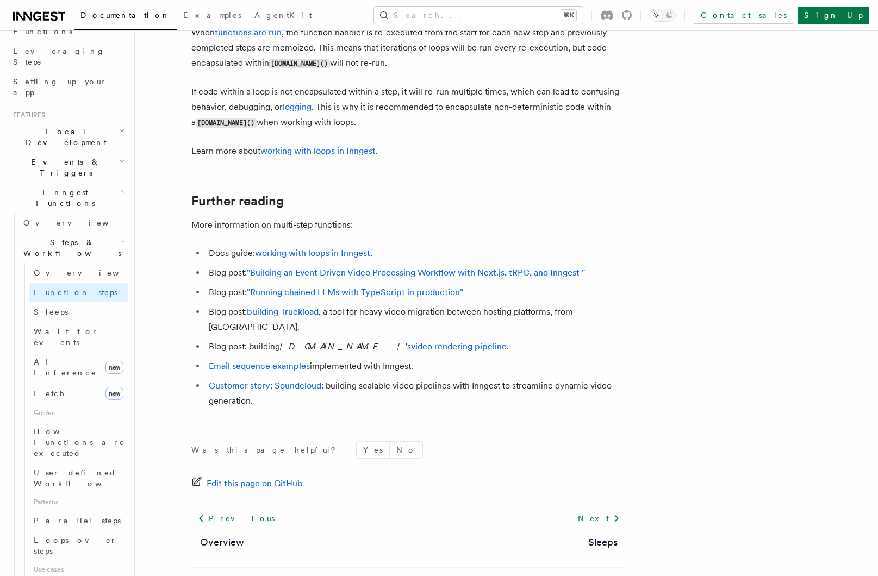
click at [98, 183] on h2 "Inngest Functions" at bounding box center [68, 198] width 119 height 30
